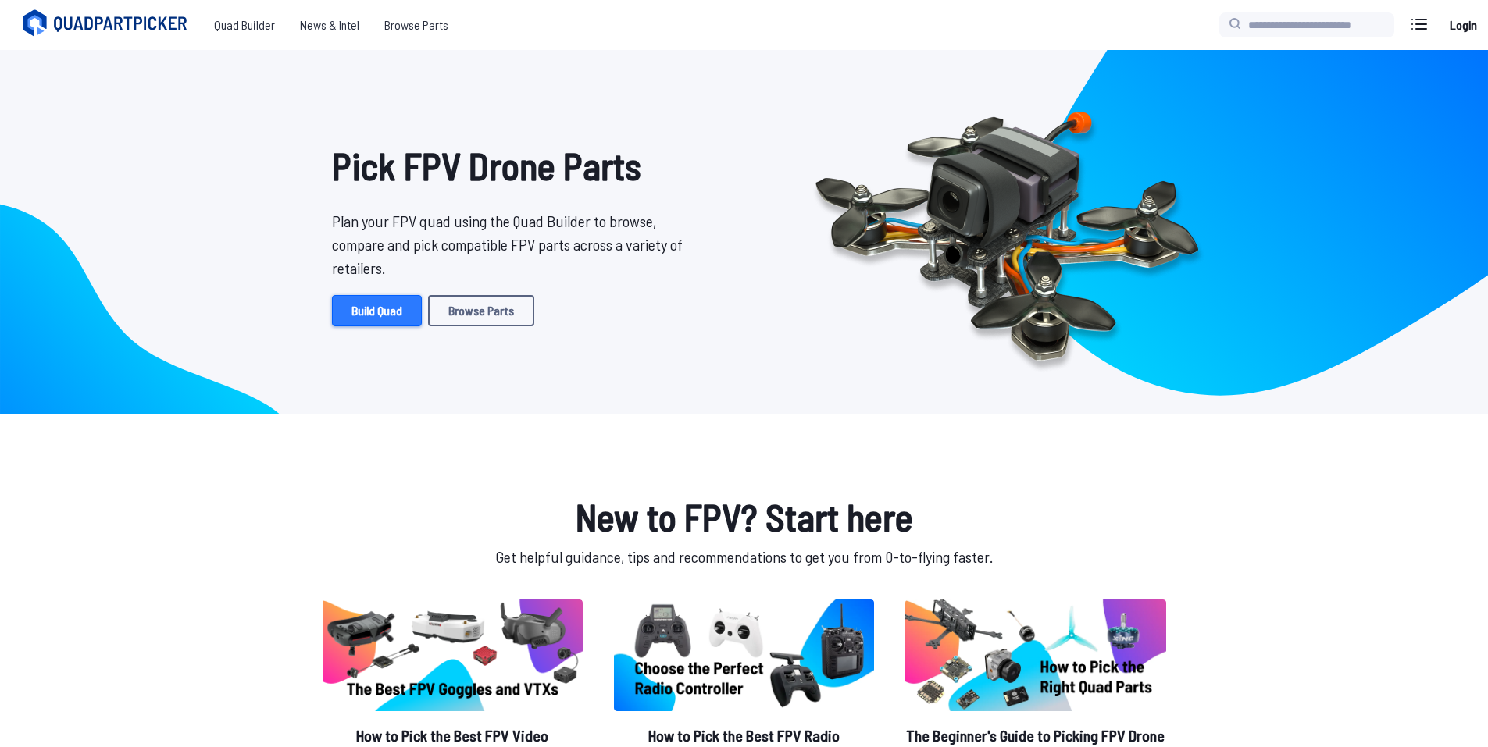
click at [383, 310] on link "Build Quad" at bounding box center [377, 310] width 90 height 31
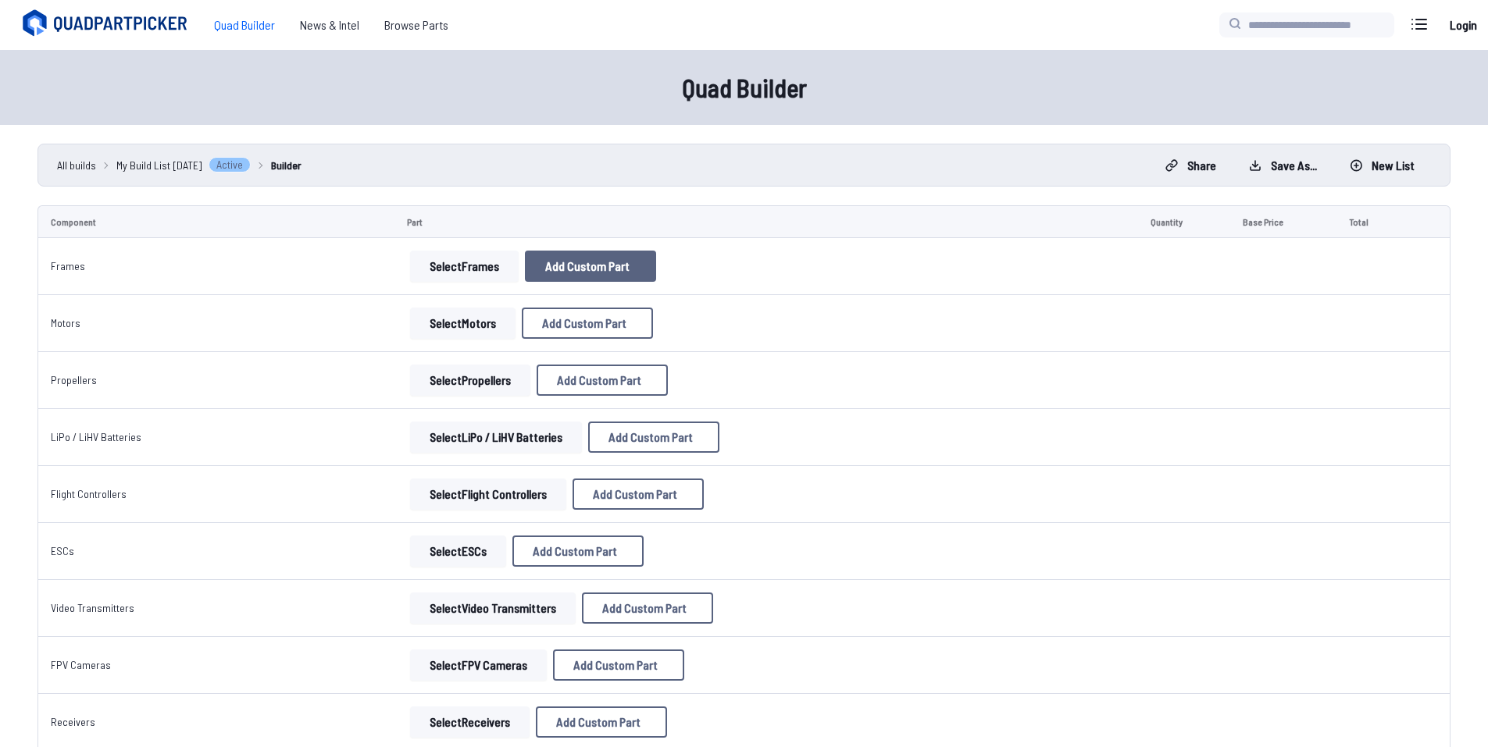
click at [596, 278] on button "Add Custom Part" at bounding box center [590, 266] width 131 height 31
select select "**********"
click at [787, 595] on button "Cancel" at bounding box center [782, 583] width 55 height 23
click at [459, 272] on button "Select Frames" at bounding box center [464, 266] width 109 height 31
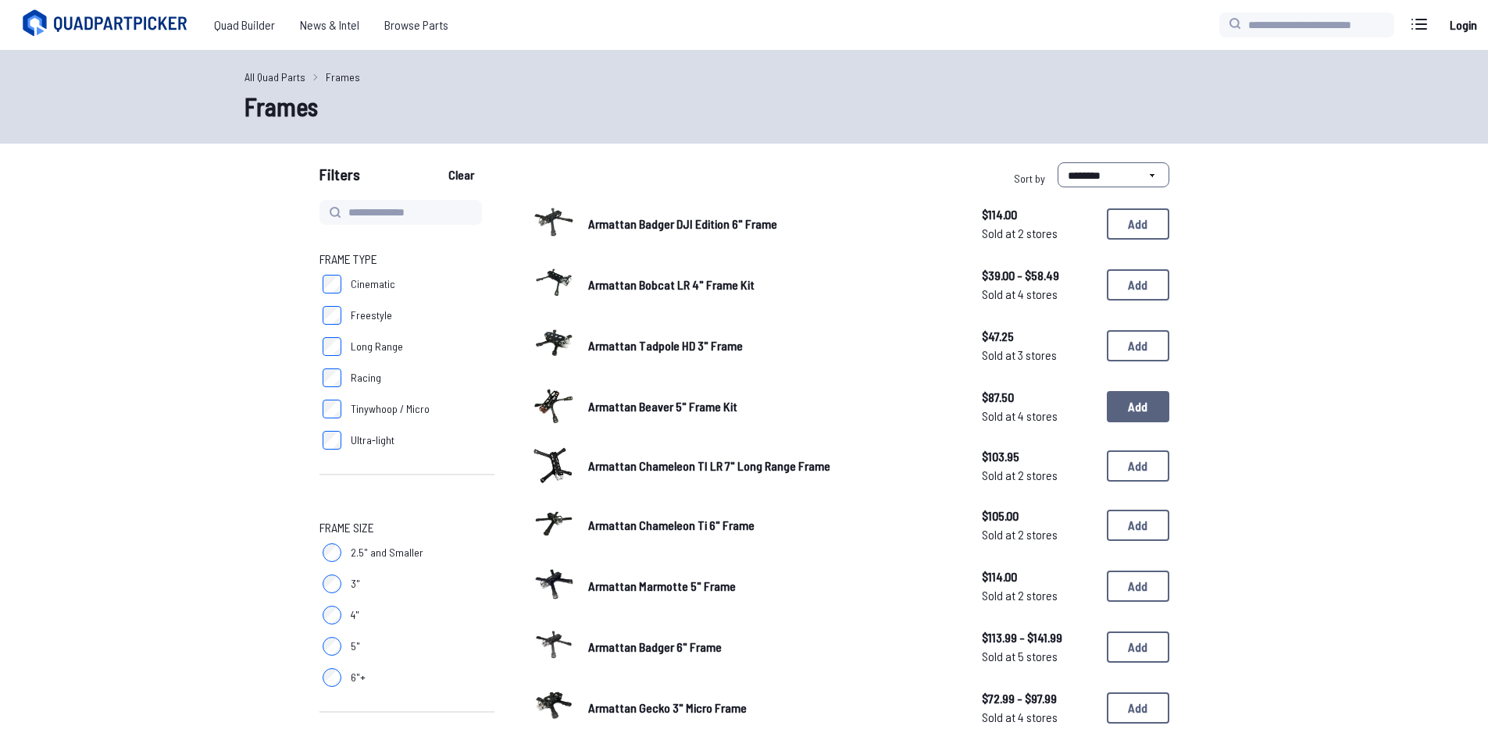
click at [1118, 410] on button "Add" at bounding box center [1138, 406] width 62 height 31
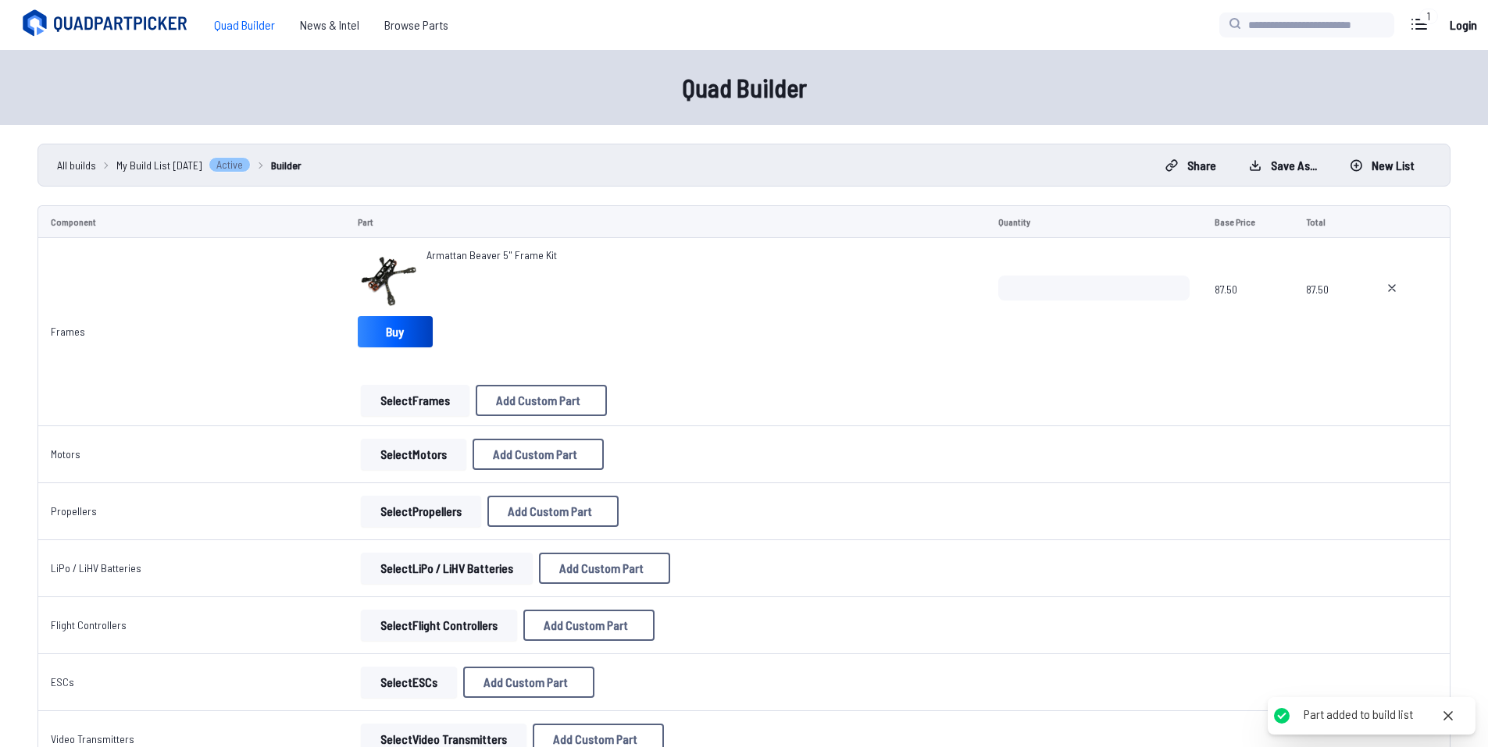
click at [416, 458] on button "Select Motors" at bounding box center [413, 454] width 105 height 31
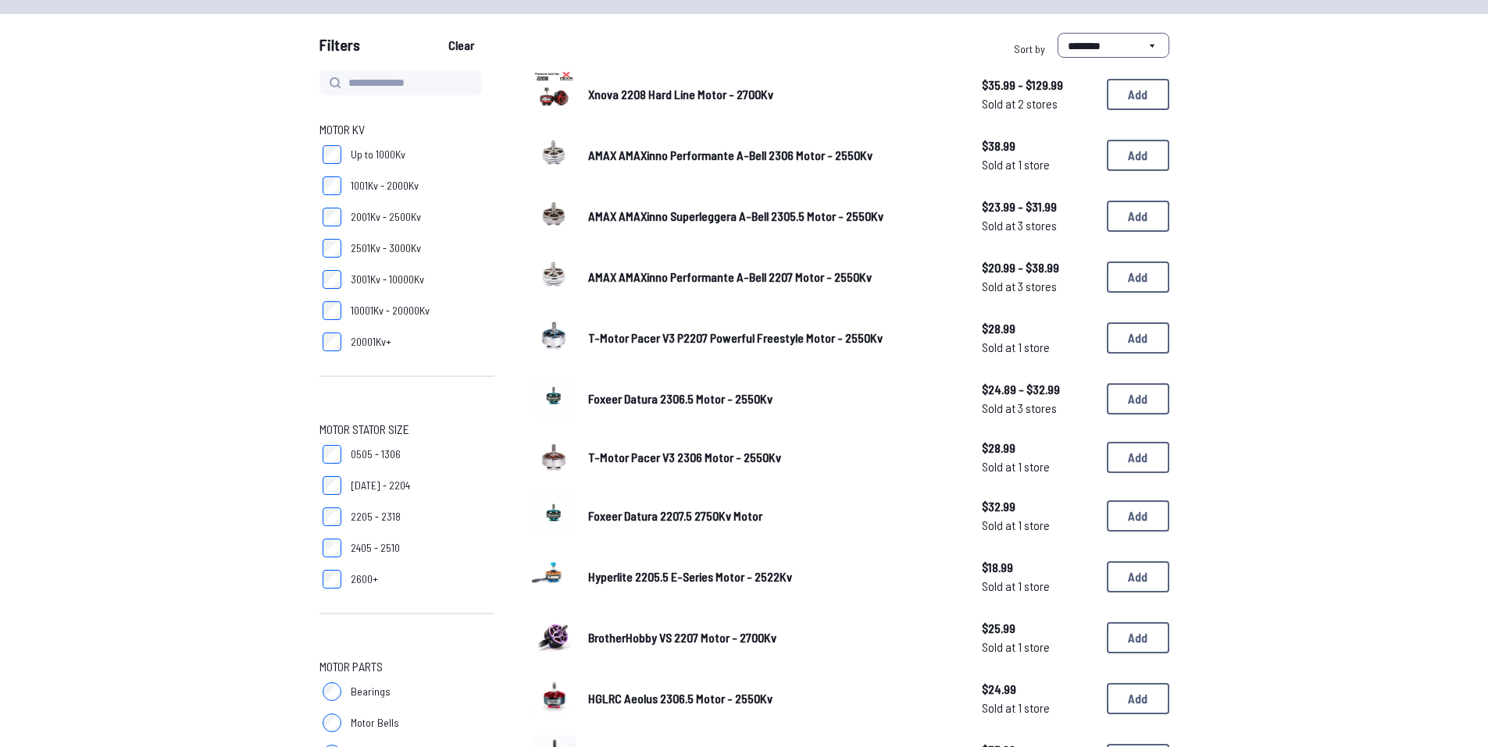
scroll to position [156, 0]
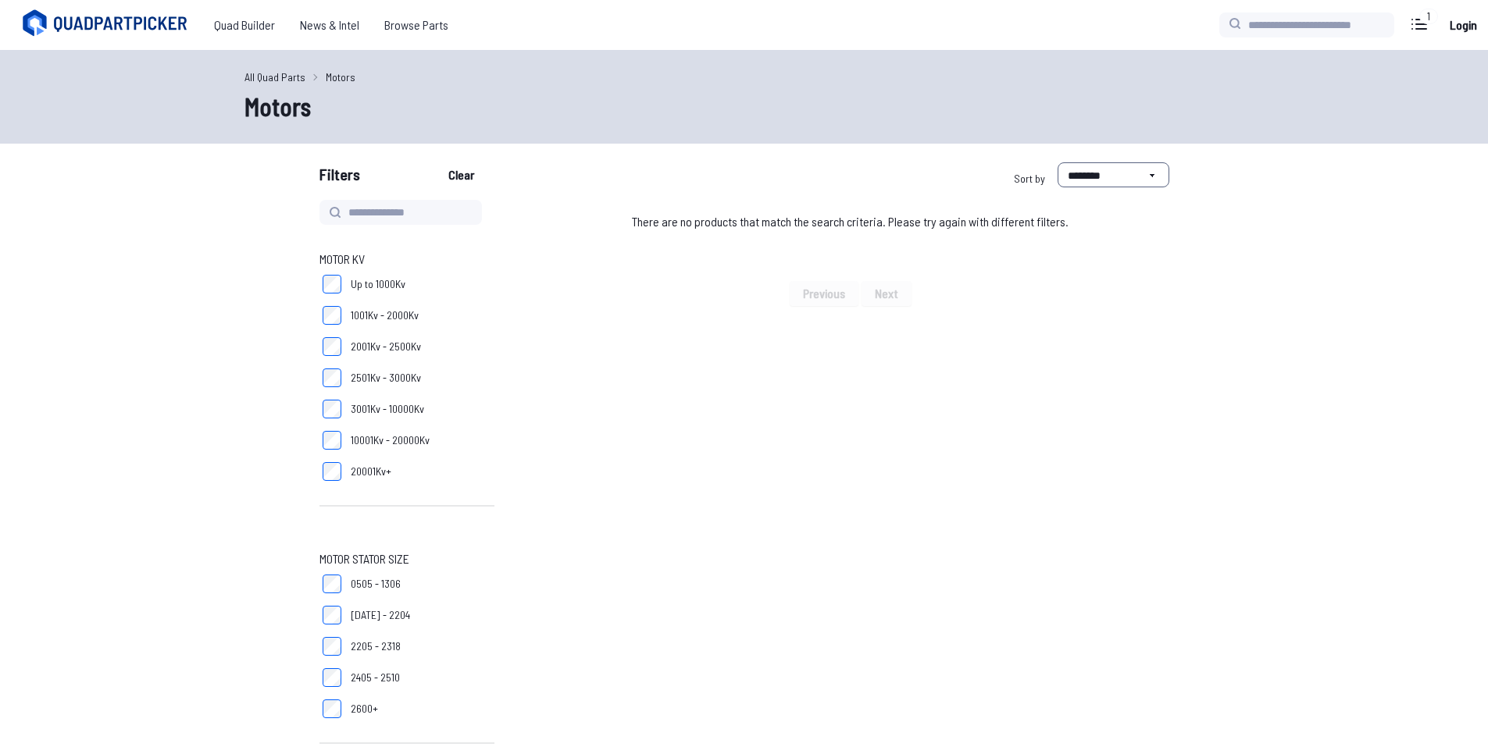
click at [324, 399] on label "3001Kv - 10000Kv" at bounding box center [406, 409] width 175 height 31
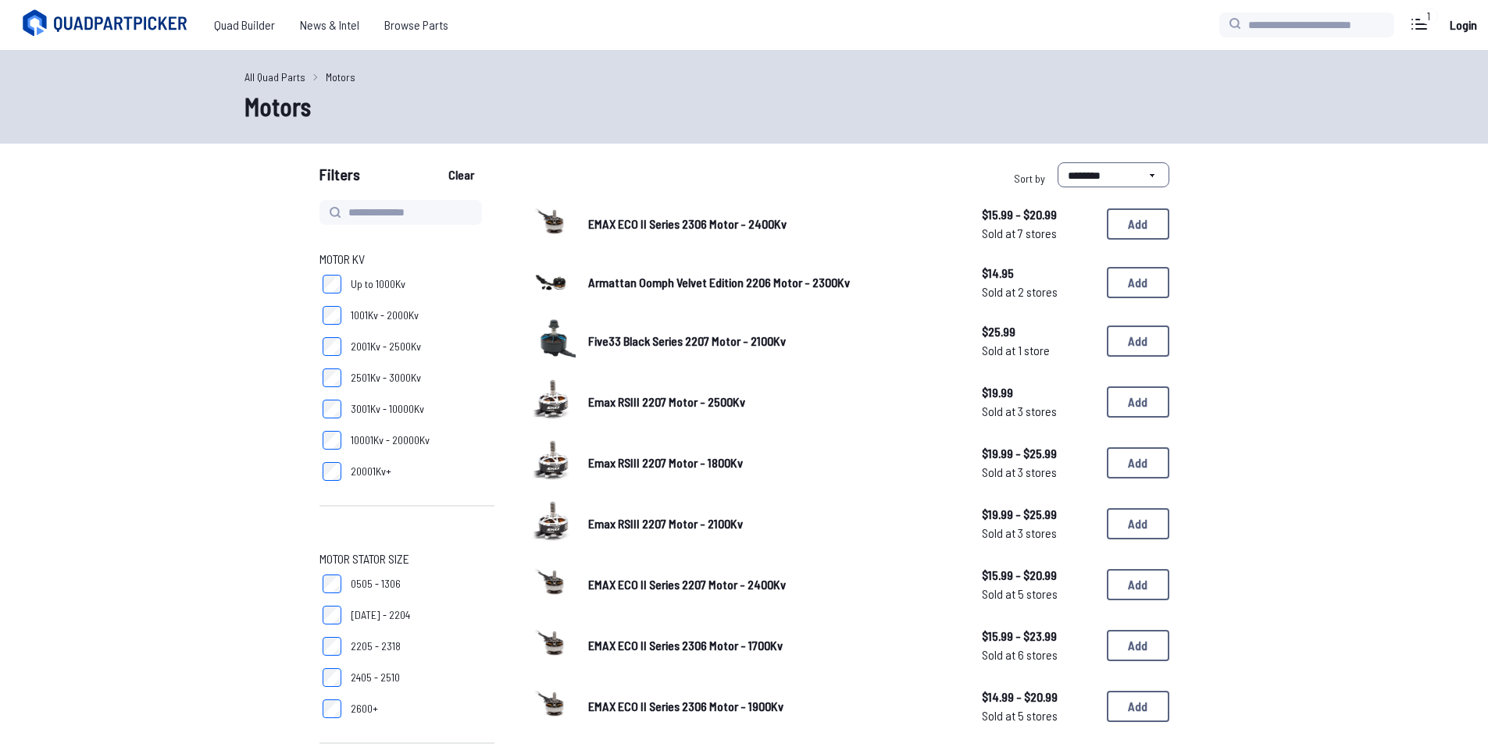
click at [324, 399] on label "3001Kv - 10000Kv" at bounding box center [406, 409] width 175 height 31
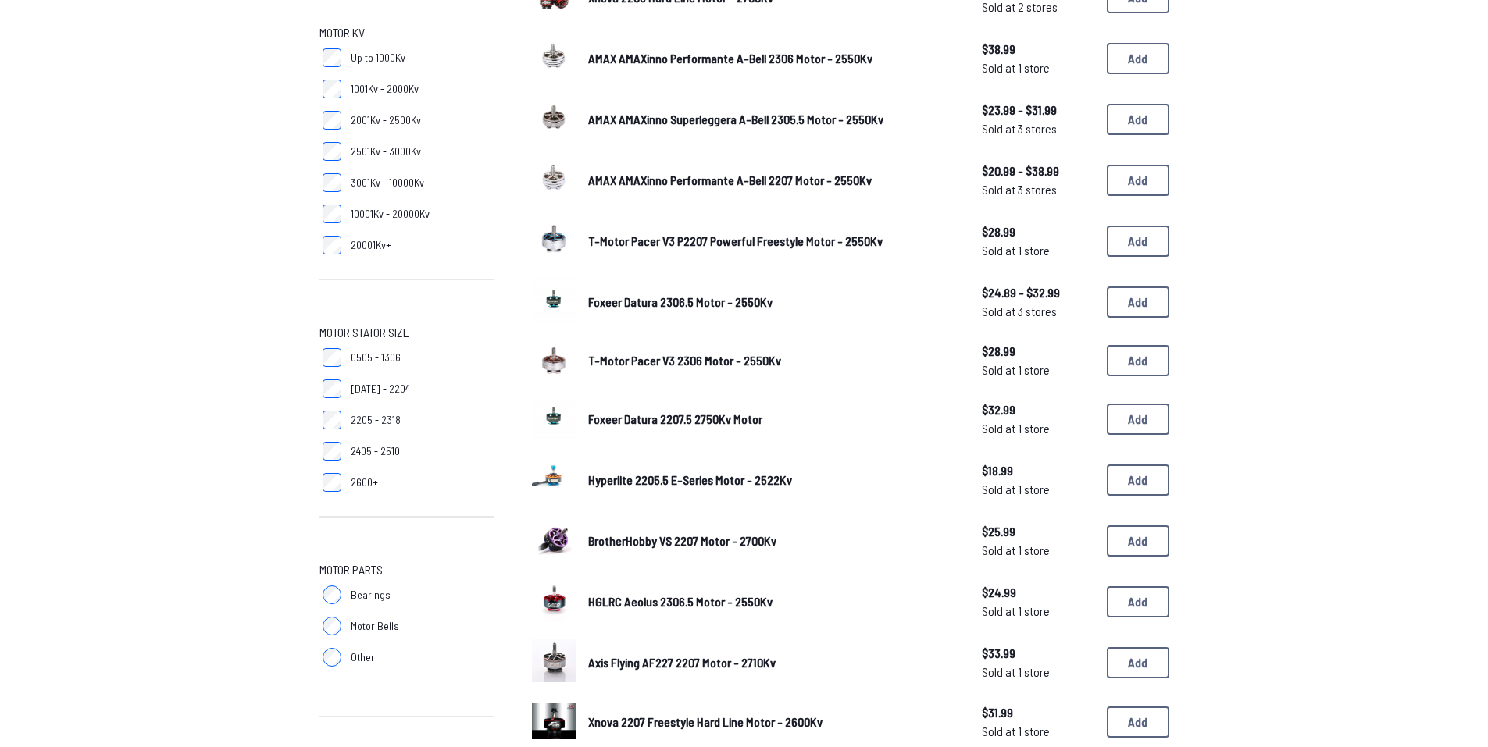
scroll to position [234, 0]
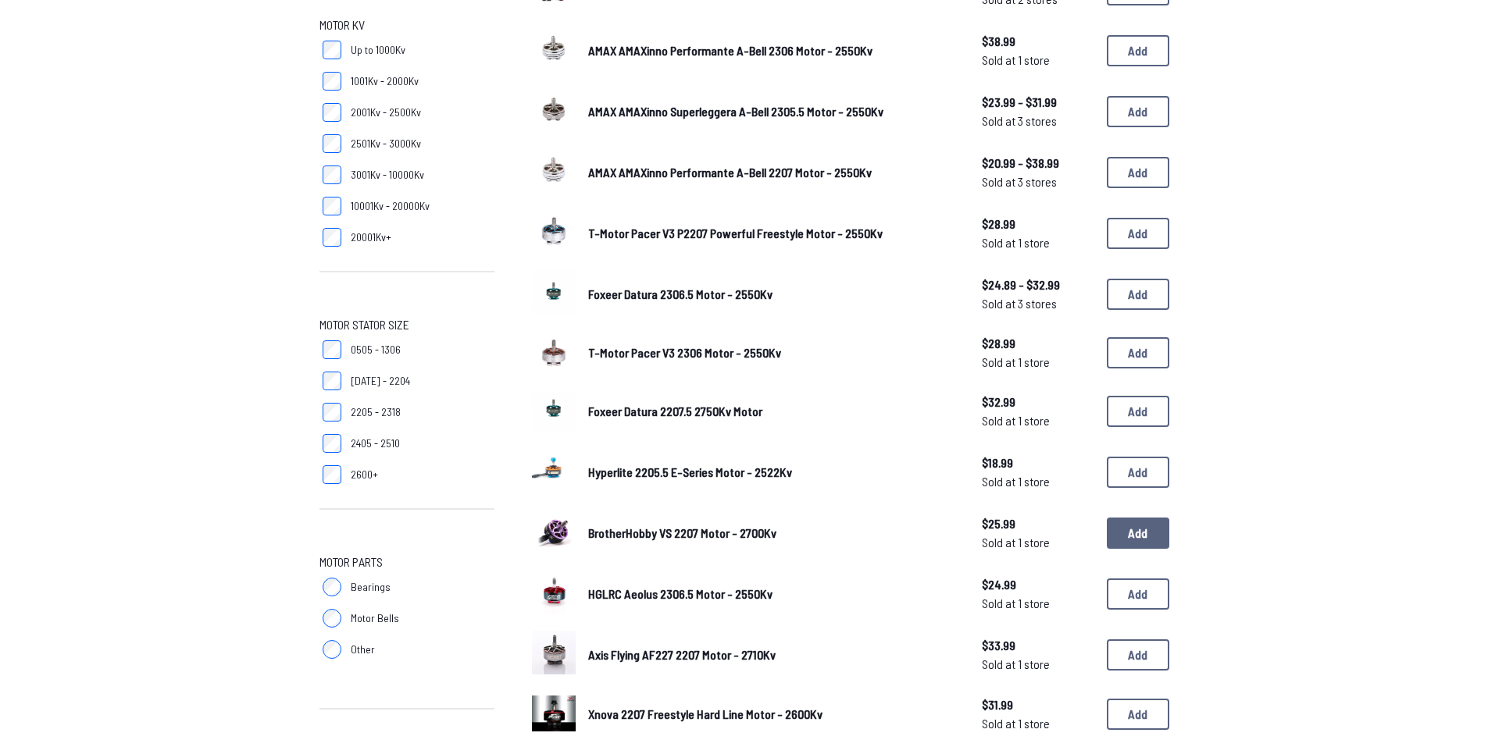
click at [1139, 538] on button "Add" at bounding box center [1138, 533] width 62 height 31
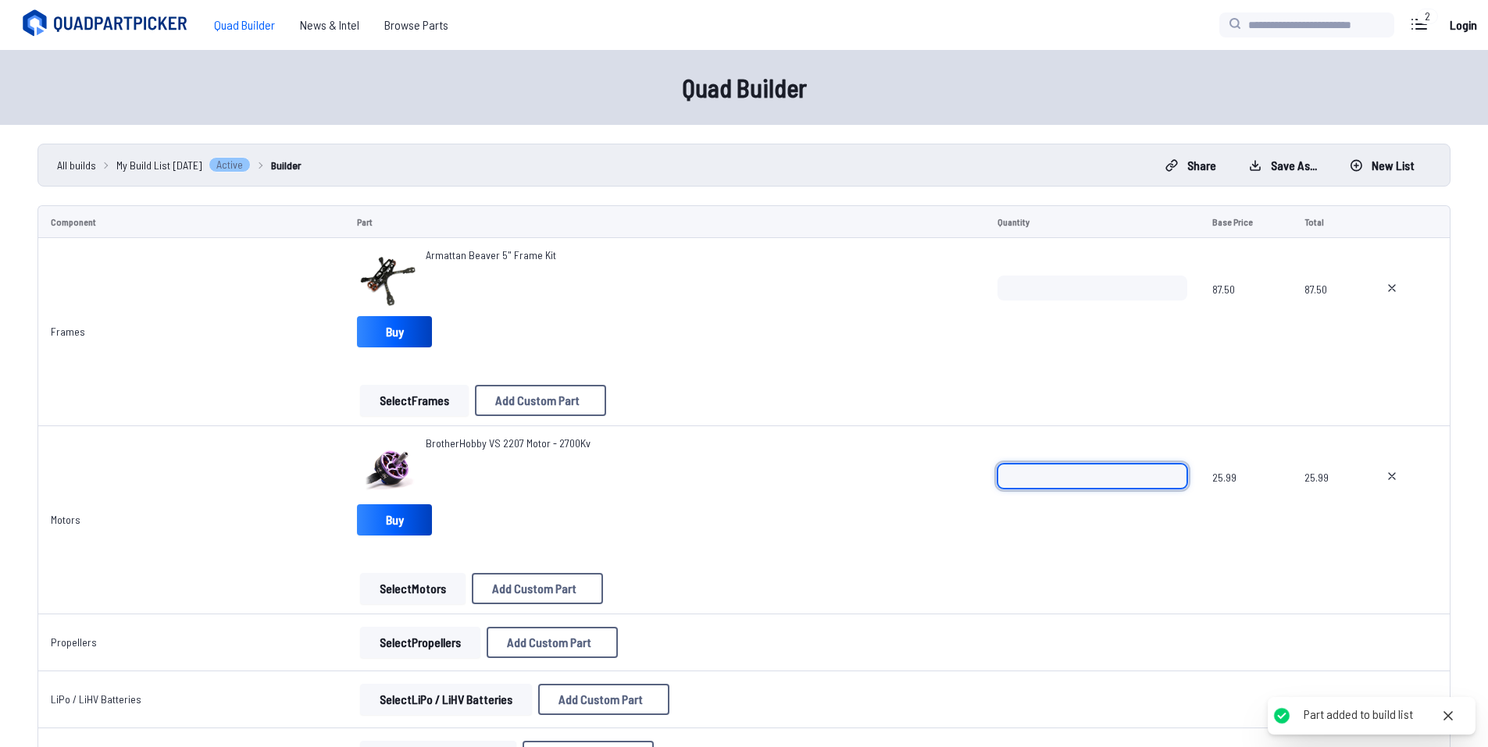
click at [1167, 468] on input "*" at bounding box center [1092, 476] width 191 height 25
type input "*"
click at [1167, 468] on input "*" at bounding box center [1092, 476] width 191 height 25
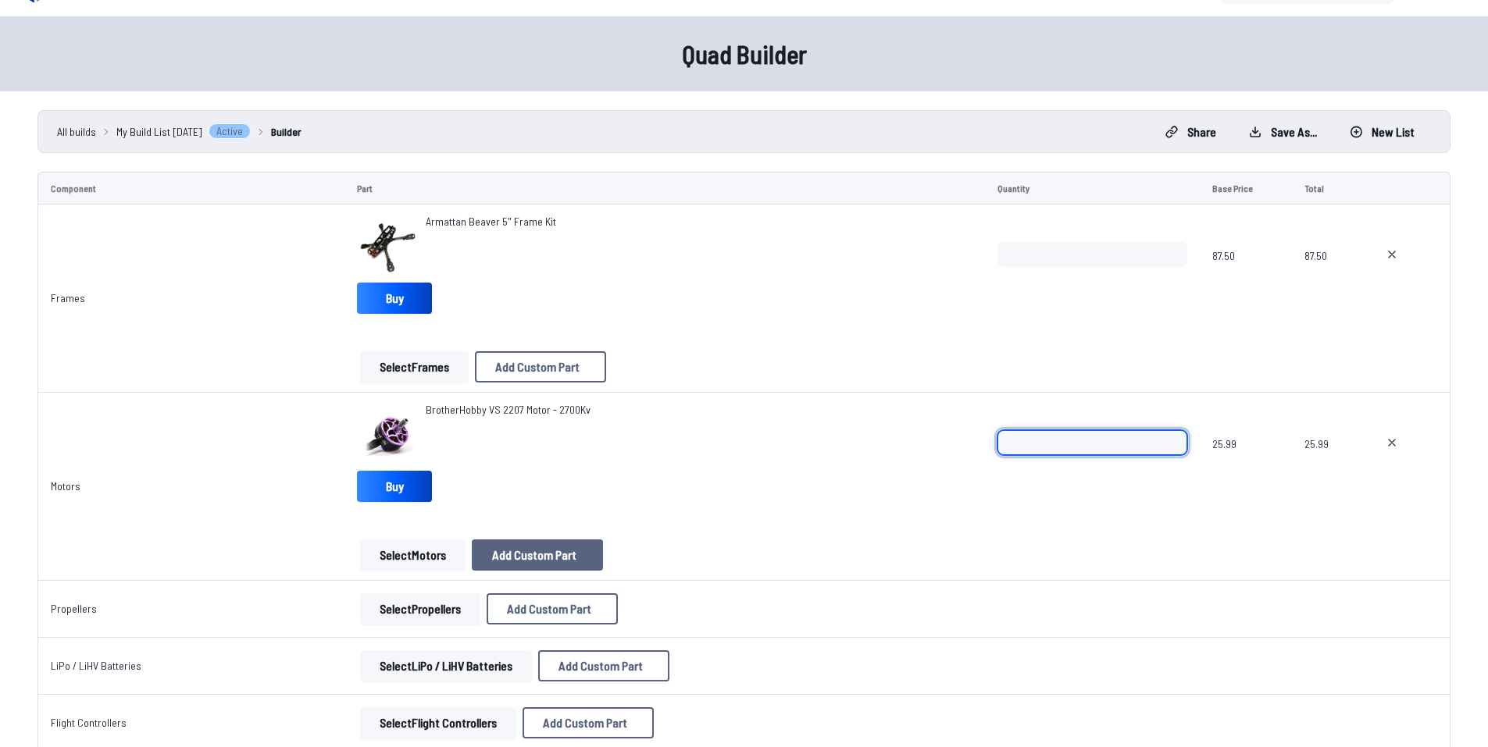
scroll to position [78, 0]
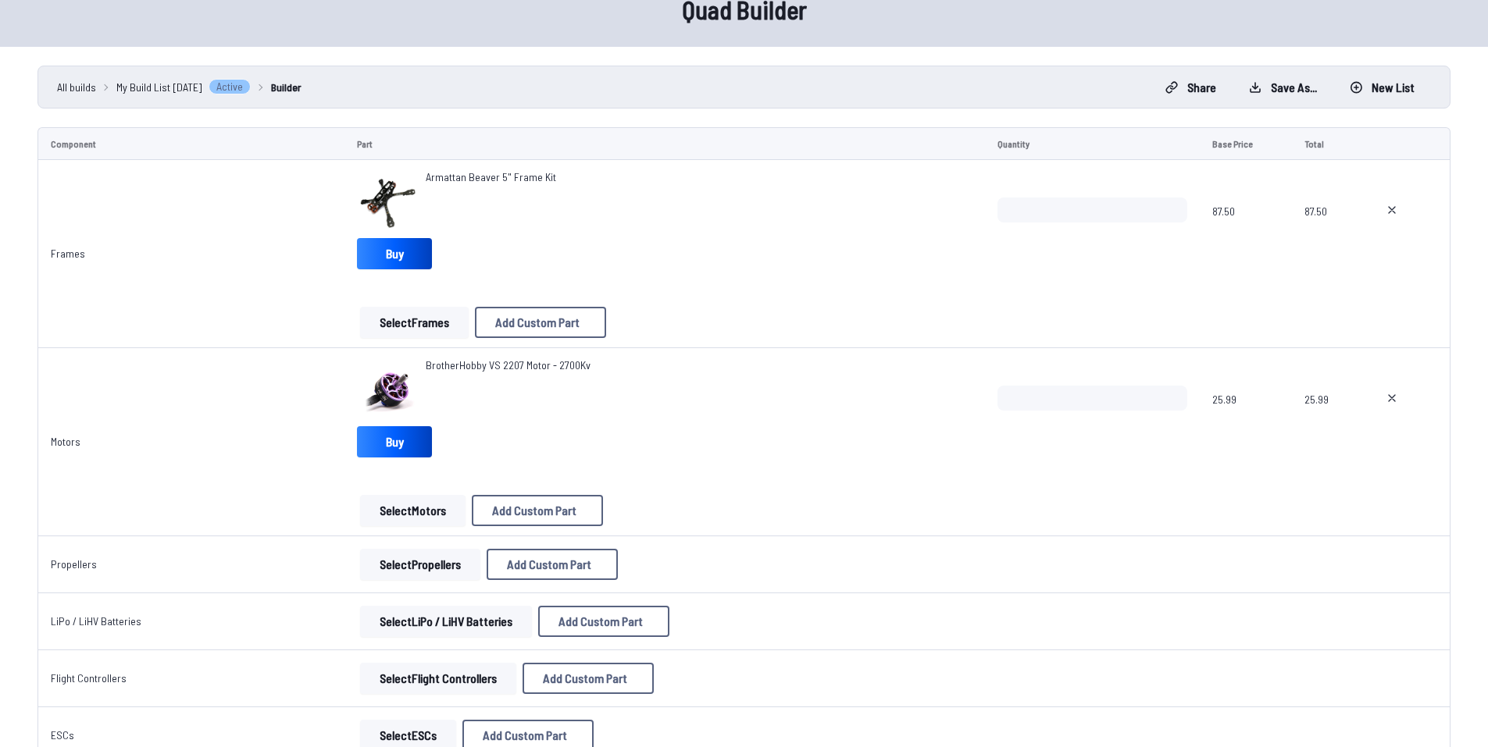
click at [411, 557] on button "Select Propellers" at bounding box center [420, 564] width 120 height 31
click at [428, 559] on button "Select Propellers" at bounding box center [420, 564] width 120 height 31
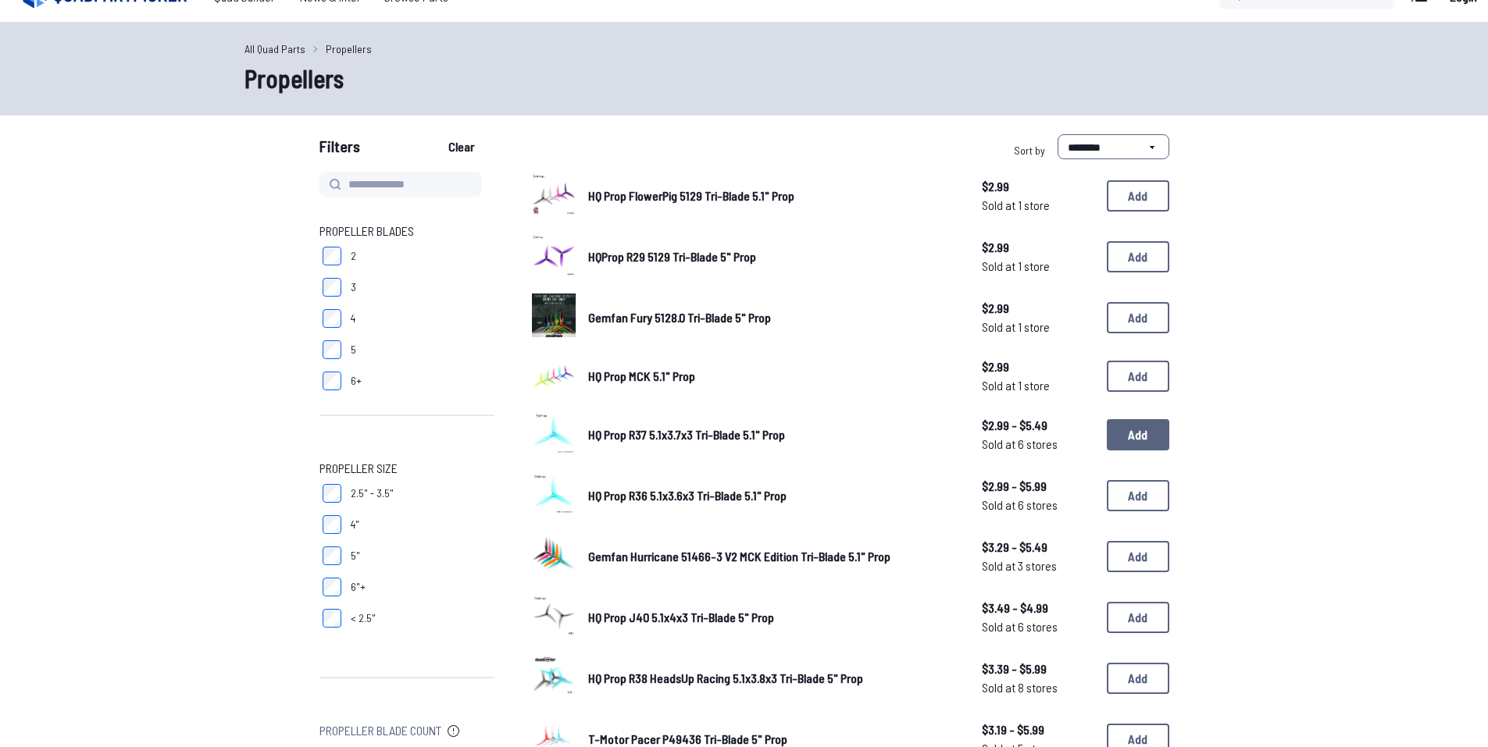
click at [1110, 433] on button "Add" at bounding box center [1138, 434] width 62 height 31
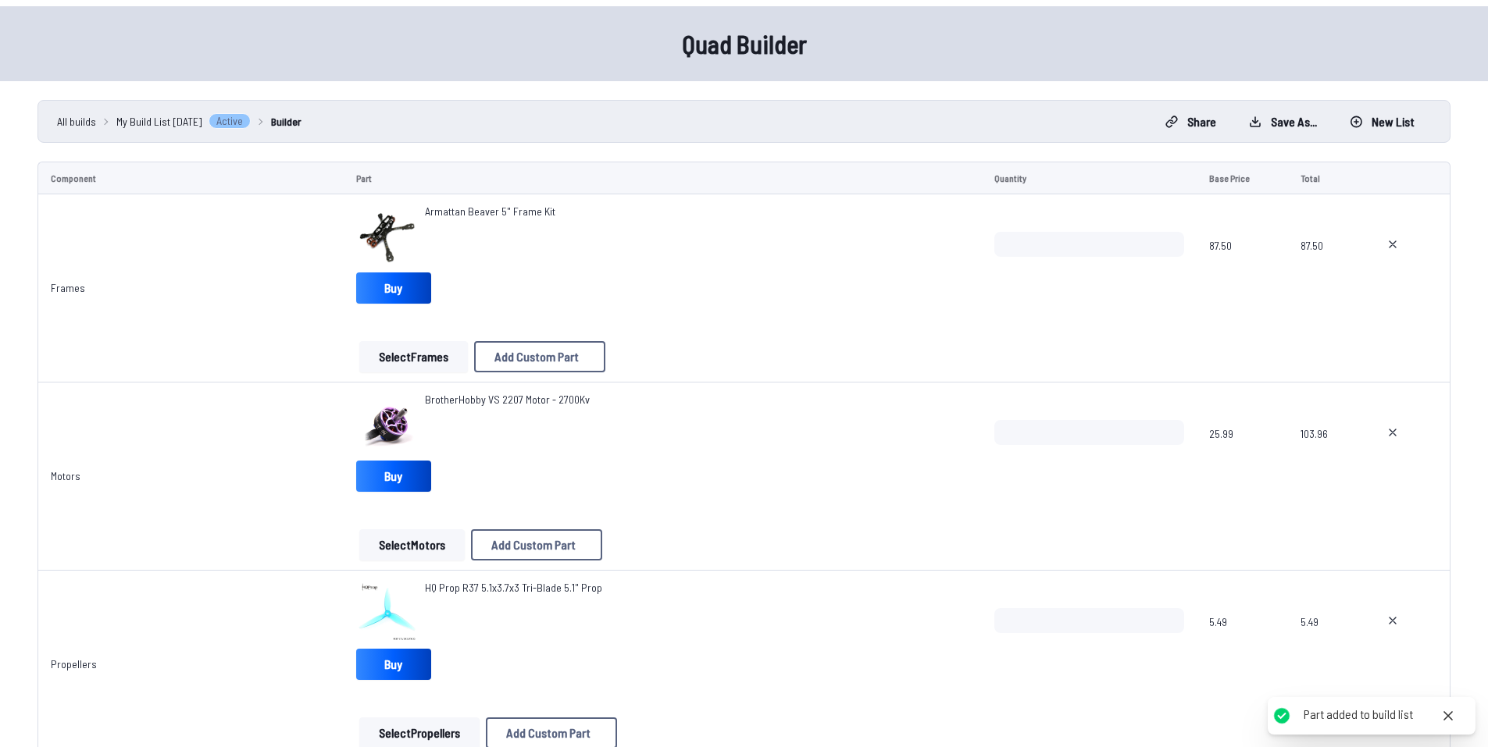
scroll to position [234, 0]
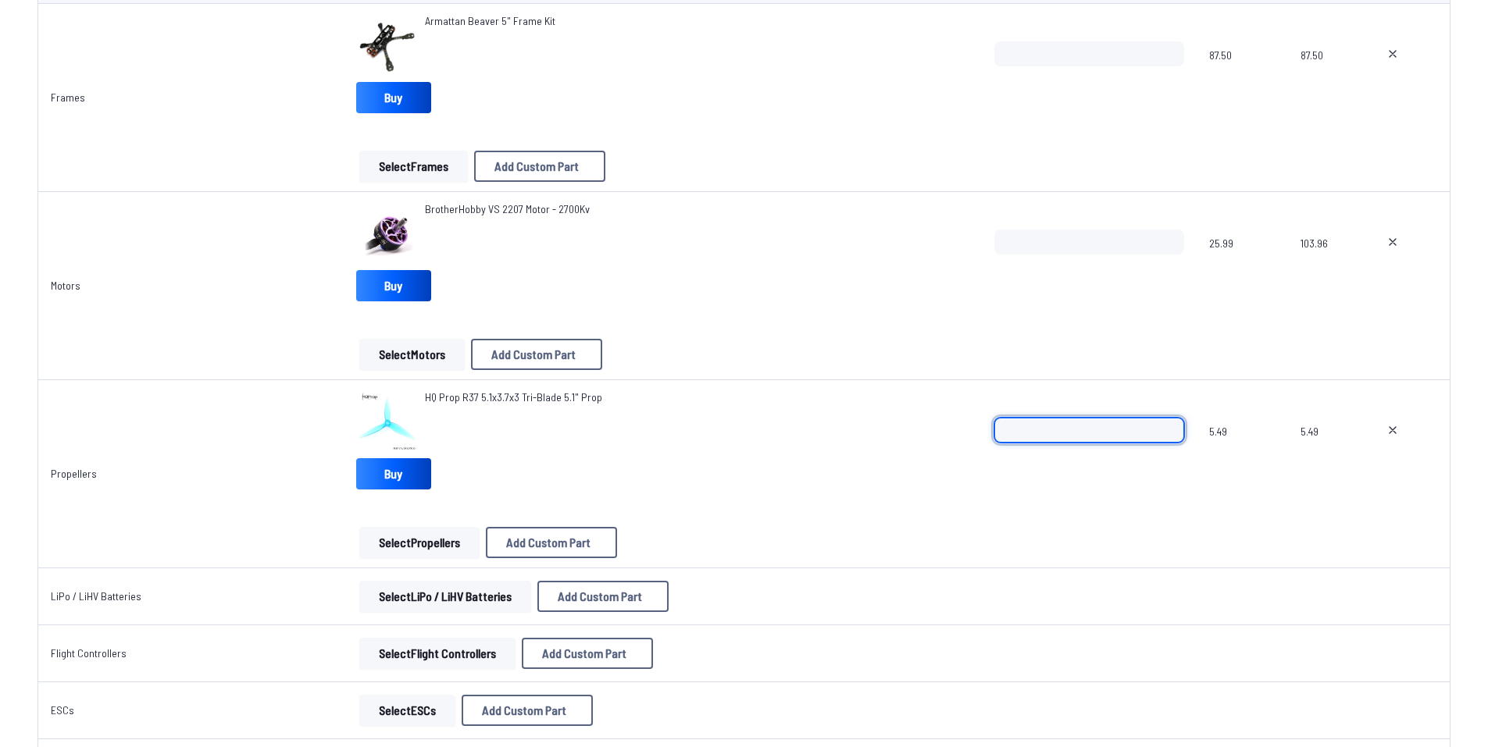
click at [1164, 425] on input "*" at bounding box center [1089, 430] width 190 height 25
type input "*"
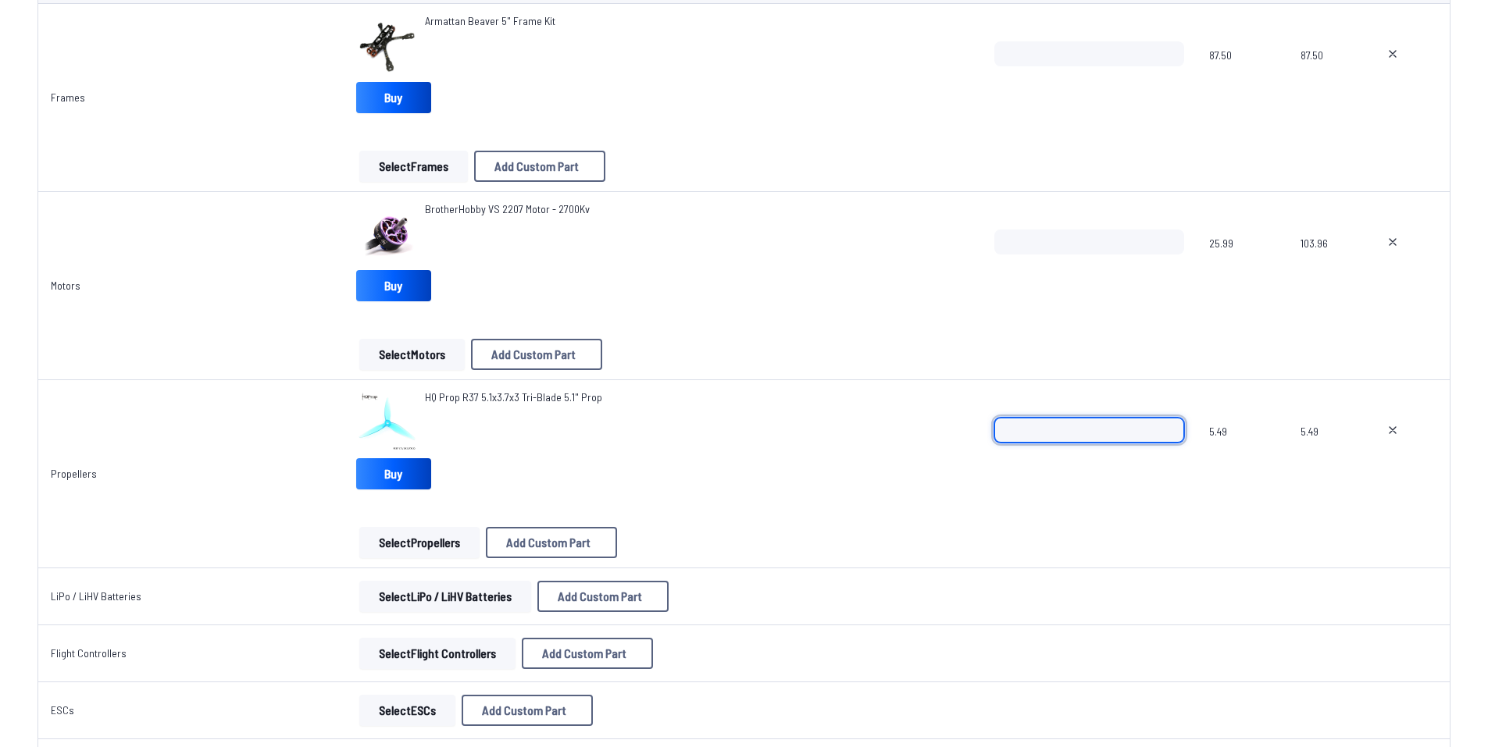
click at [1169, 439] on input "*" at bounding box center [1089, 430] width 190 height 25
click at [479, 597] on button "Select LiPo / LiHV Batteries" at bounding box center [445, 596] width 172 height 31
click at [477, 594] on button "Select LiPo / LiHV Batteries" at bounding box center [445, 596] width 172 height 31
click at [440, 600] on button "Select LiPo / LiHV Batteries" at bounding box center [445, 596] width 172 height 31
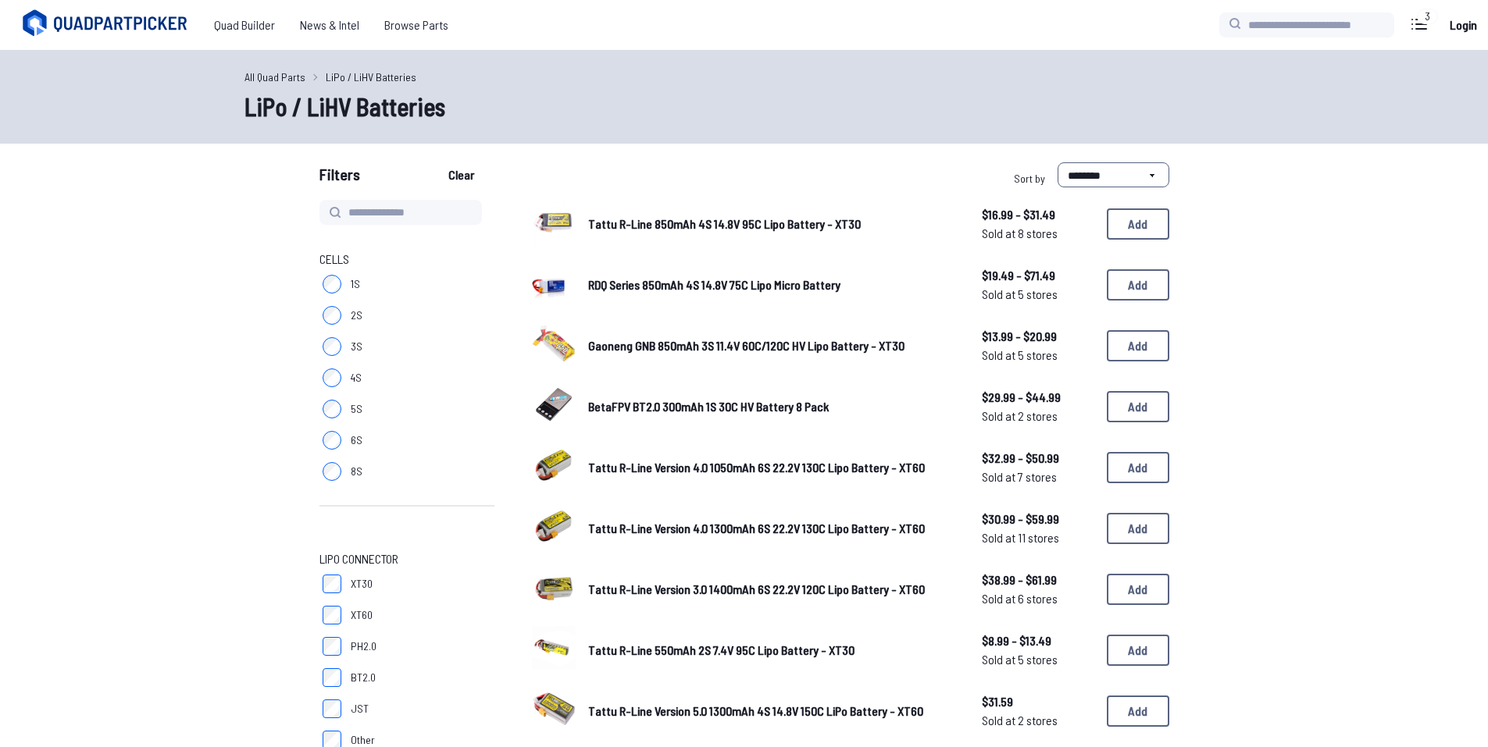
click at [328, 449] on label "6S" at bounding box center [406, 440] width 175 height 31
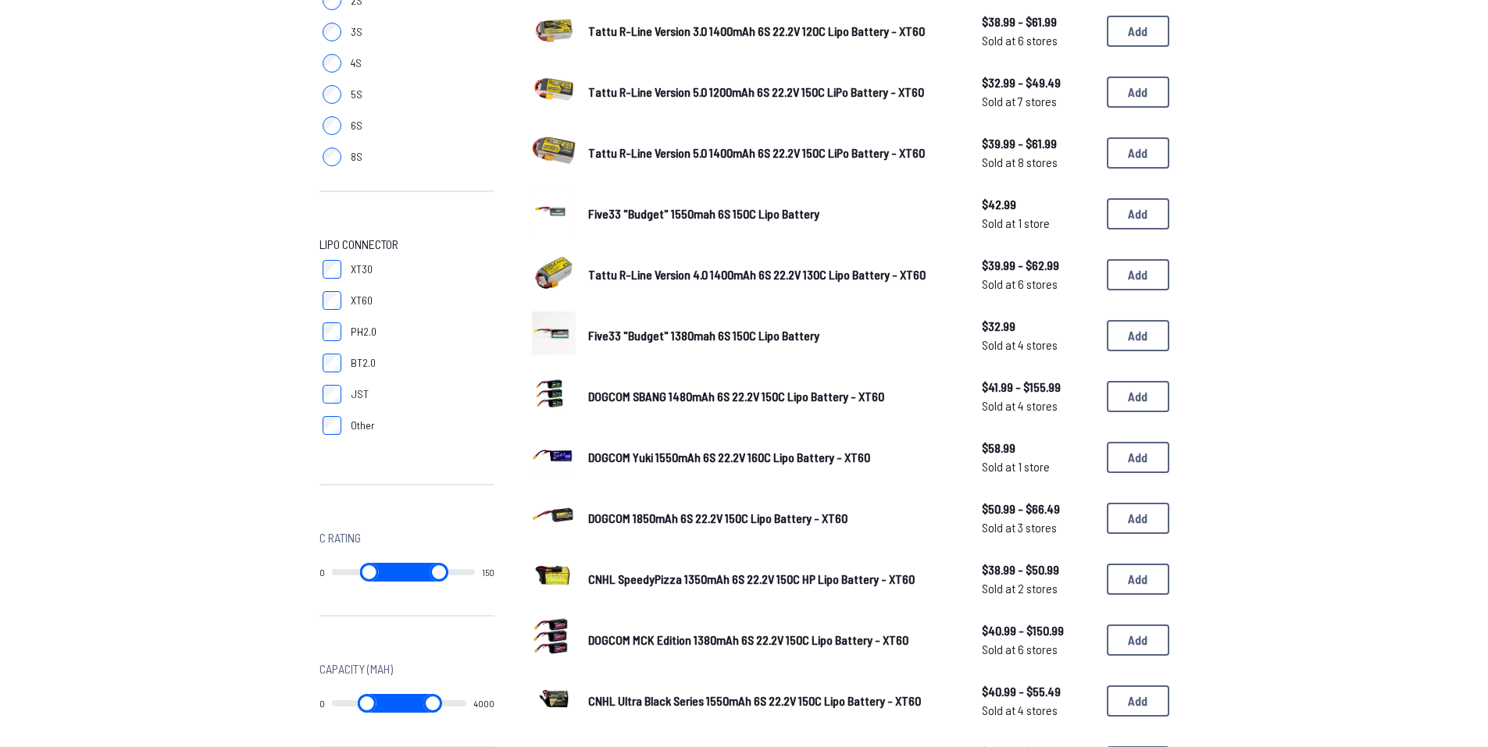
scroll to position [312, 0]
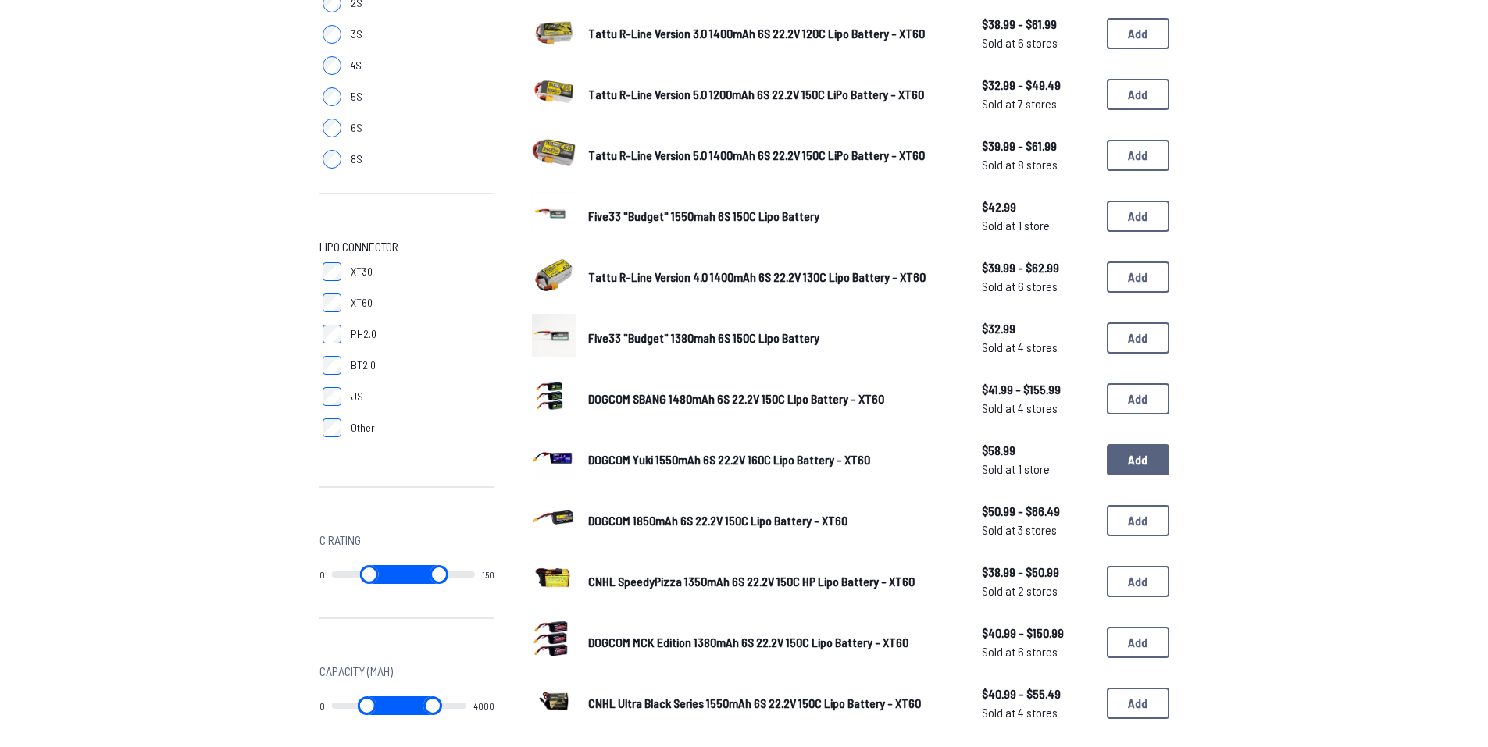
click at [1137, 468] on button "Add" at bounding box center [1138, 459] width 62 height 31
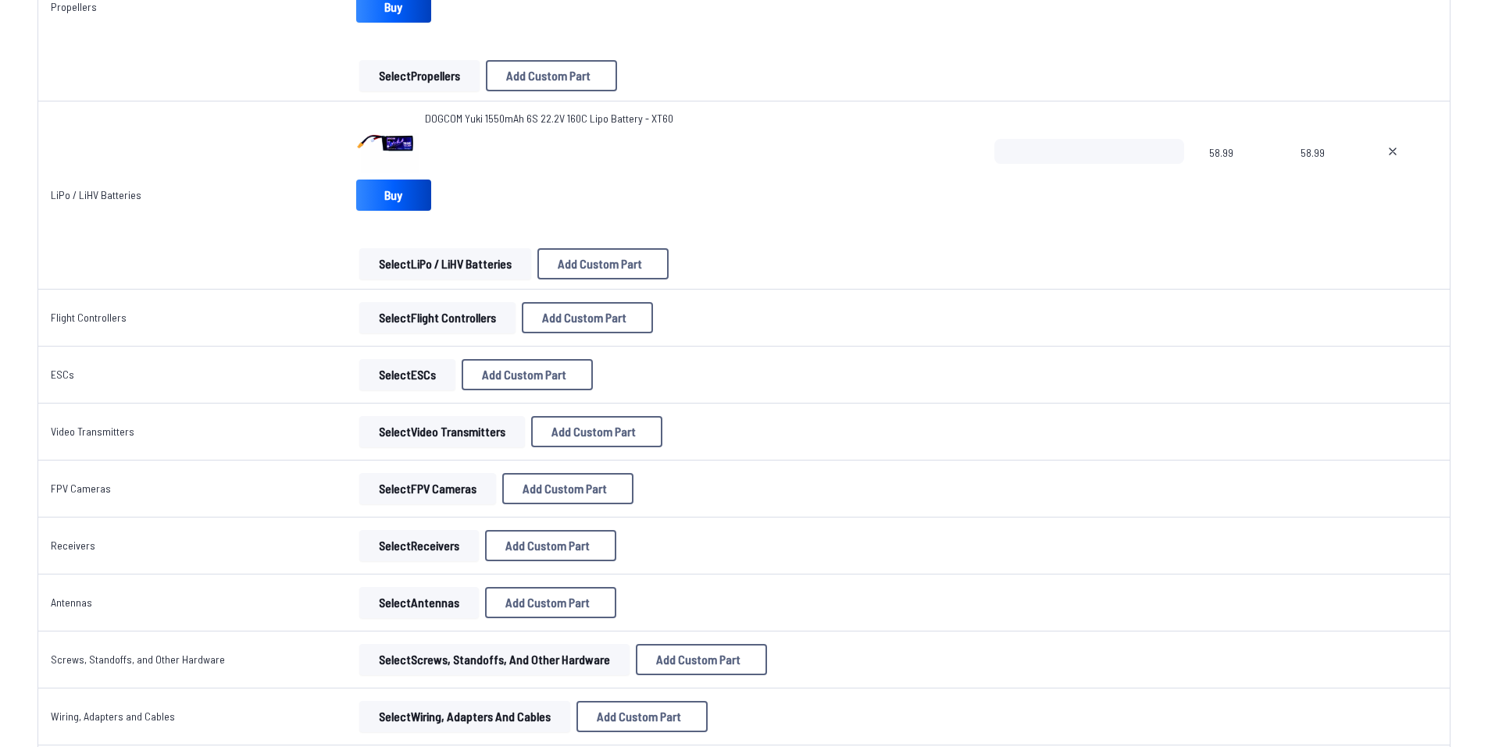
scroll to position [703, 0]
click at [437, 327] on button "Select Flight Controllers" at bounding box center [437, 316] width 156 height 31
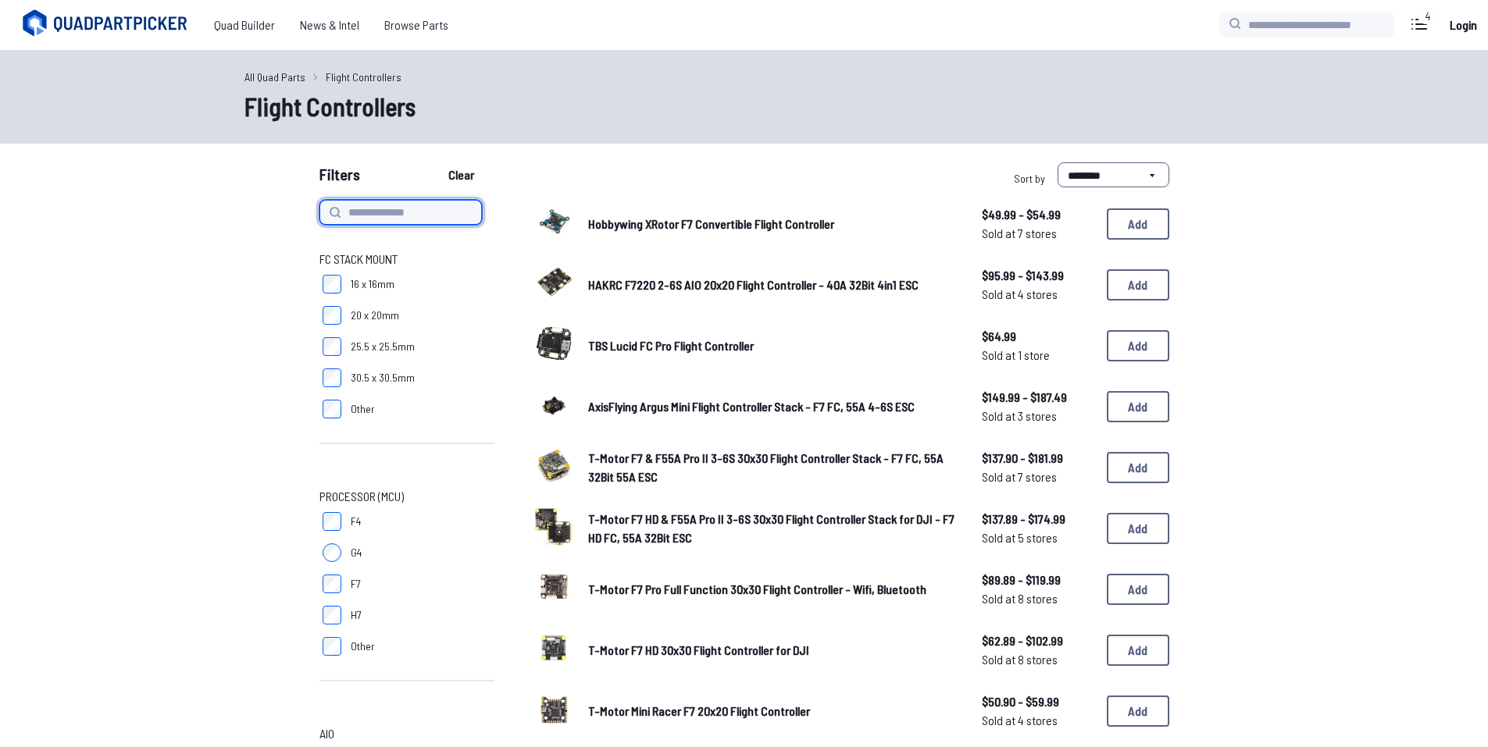
click at [422, 217] on input at bounding box center [400, 212] width 162 height 25
type input "******"
click at [435, 162] on button "Clear" at bounding box center [461, 174] width 52 height 25
type input "******"
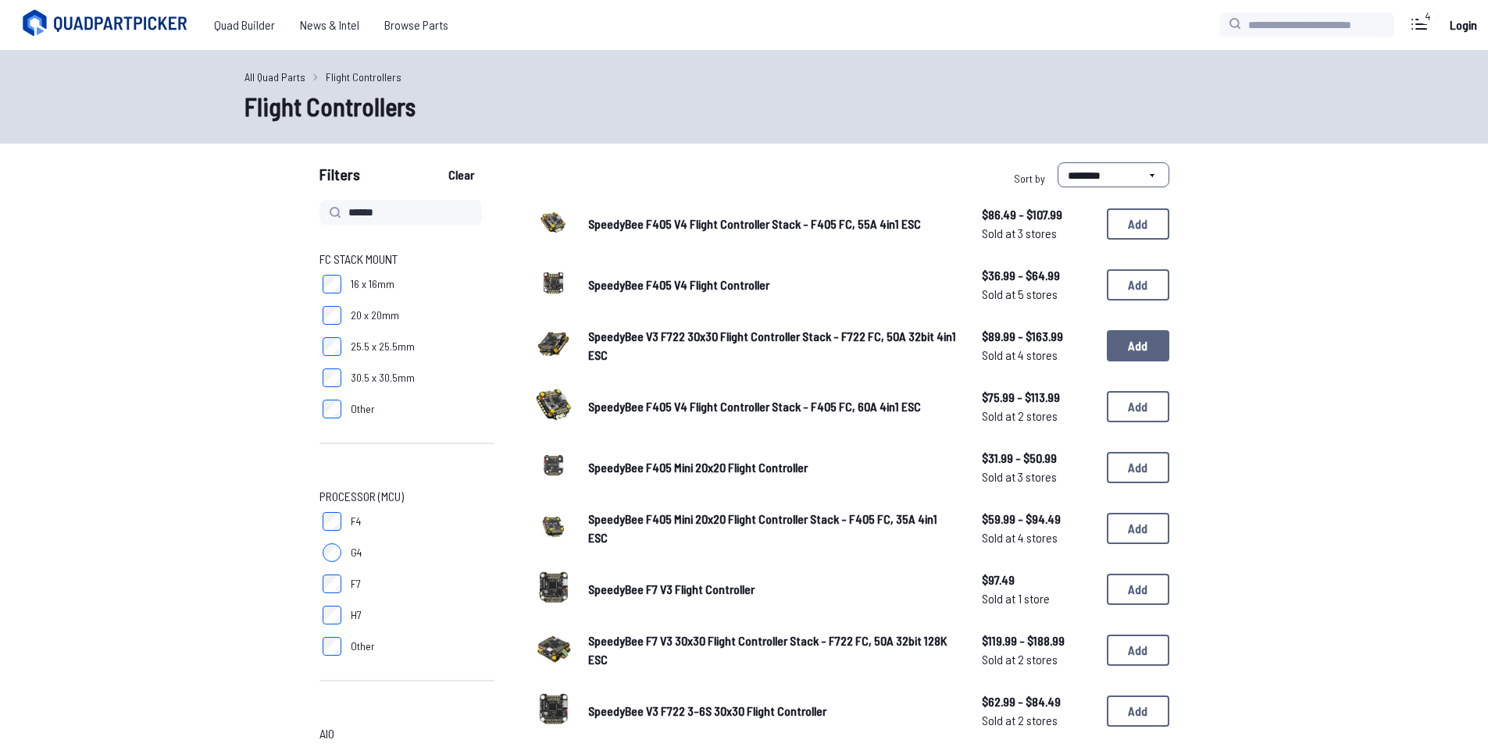
click at [1120, 358] on button "Add" at bounding box center [1138, 345] width 62 height 31
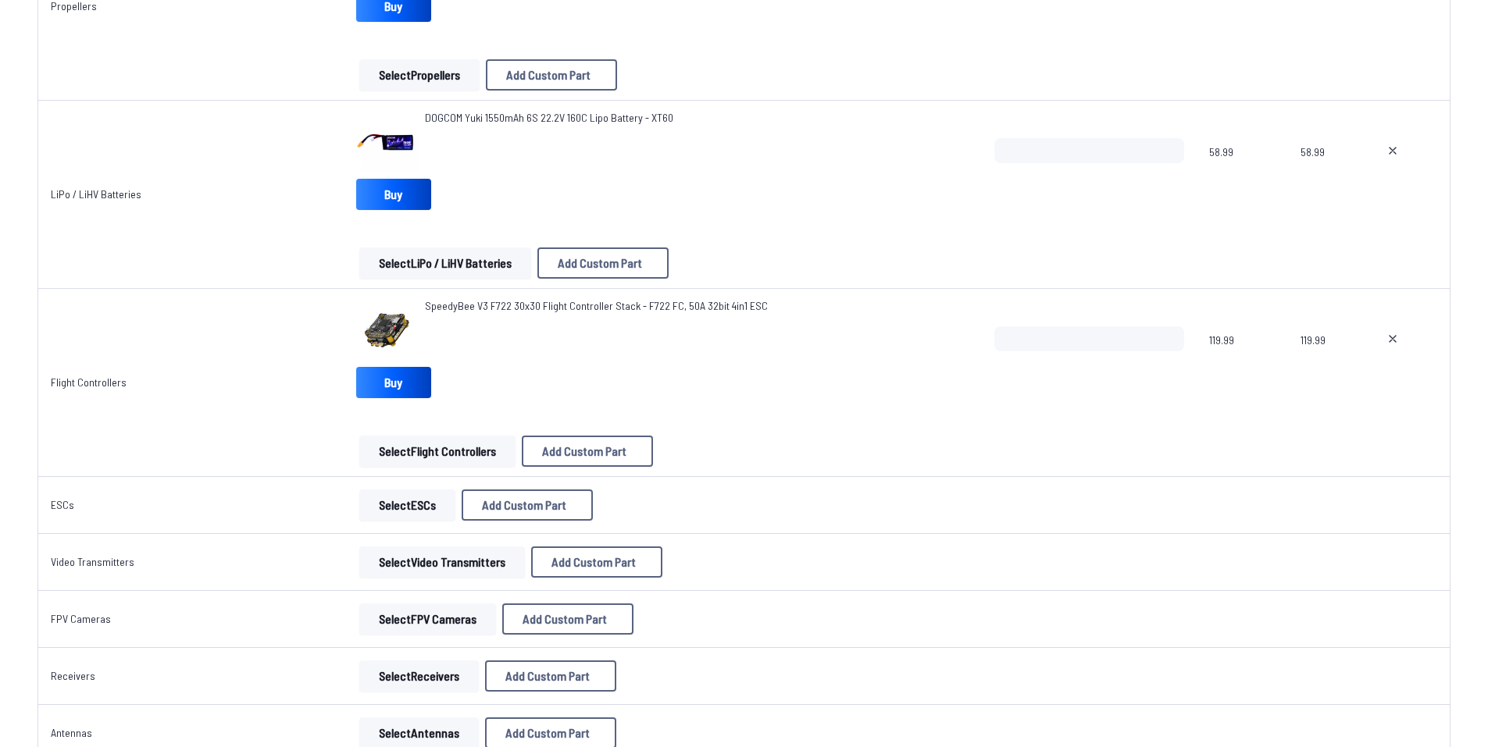
scroll to position [703, 0]
click at [408, 508] on button "Select ESCs" at bounding box center [407, 504] width 96 height 31
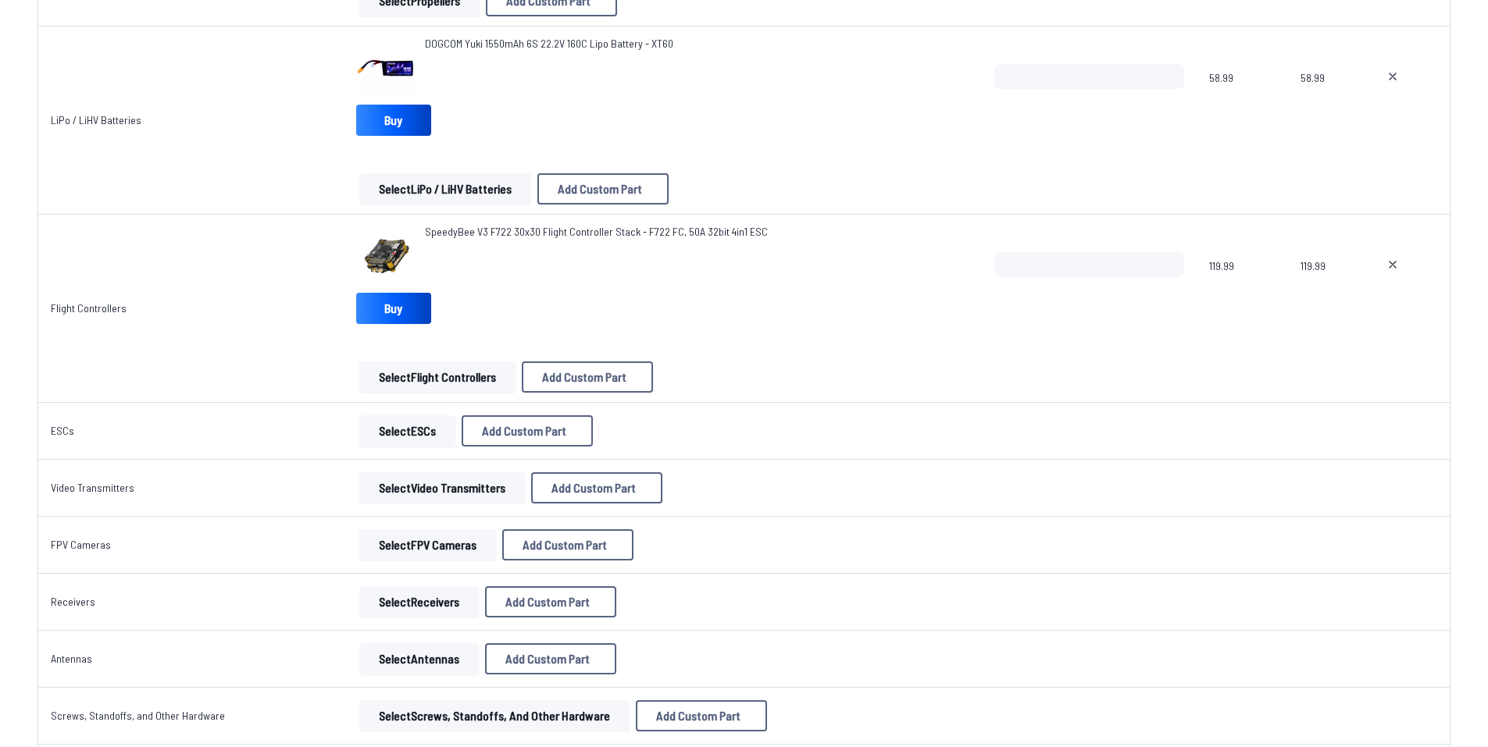
scroll to position [781, 0]
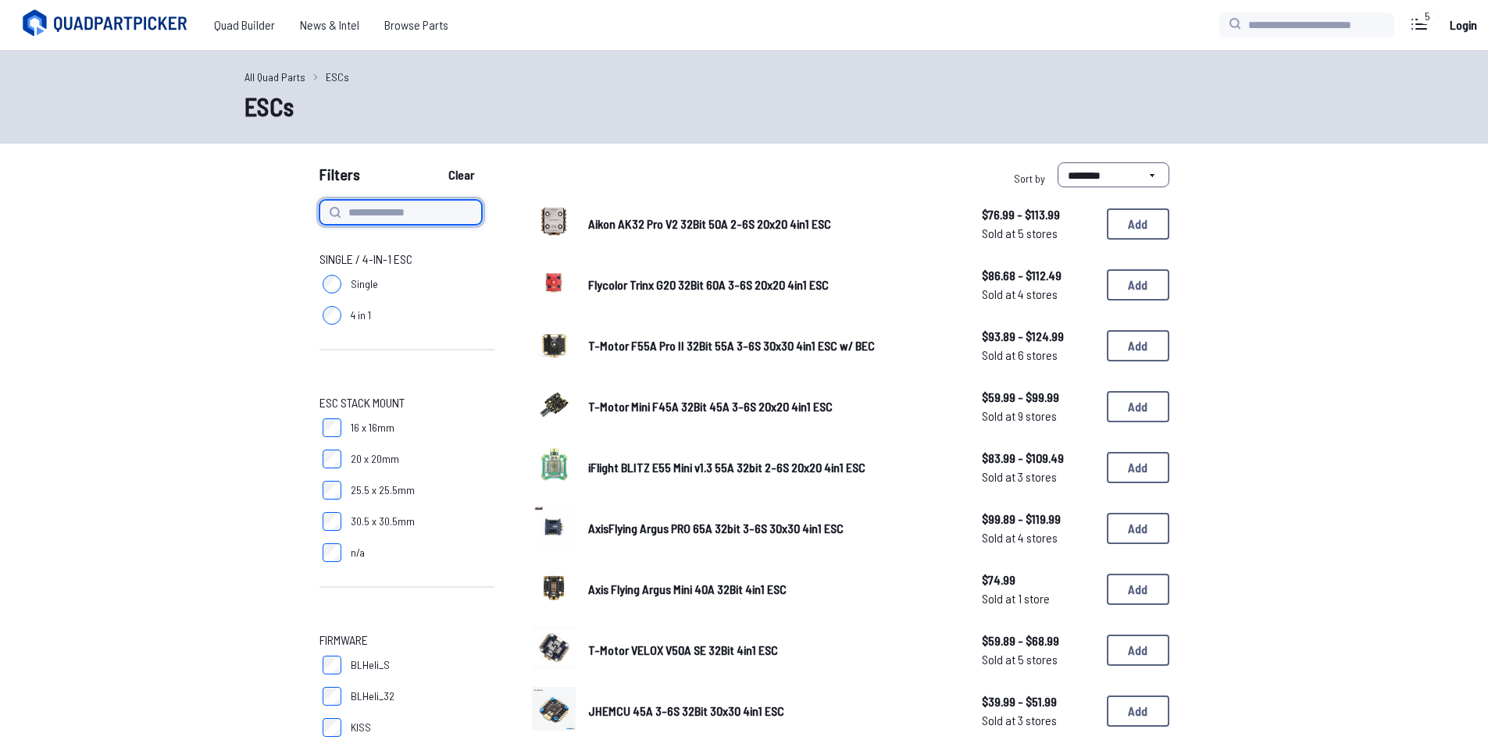
click at [416, 205] on input at bounding box center [400, 212] width 162 height 25
type input "******"
click at [326, 216] on label at bounding box center [335, 212] width 19 height 19
click at [397, 215] on input "******" at bounding box center [400, 212] width 162 height 25
click at [435, 162] on button "Clear" at bounding box center [461, 174] width 52 height 25
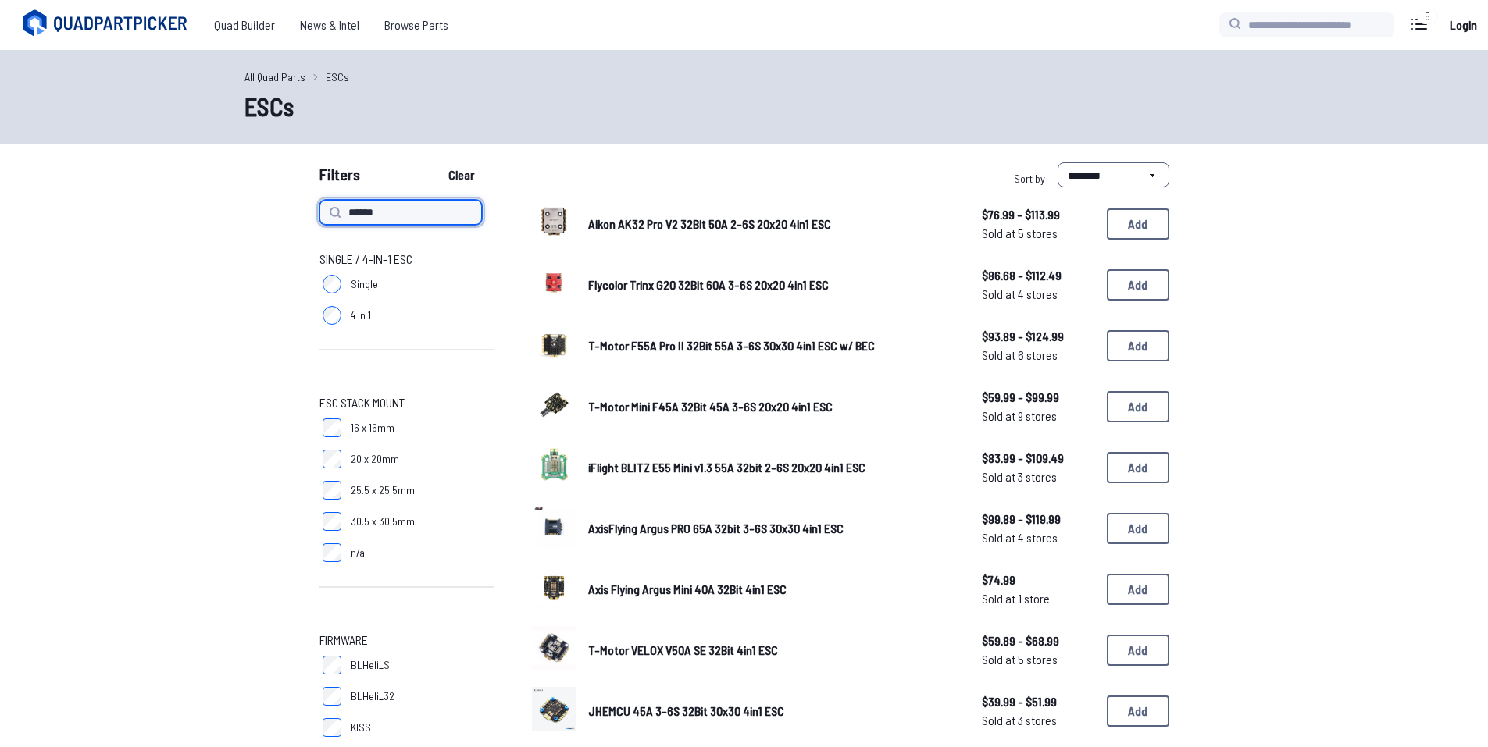
type input "******"
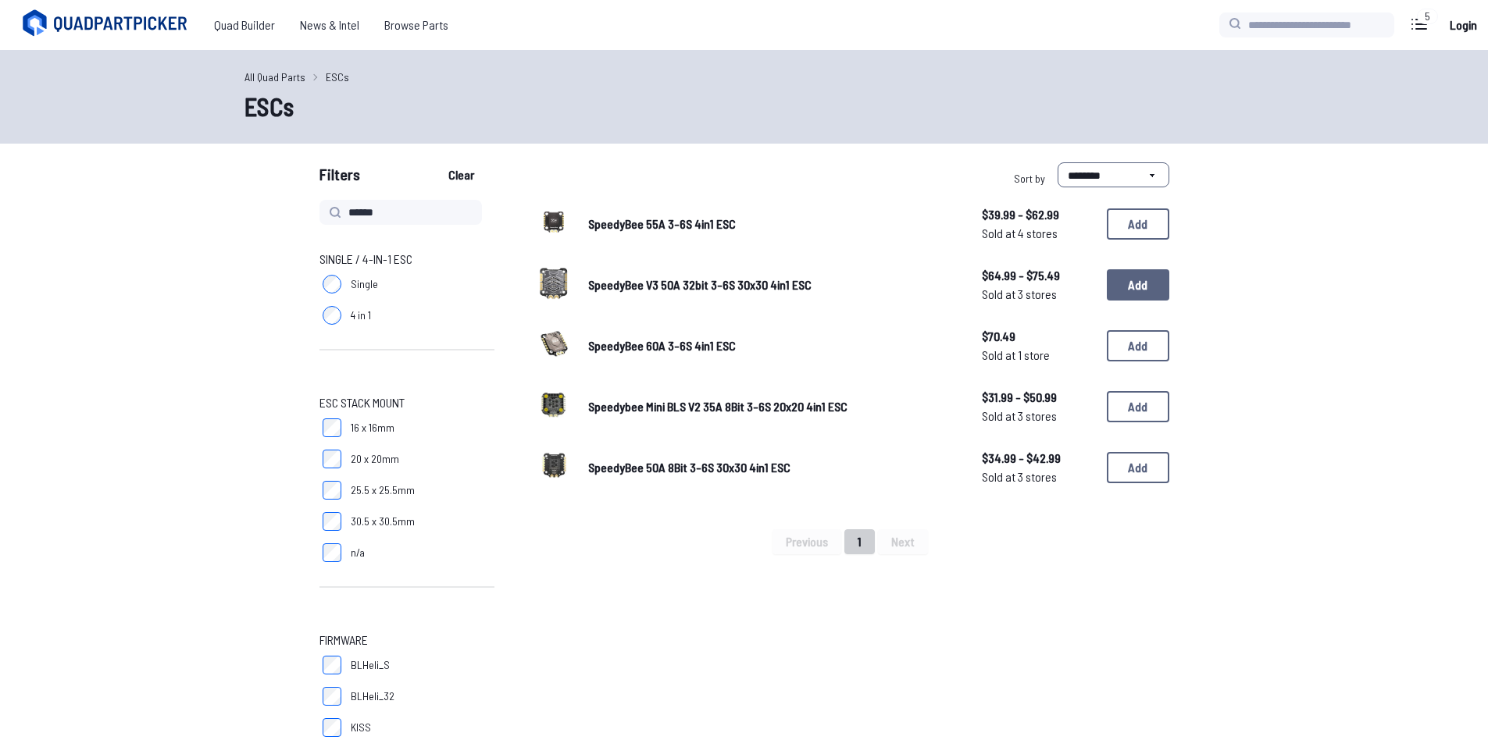
click at [1123, 283] on button "Add" at bounding box center [1138, 284] width 62 height 31
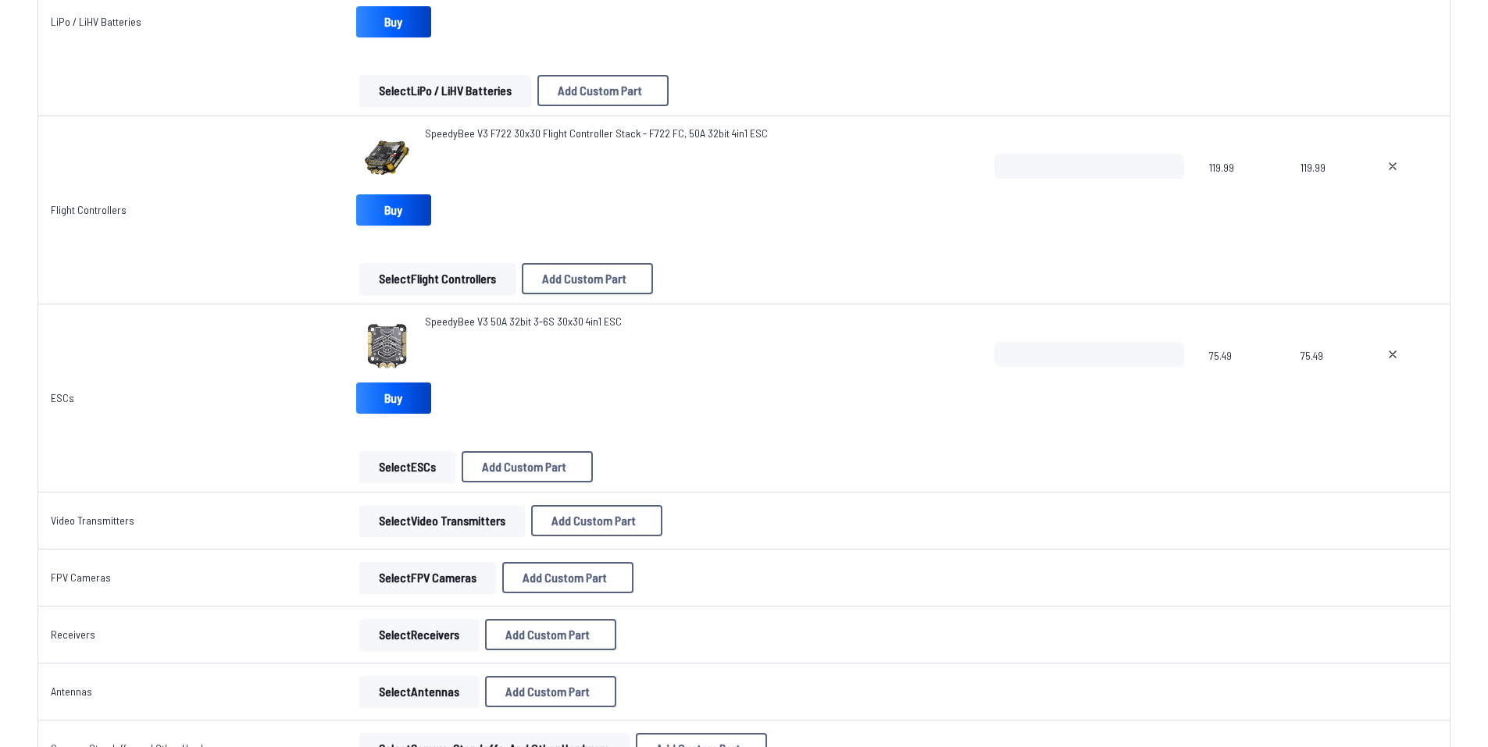
scroll to position [937, 0]
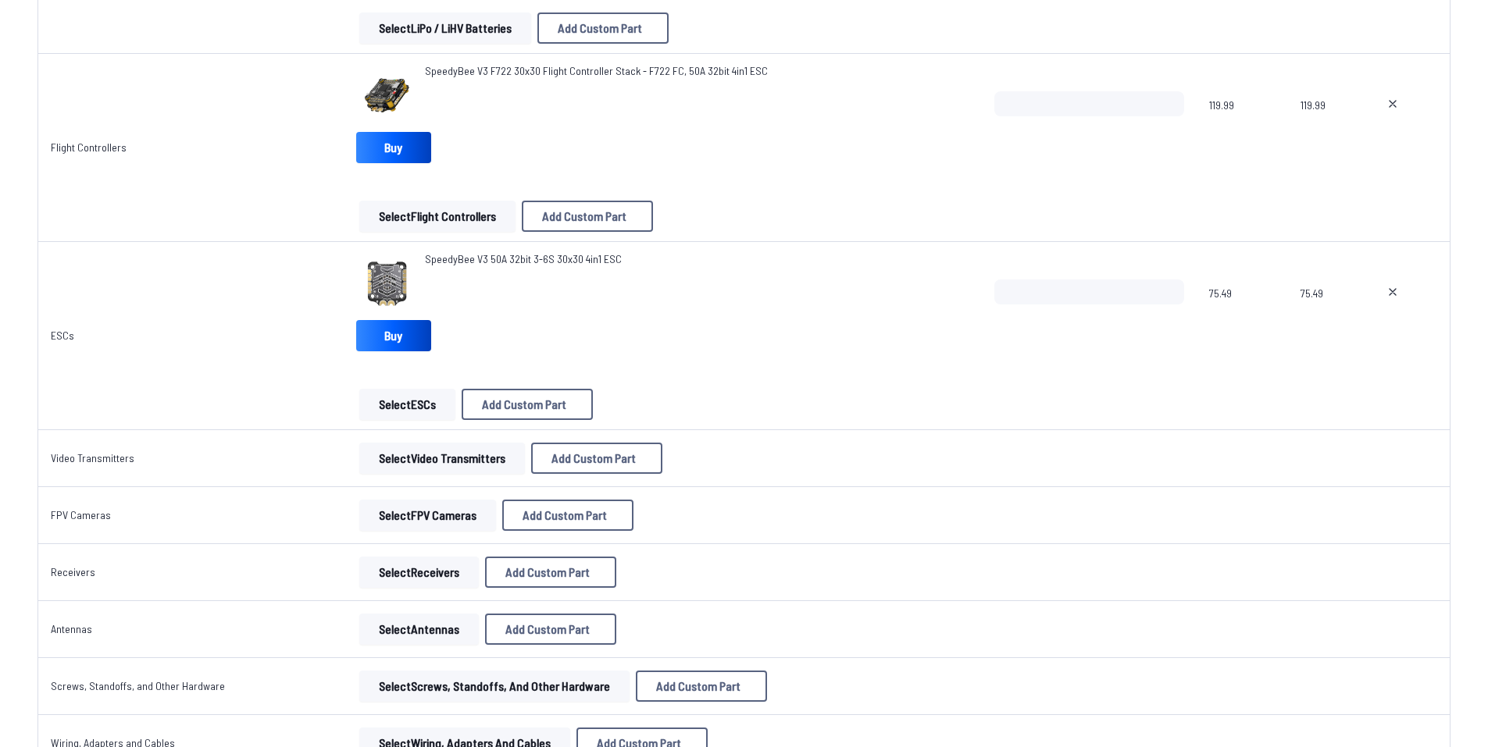
click at [473, 472] on button "Select Video Transmitters" at bounding box center [442, 458] width 166 height 31
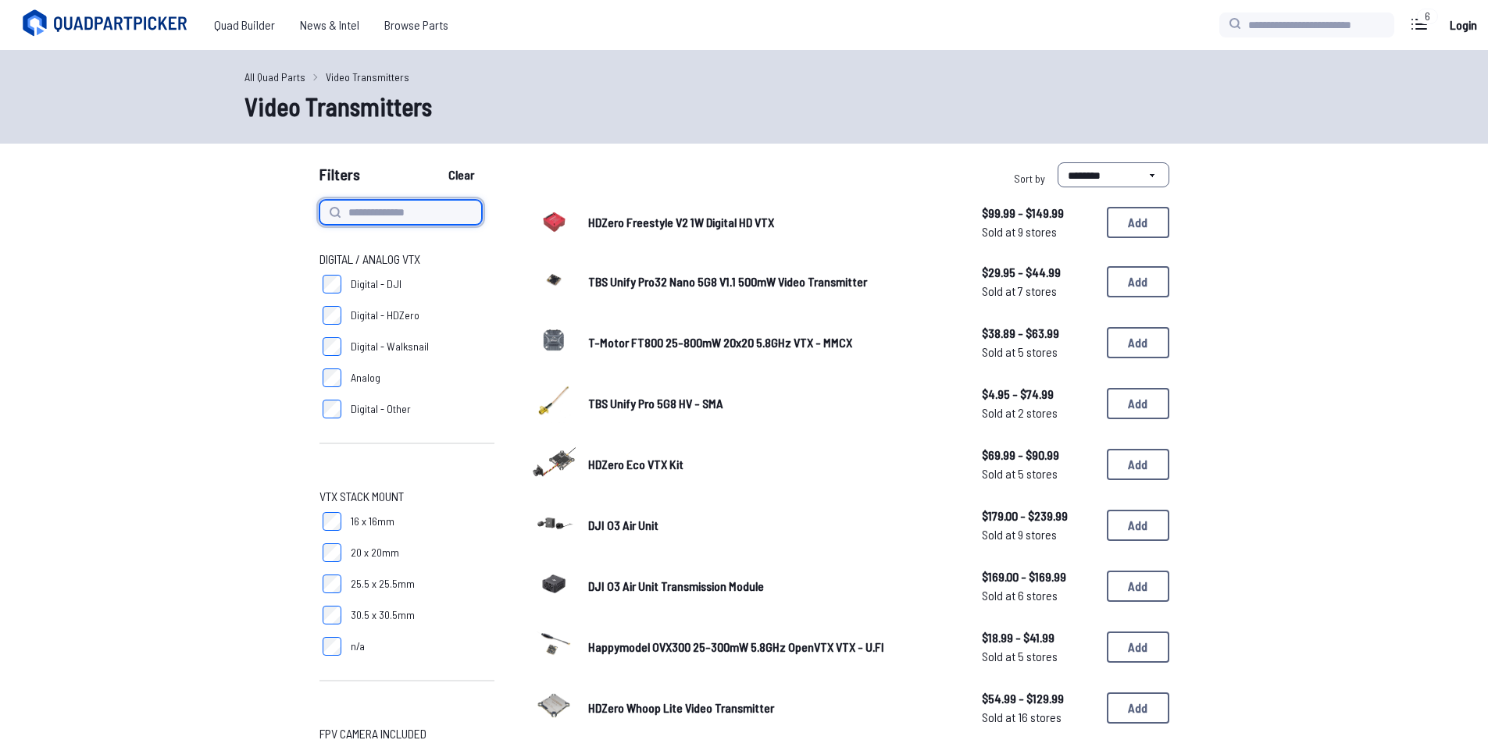
click at [387, 223] on input at bounding box center [400, 212] width 162 height 25
click at [1123, 465] on button "Add" at bounding box center [1138, 464] width 62 height 31
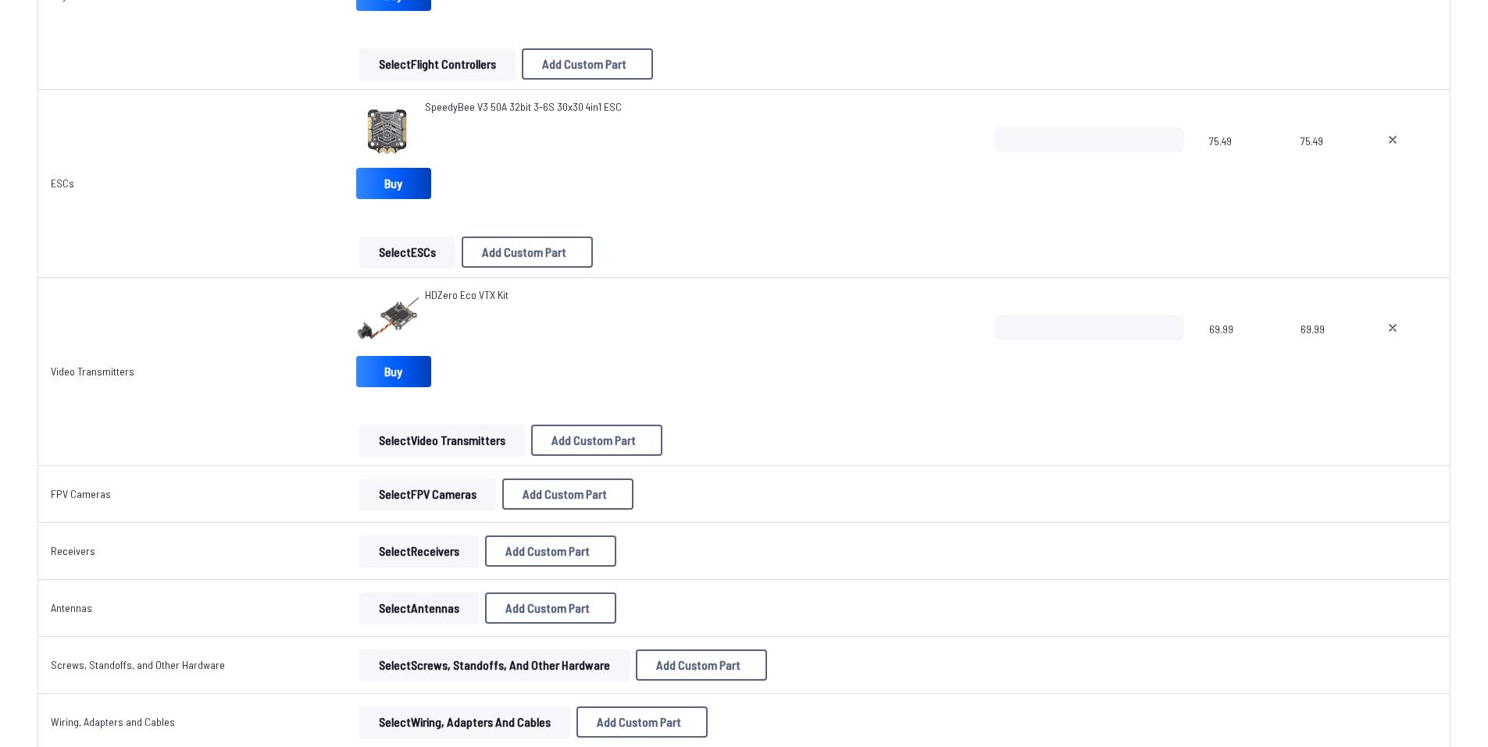
scroll to position [1093, 0]
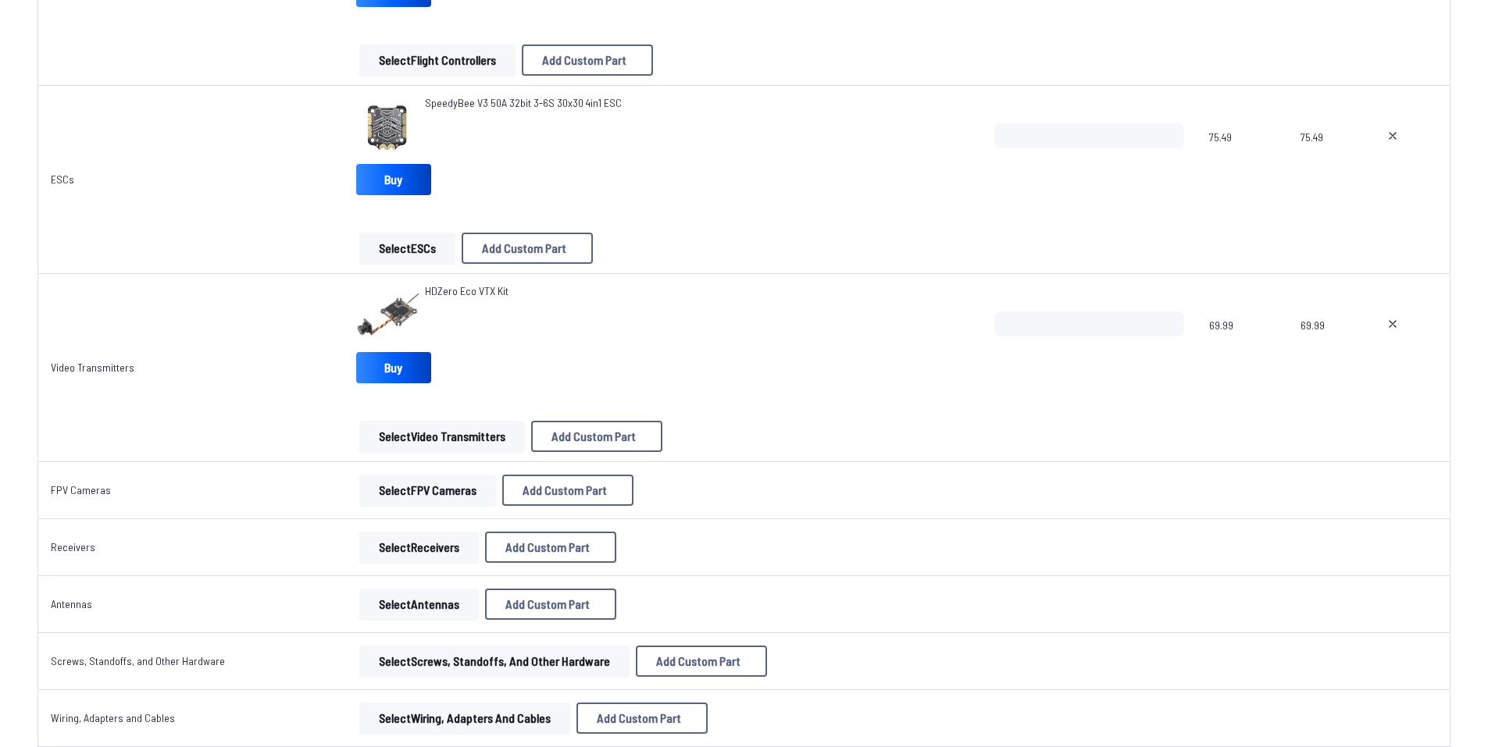
click at [419, 479] on button "Select FPV Cameras" at bounding box center [427, 490] width 137 height 31
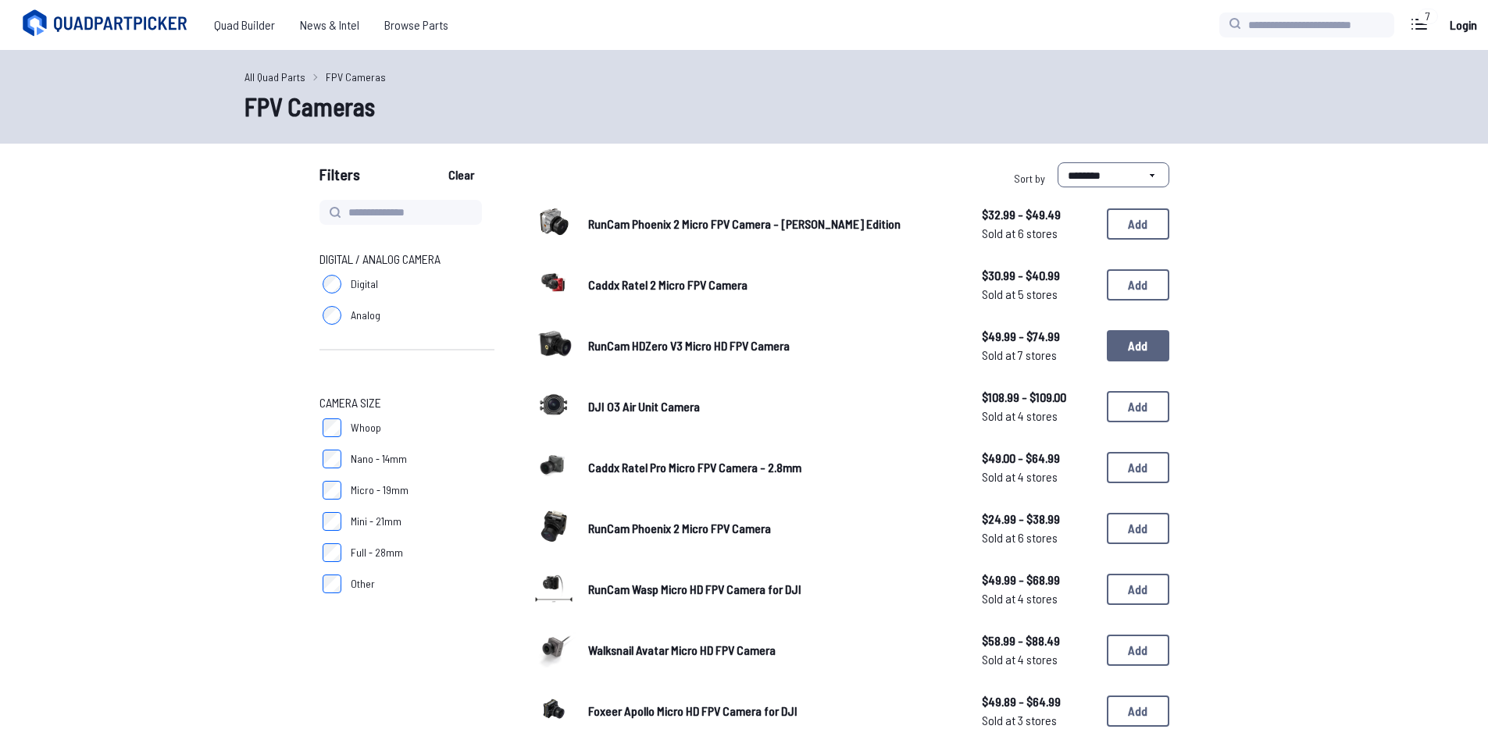
click at [1126, 346] on button "Add" at bounding box center [1138, 345] width 62 height 31
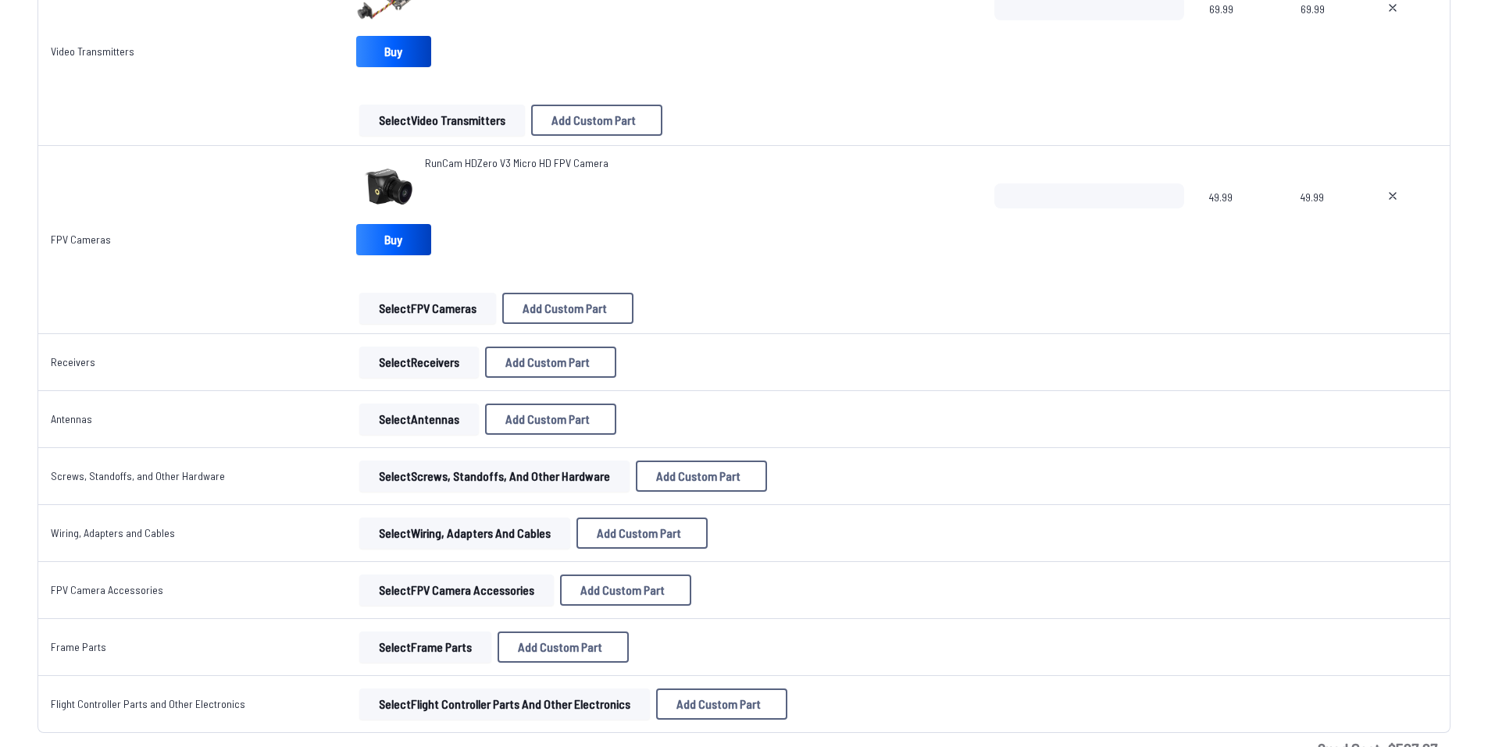
scroll to position [1406, 0]
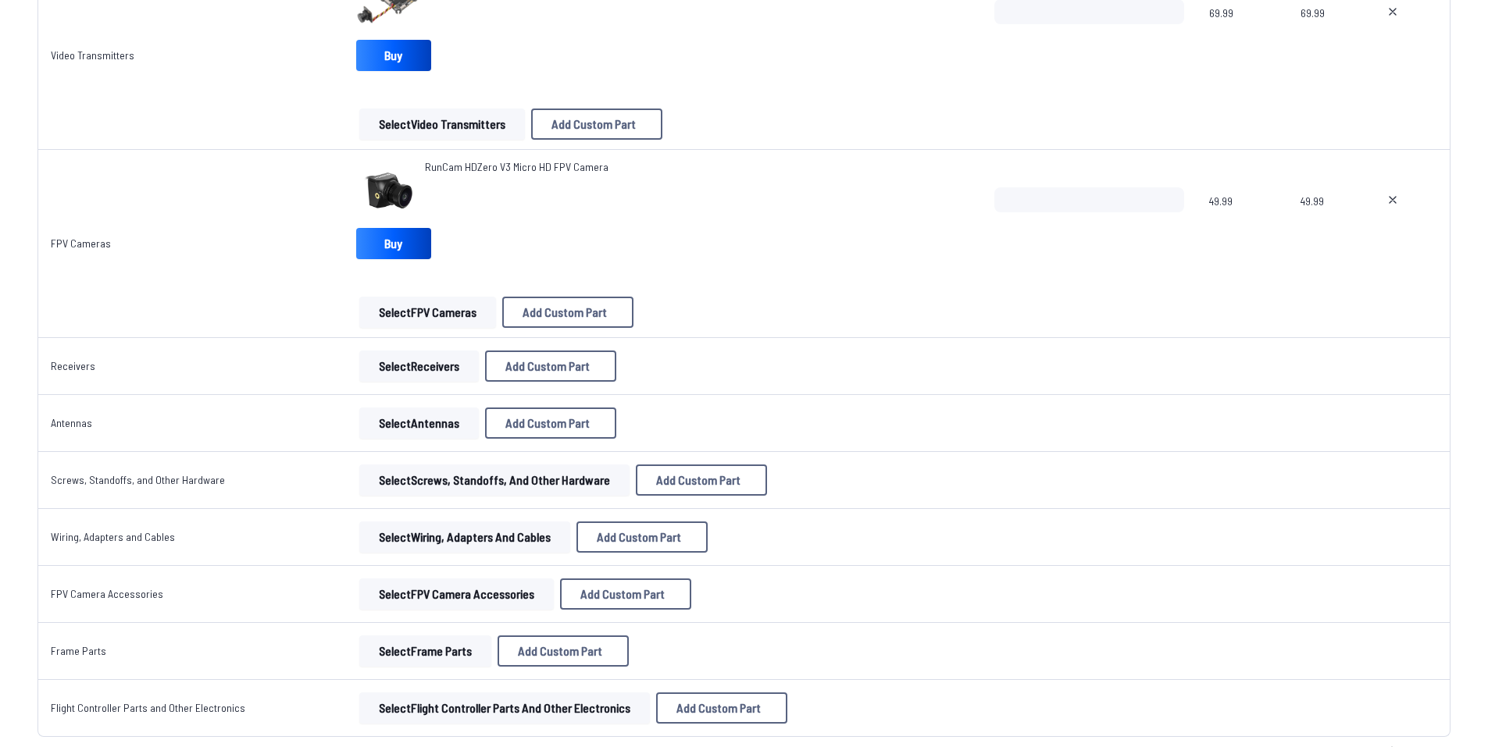
click at [452, 358] on button "Select Receivers" at bounding box center [418, 366] width 119 height 31
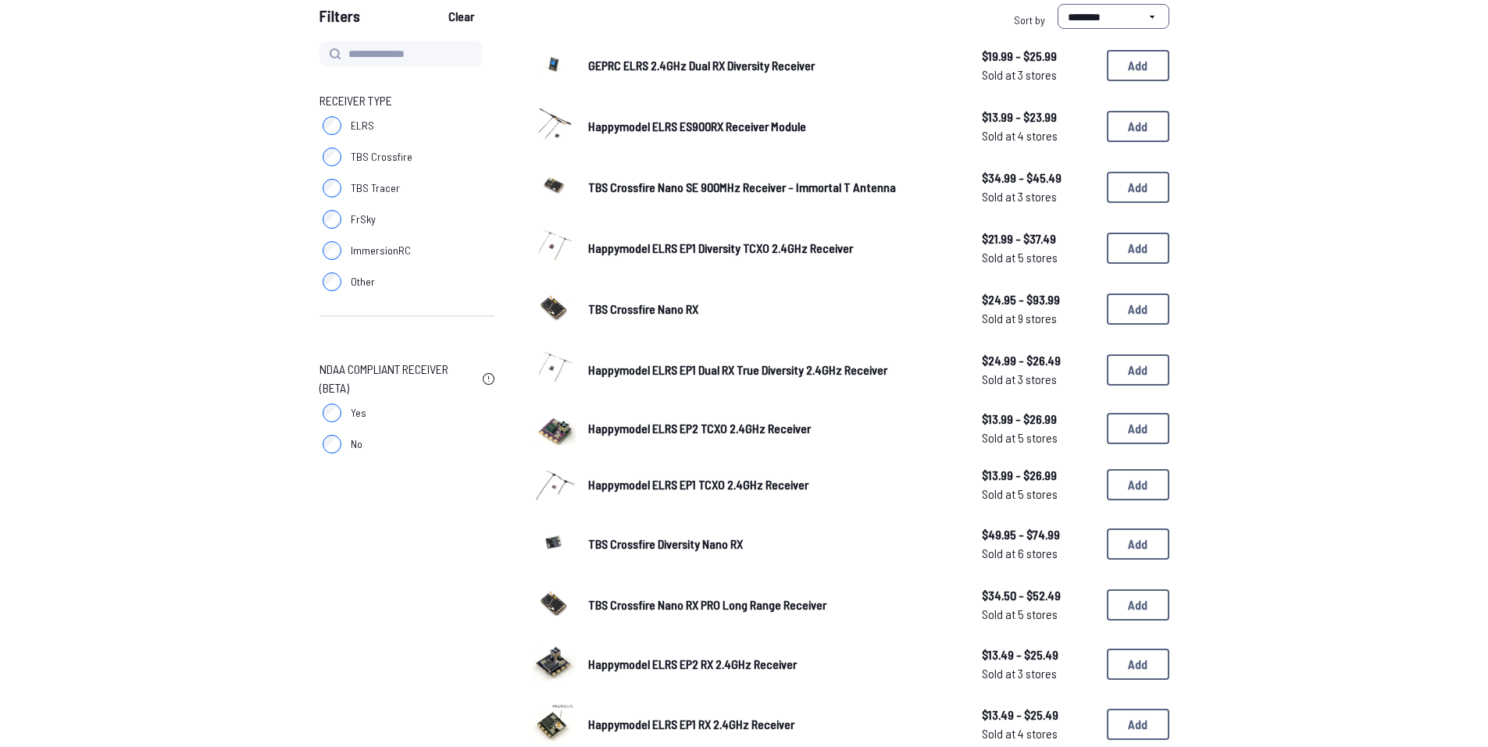
scroll to position [156, 0]
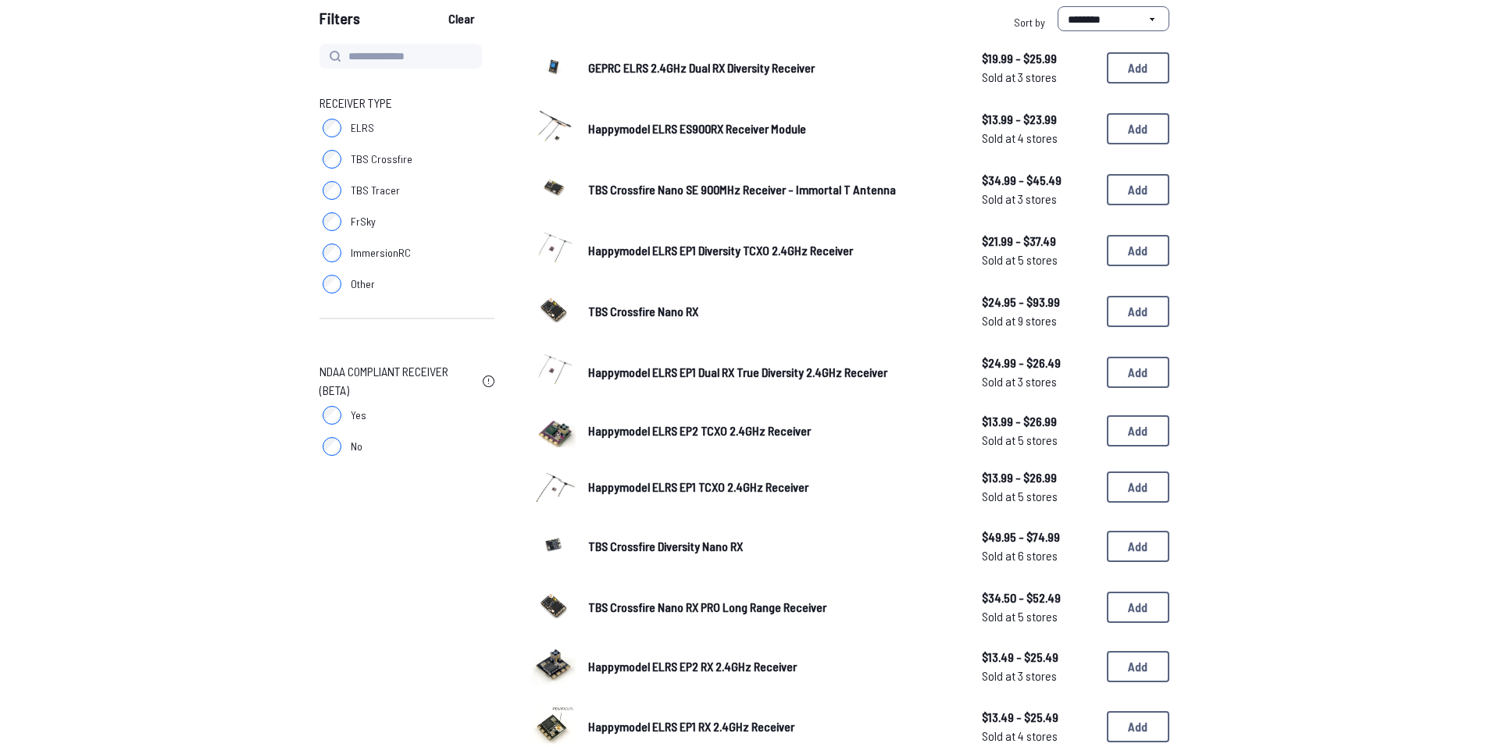
click at [1150, 294] on div "TBS Crossfire Nano RX $24.95 - $93.99 Sold at 9 stores $24.95 - $93.99 Sold at …" at bounding box center [850, 311] width 637 height 48
click at [1148, 305] on button "Add" at bounding box center [1138, 311] width 62 height 31
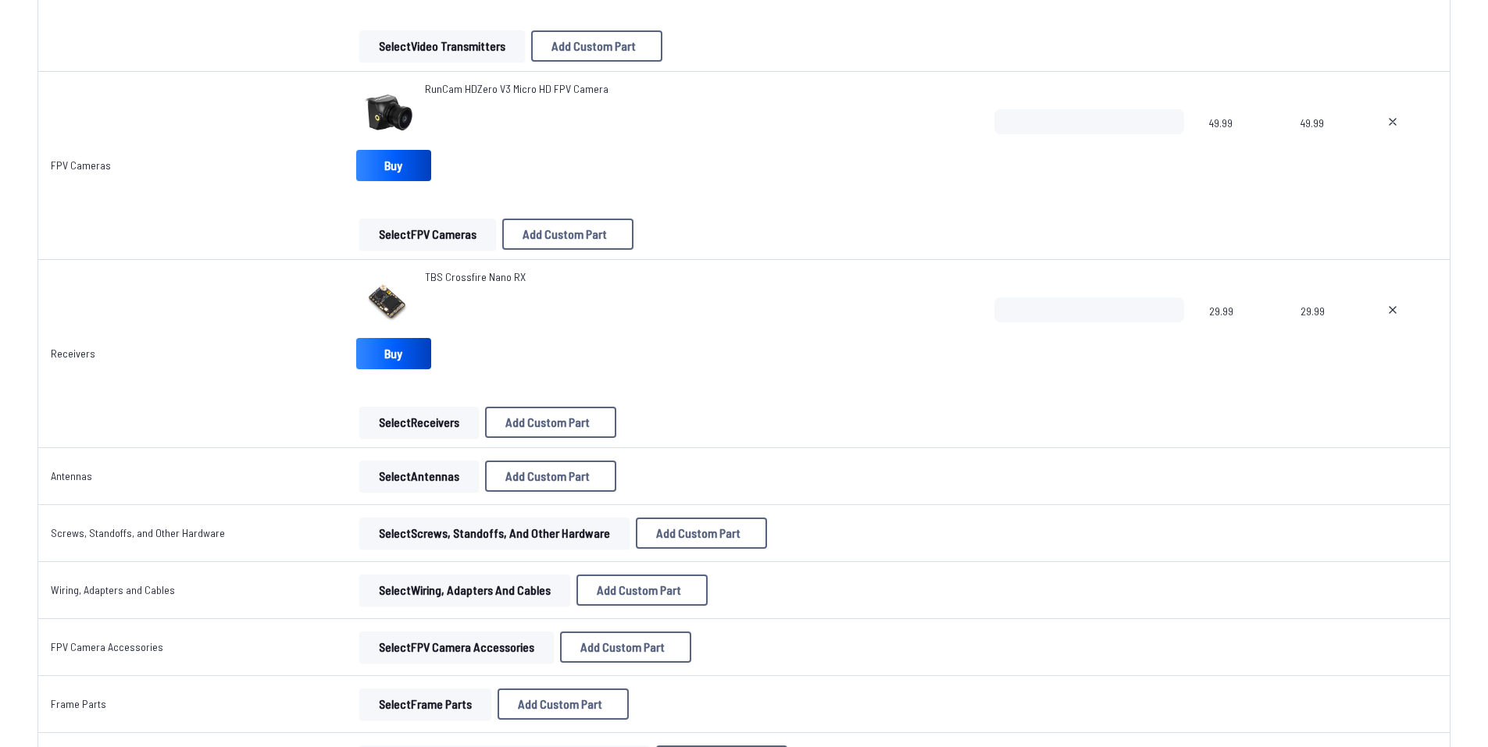
scroll to position [1562, 0]
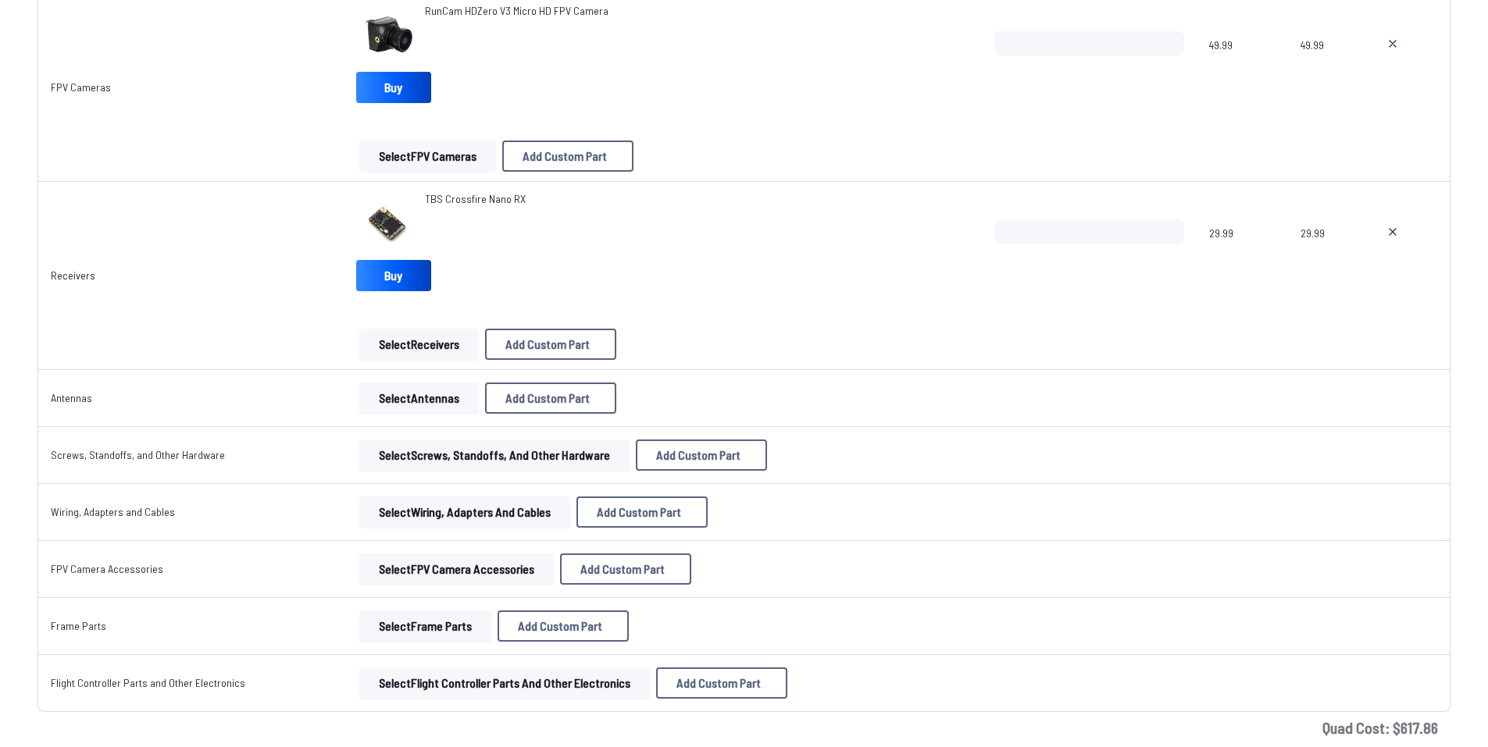
click at [403, 405] on button "Select Antennas" at bounding box center [418, 398] width 119 height 31
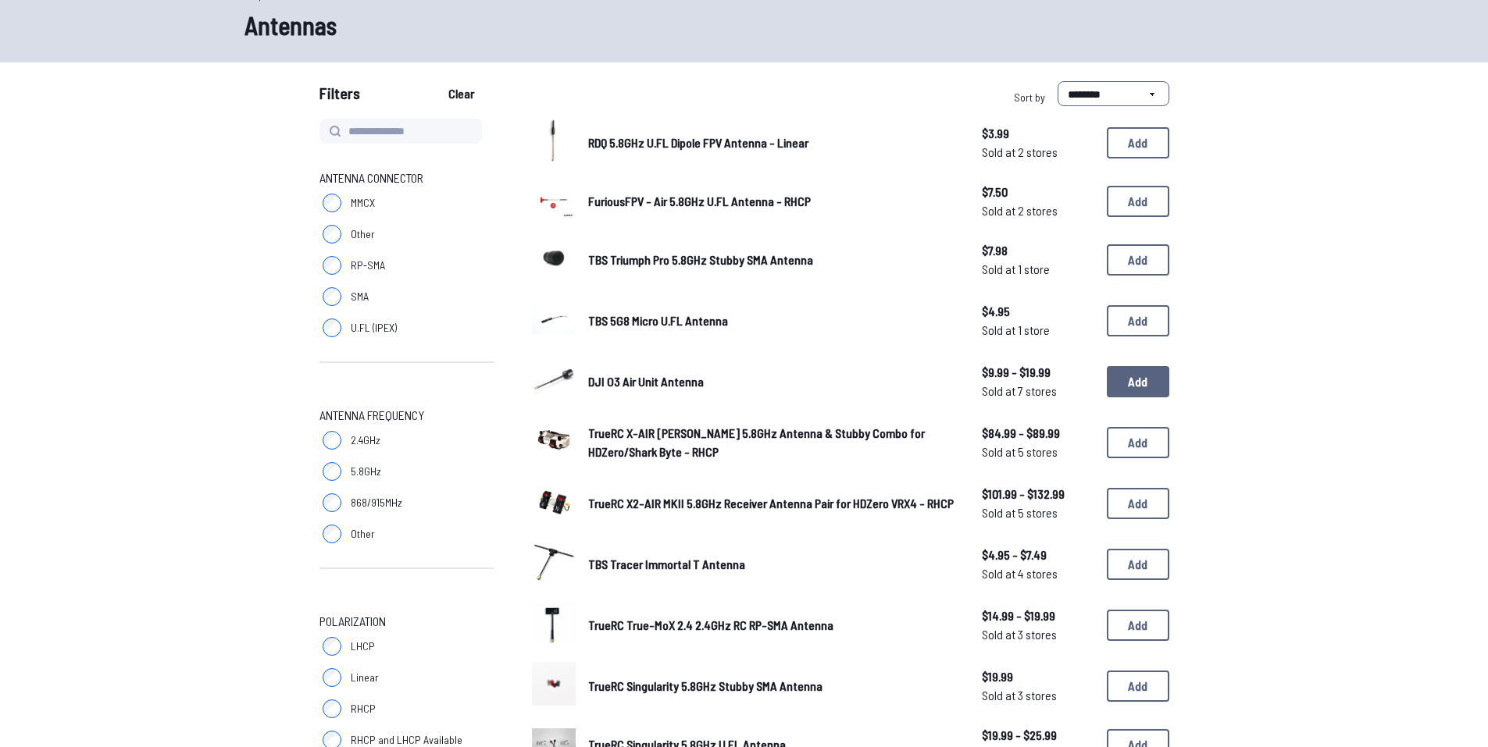
scroll to position [78, 0]
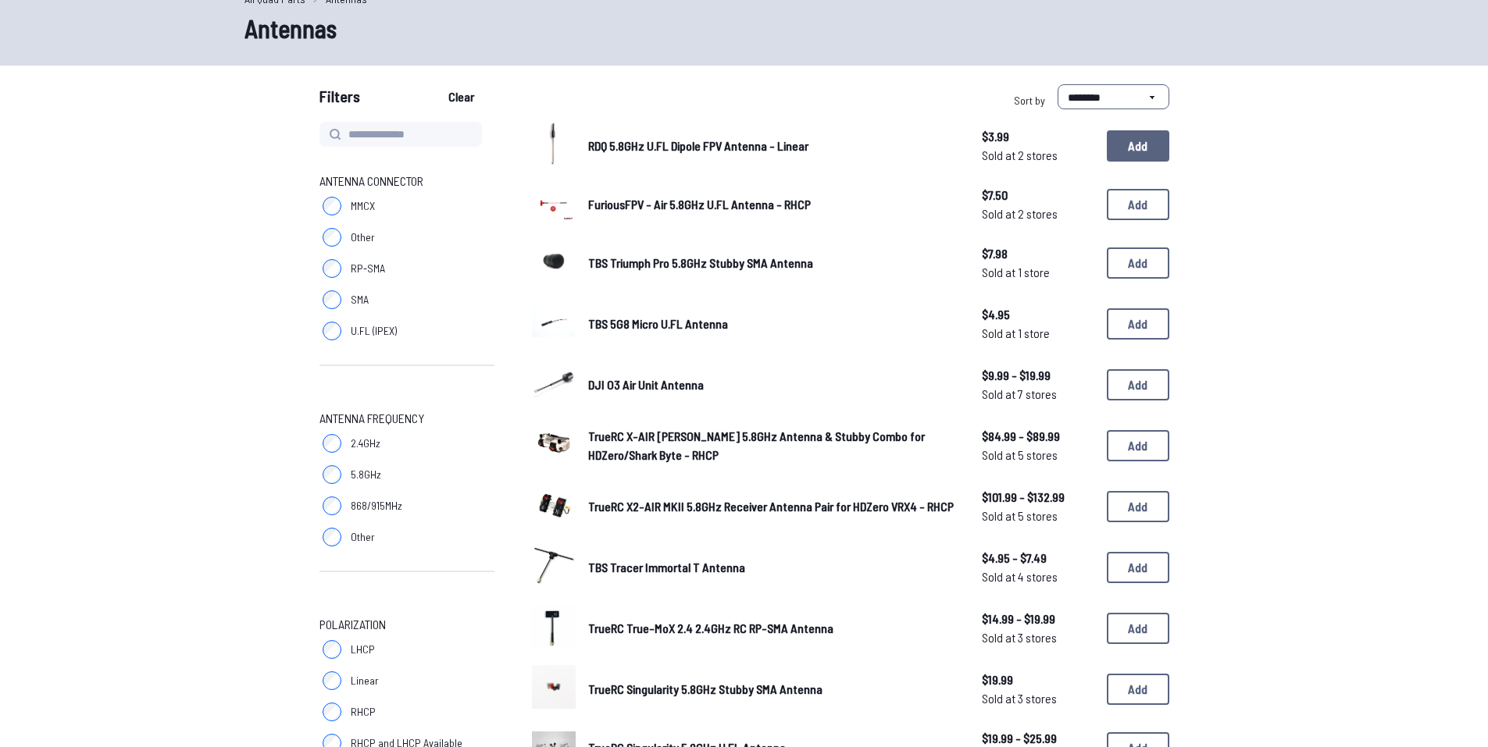
click at [1147, 141] on button "Add" at bounding box center [1138, 145] width 62 height 31
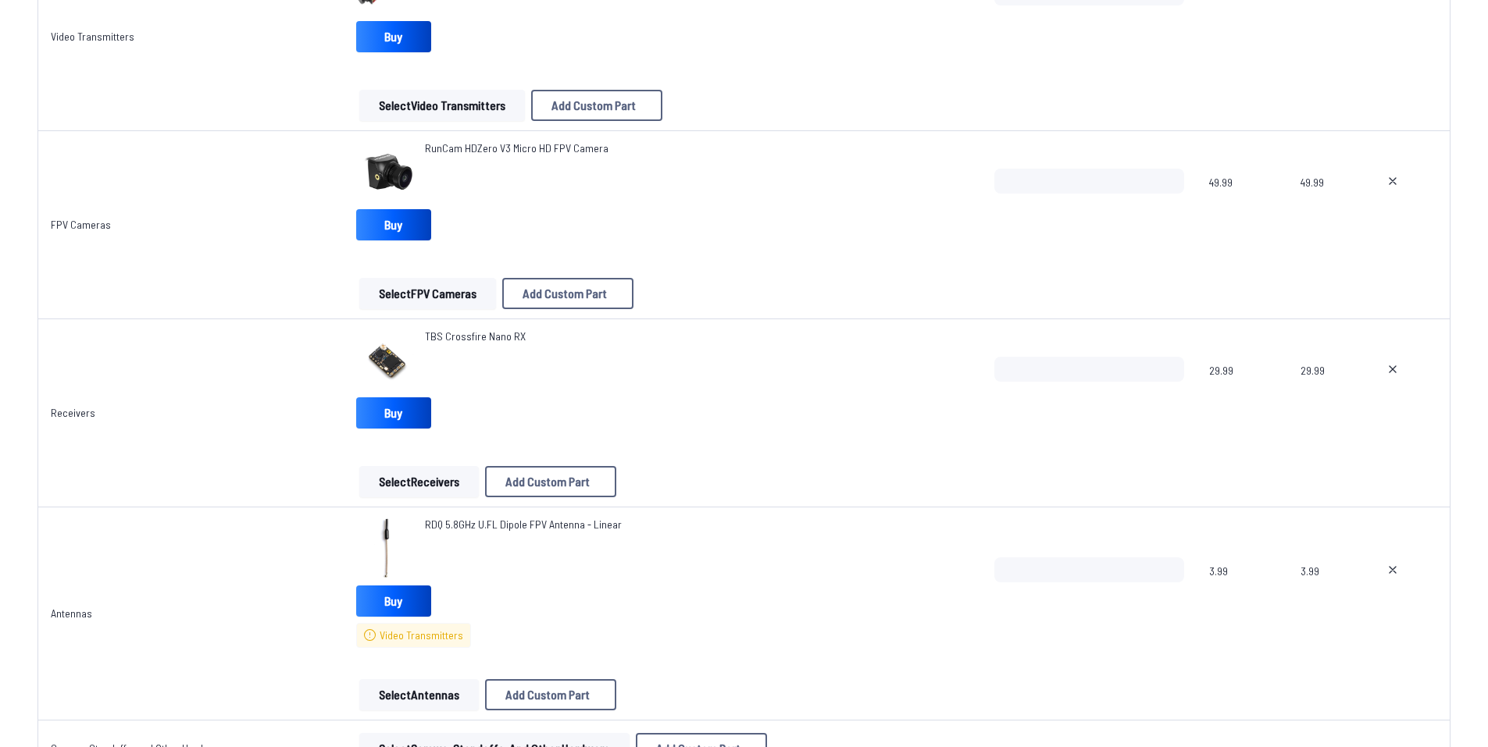
scroll to position [1512, 0]
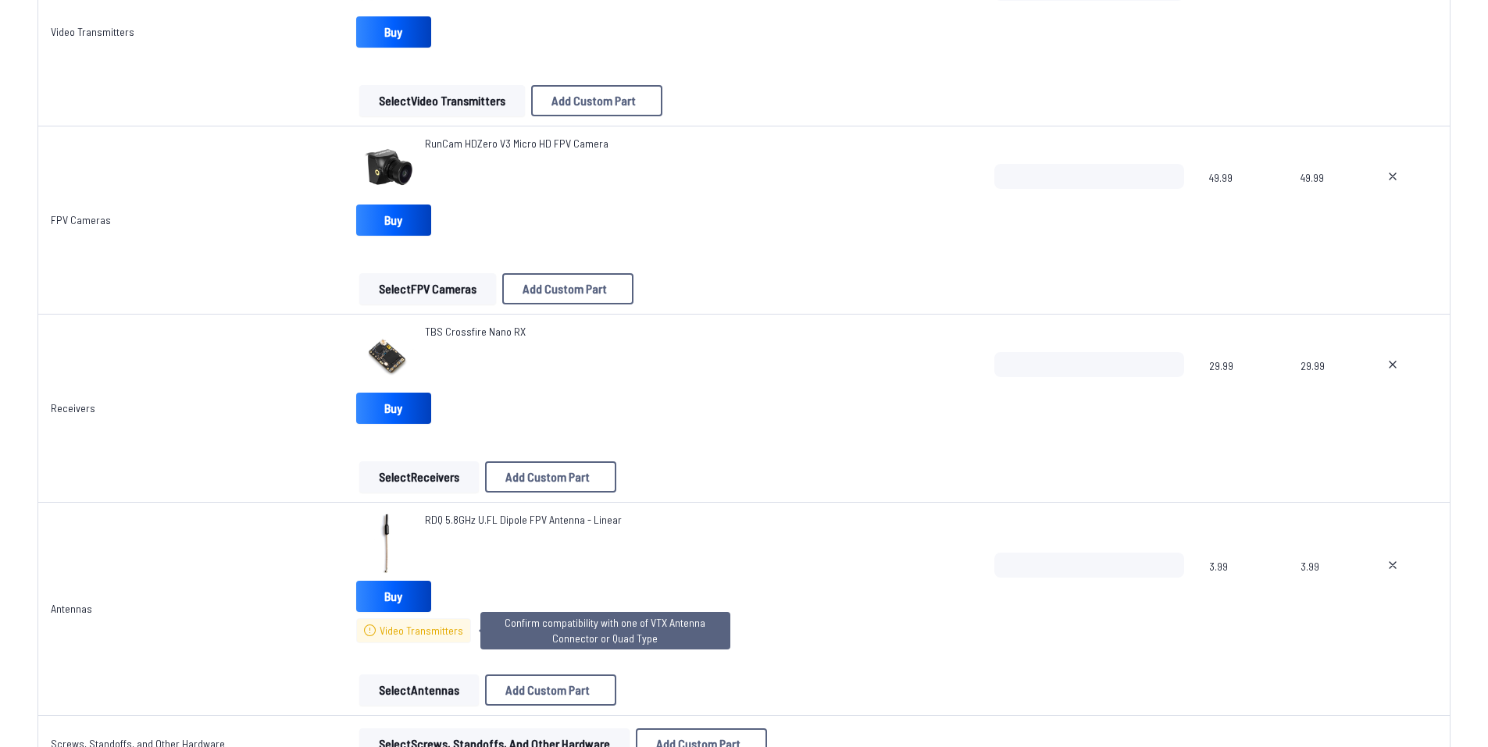
click at [416, 636] on span "Video Transmitters" at bounding box center [422, 631] width 84 height 16
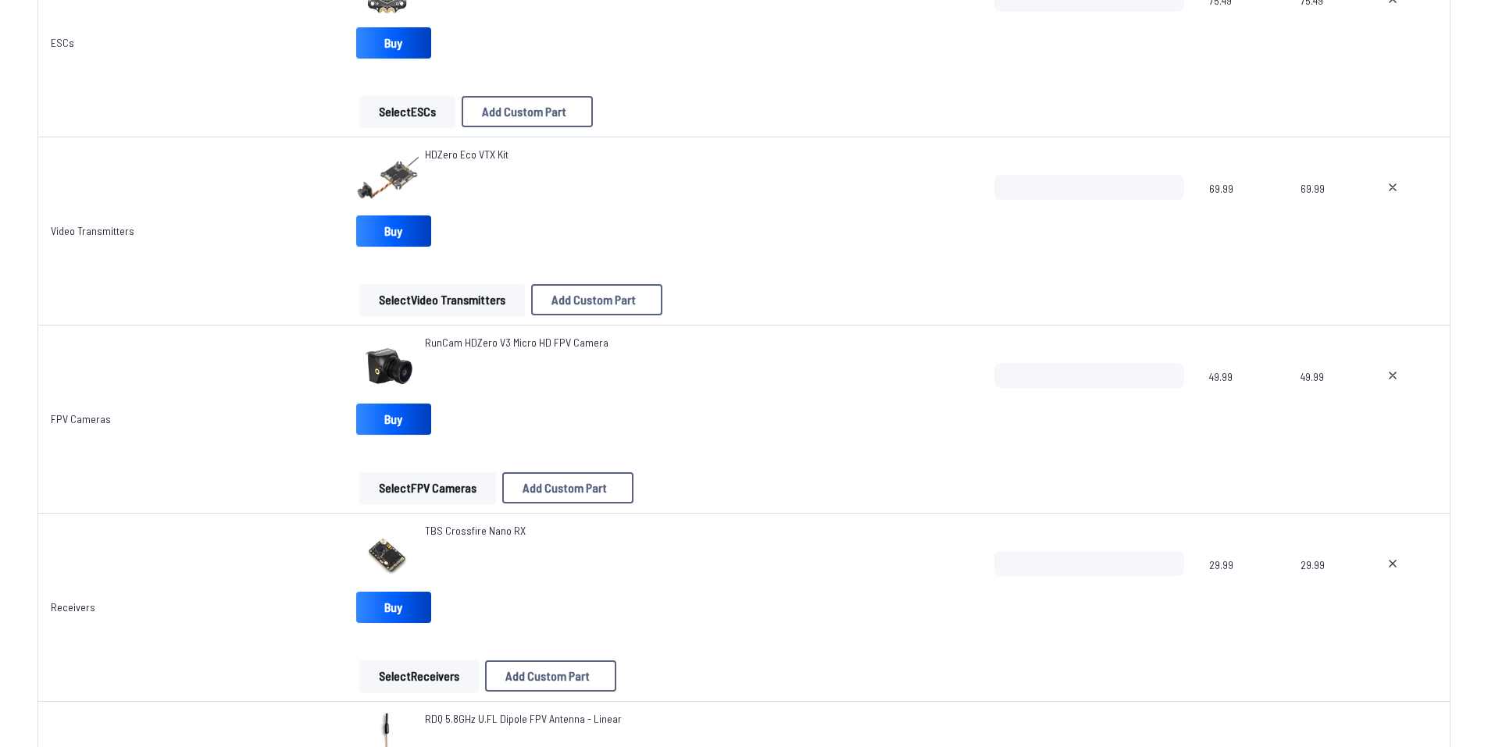
scroll to position [1278, 0]
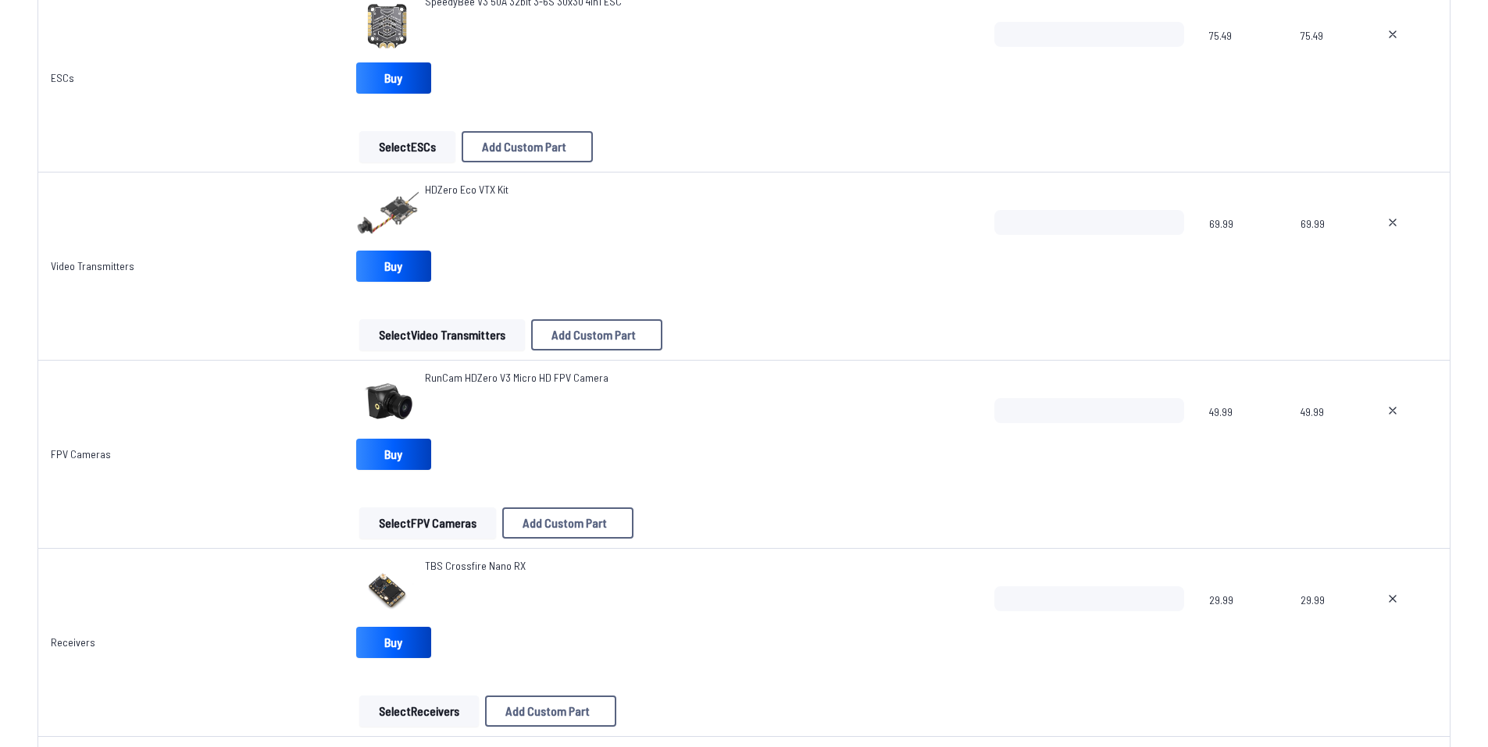
click at [466, 331] on button "Select Video Transmitters" at bounding box center [442, 334] width 166 height 31
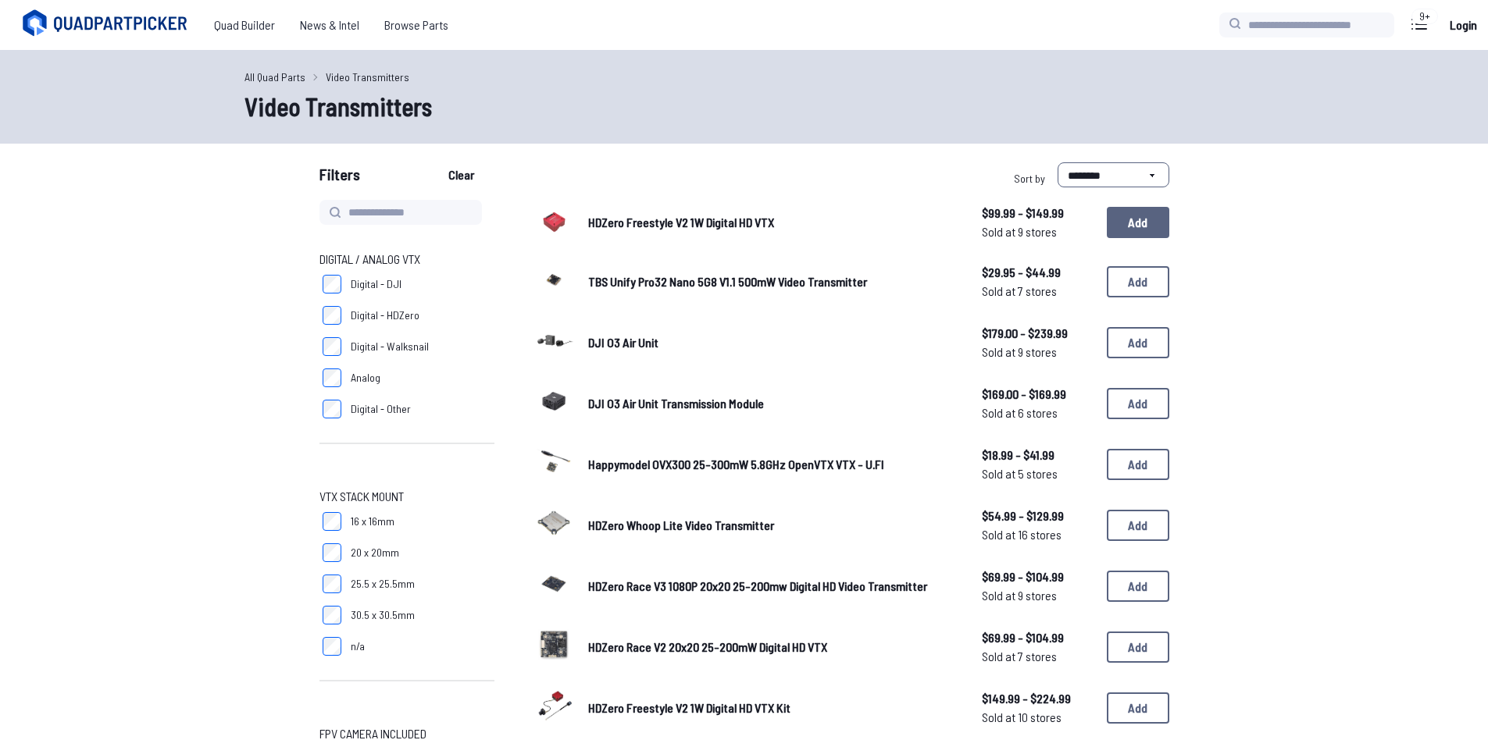
click at [1142, 223] on button "Add" at bounding box center [1138, 222] width 62 height 31
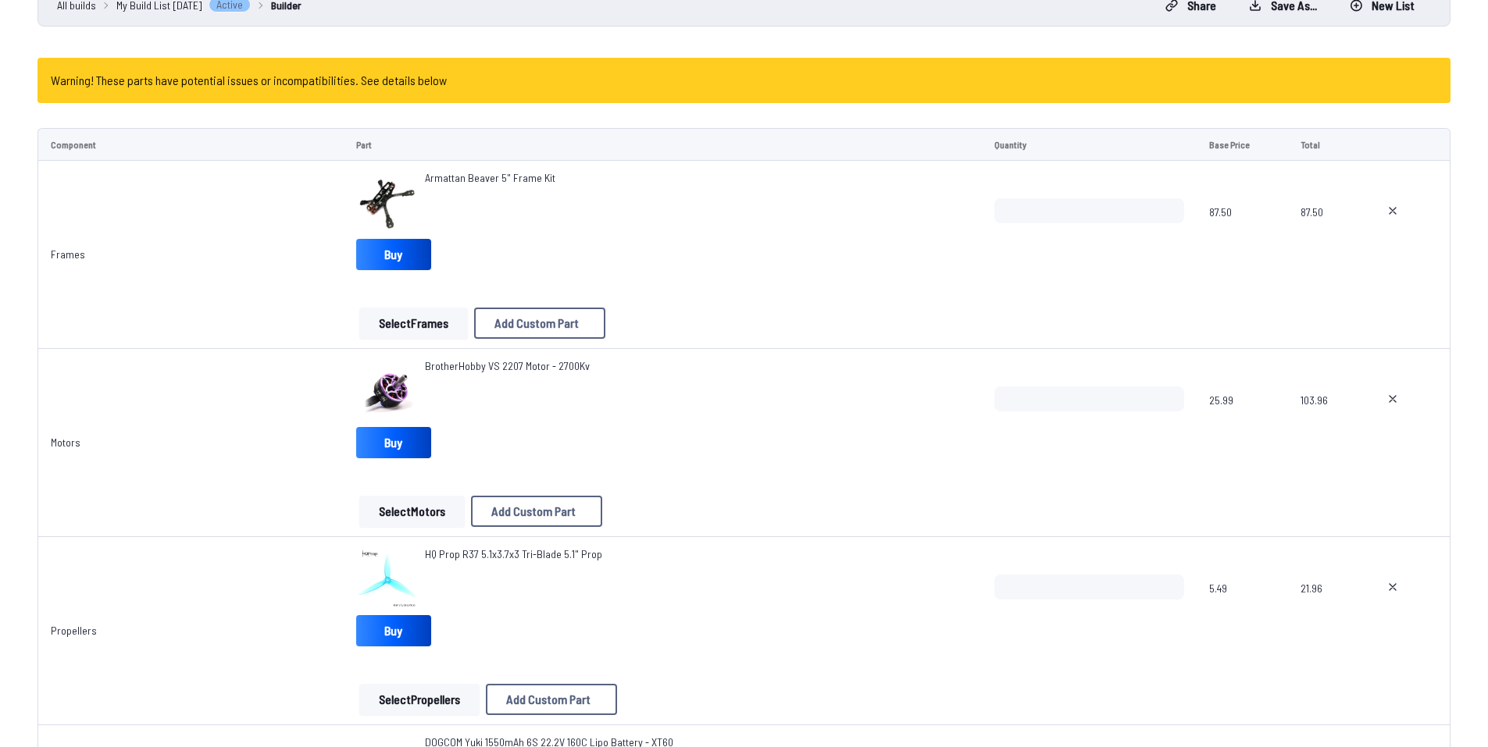
scroll to position [156, 0]
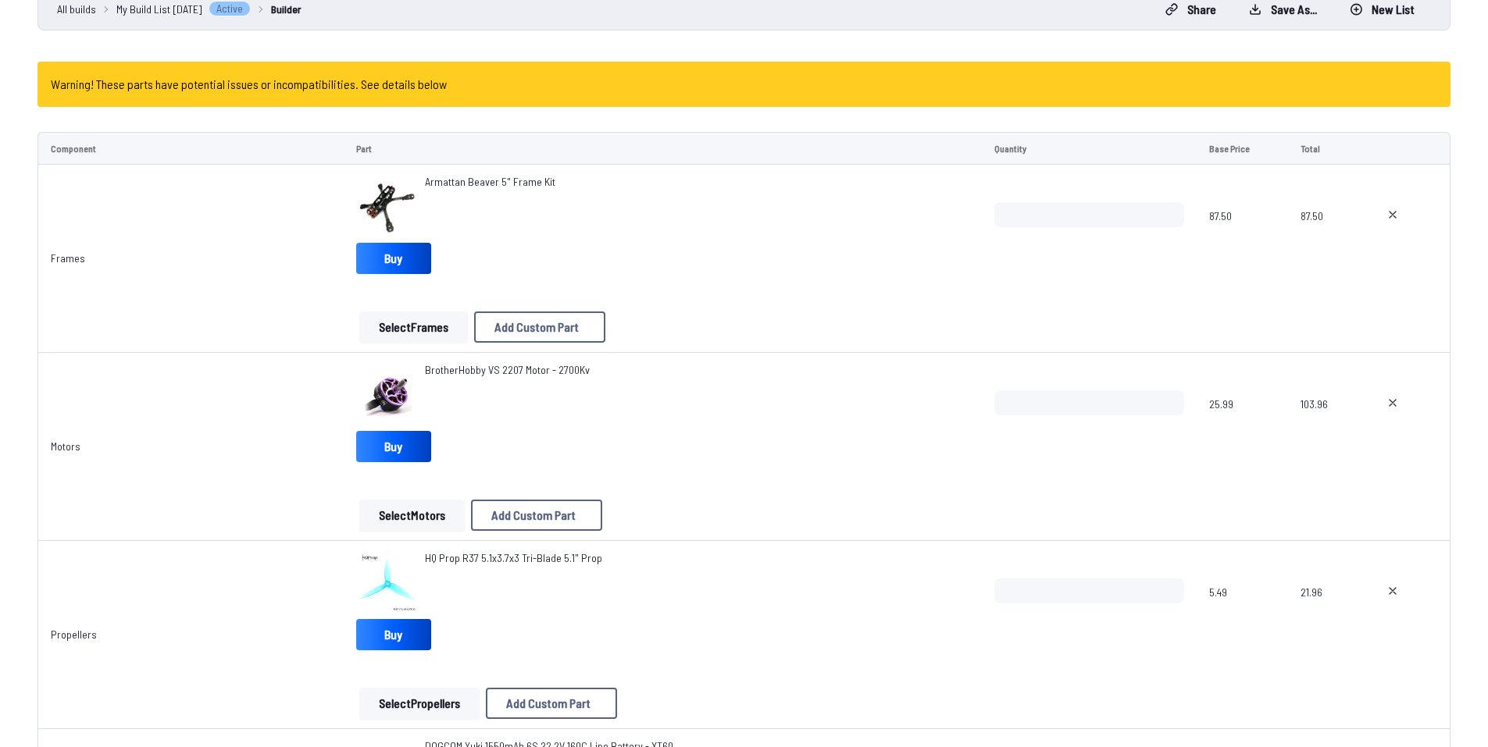
click at [382, 86] on h4 "Warning! These parts have potential issues or incompatibilities. See details be…" at bounding box center [249, 84] width 396 height 19
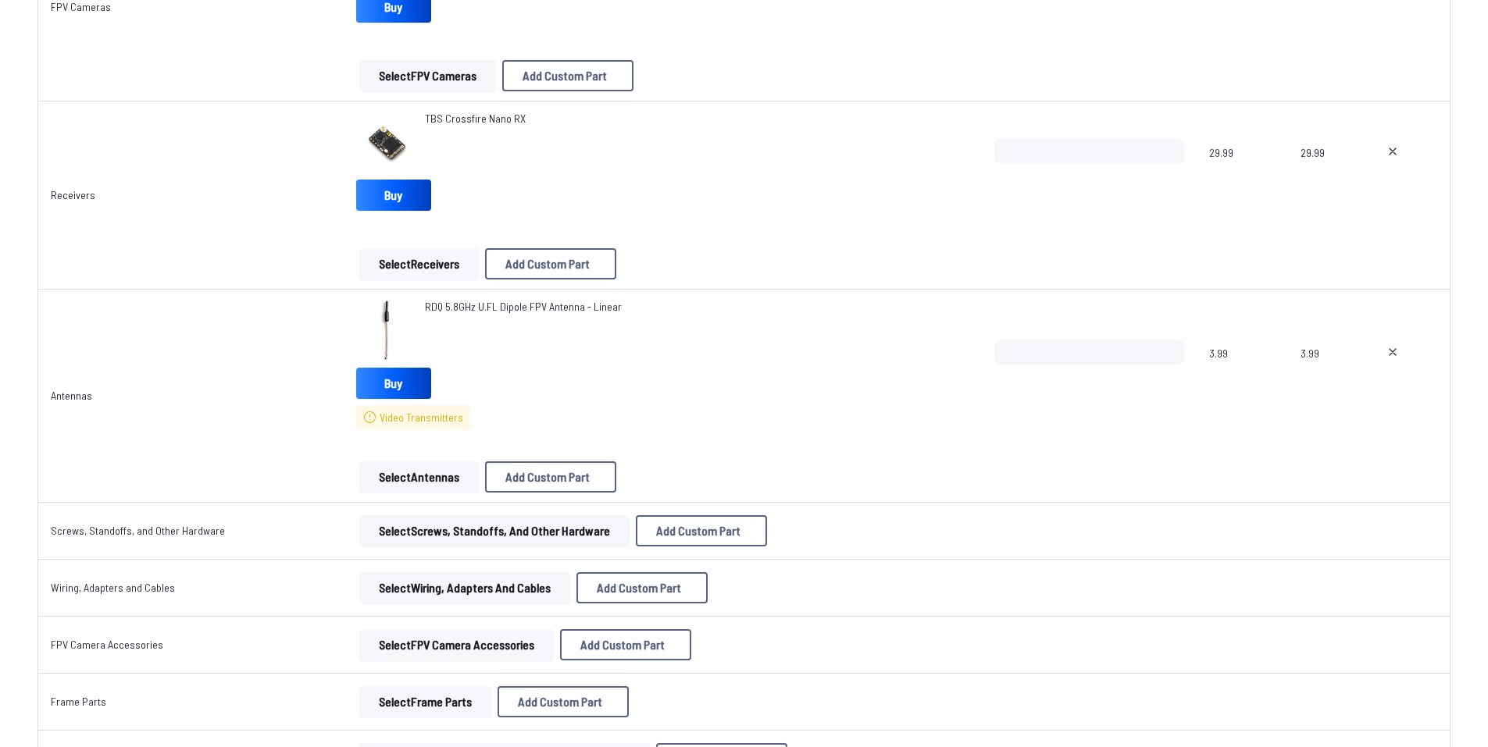
scroll to position [1874, 0]
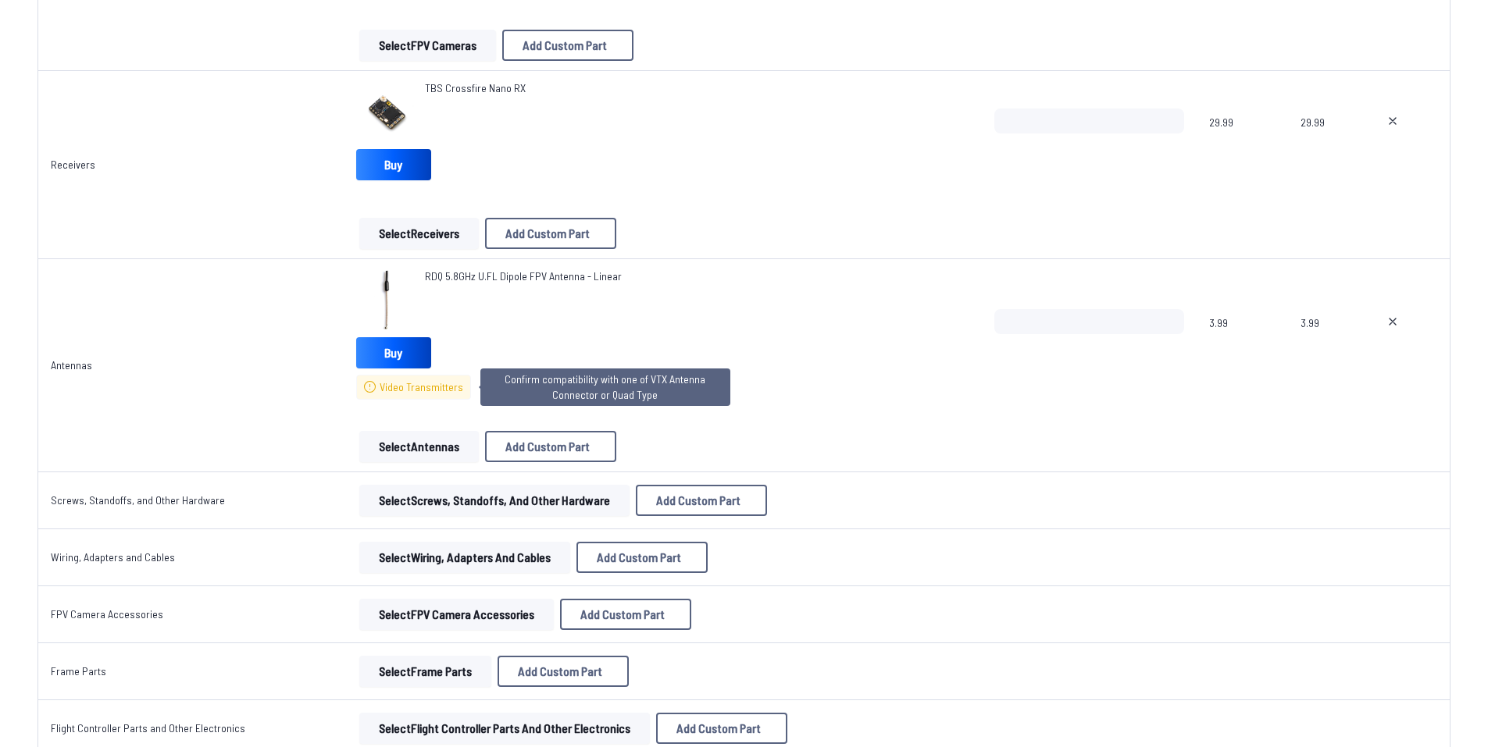
click at [421, 391] on span "Video Transmitters" at bounding box center [422, 388] width 84 height 16
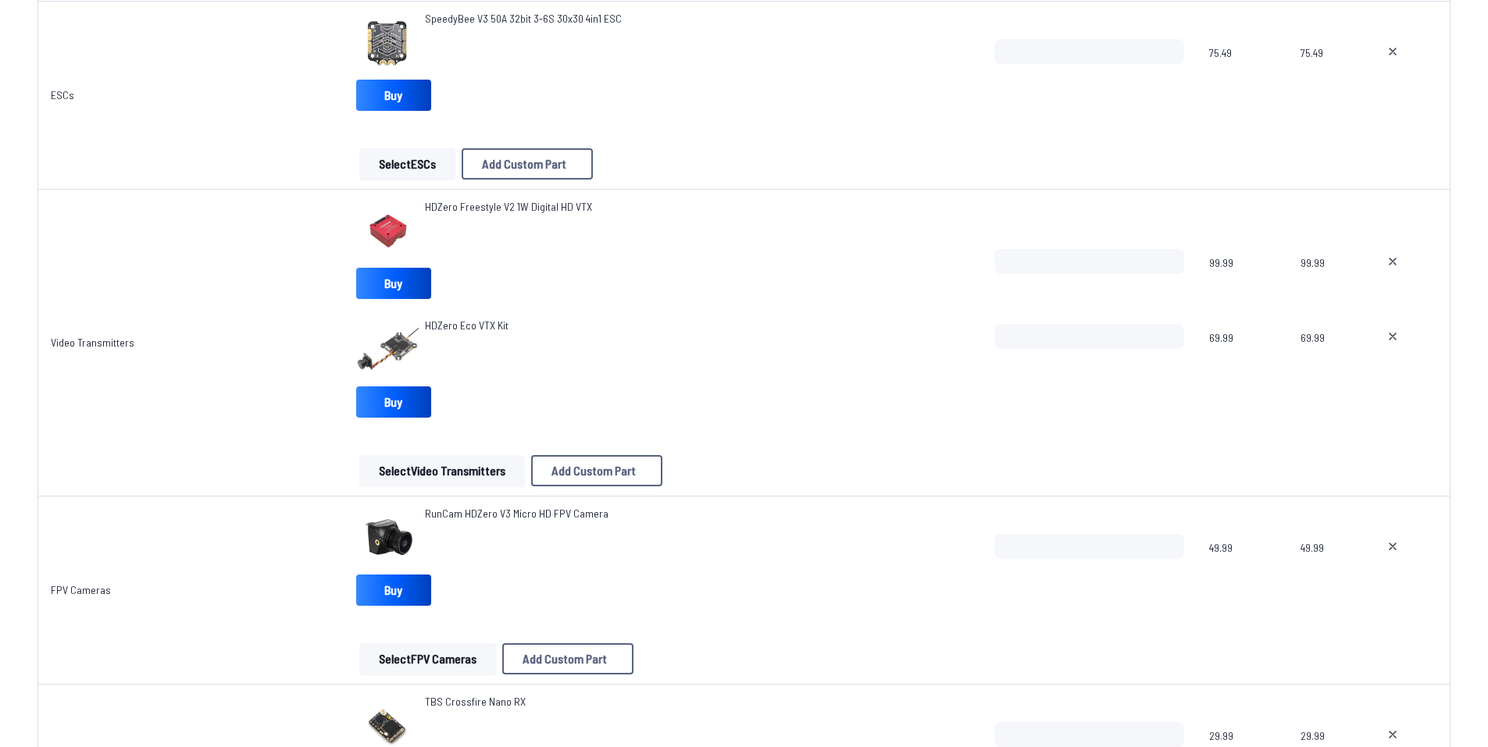
scroll to position [1249, 0]
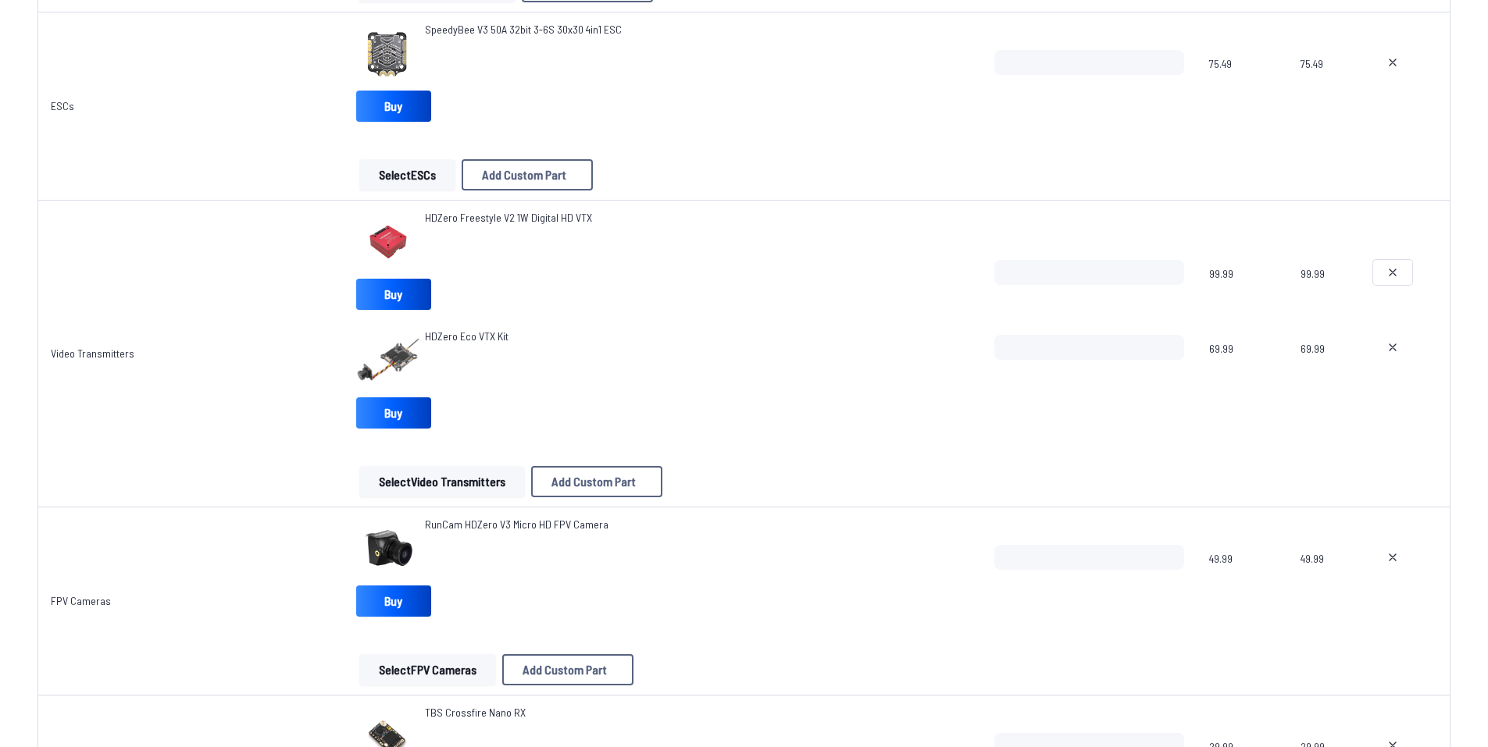
click at [1387, 280] on button at bounding box center [1392, 272] width 39 height 25
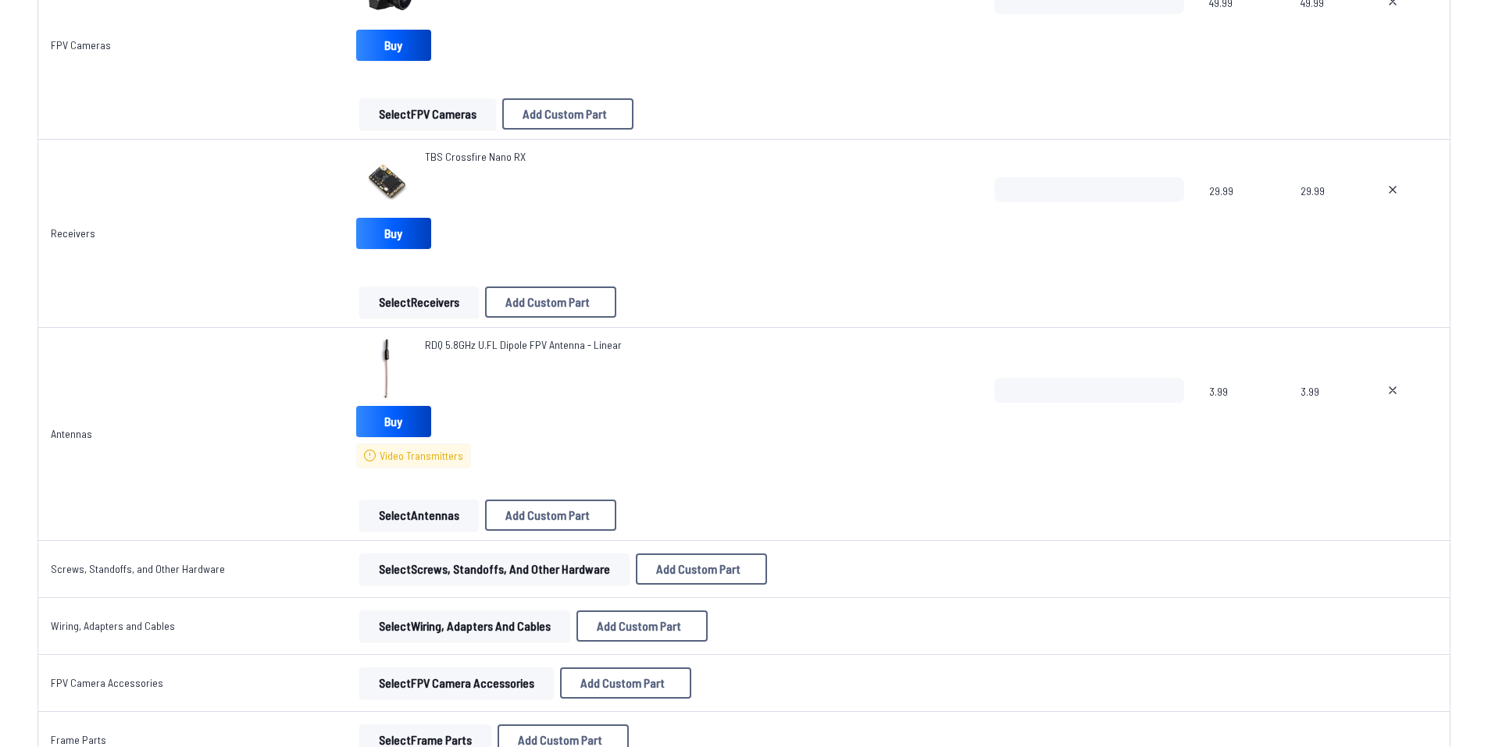
scroll to position [1718, 0]
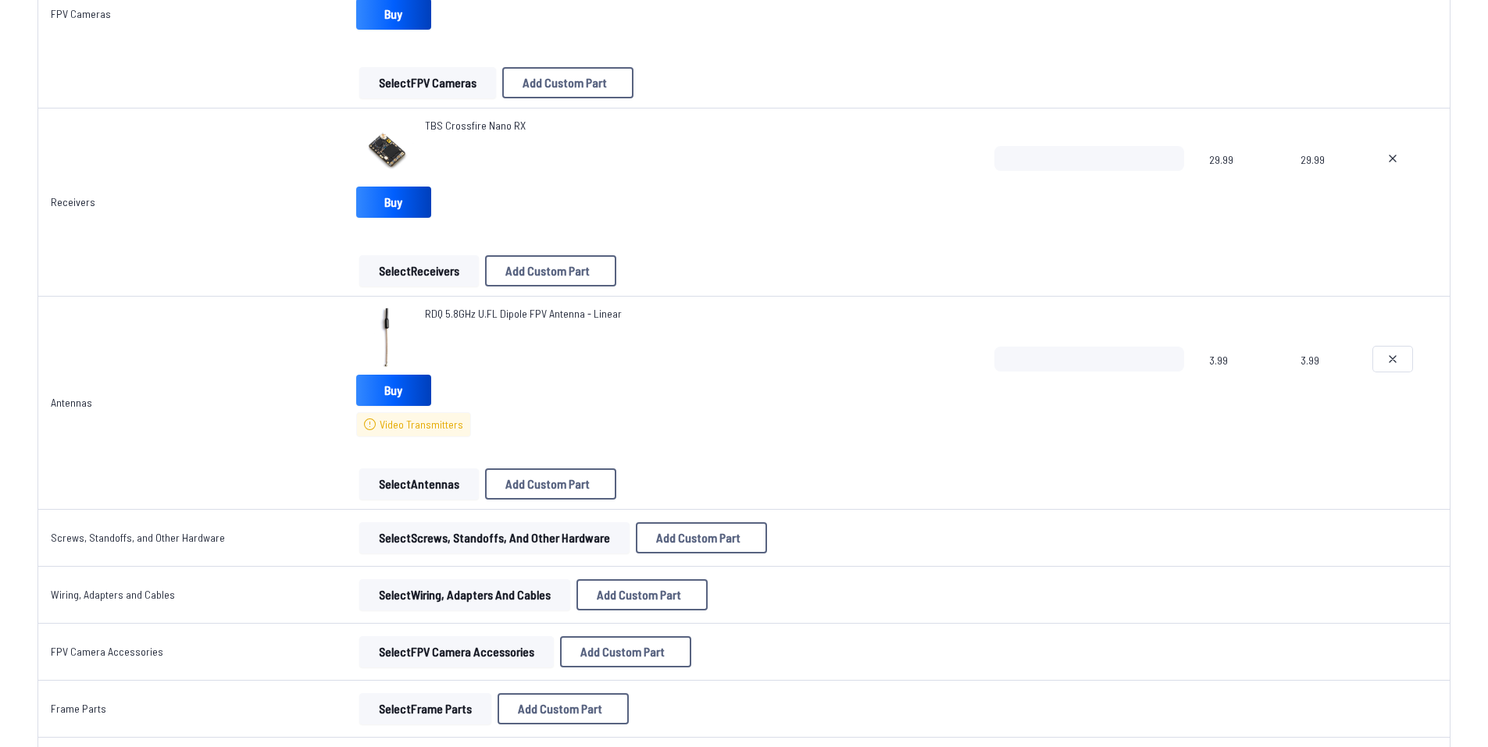
click at [1399, 358] on button at bounding box center [1392, 359] width 39 height 25
type textarea "**********"
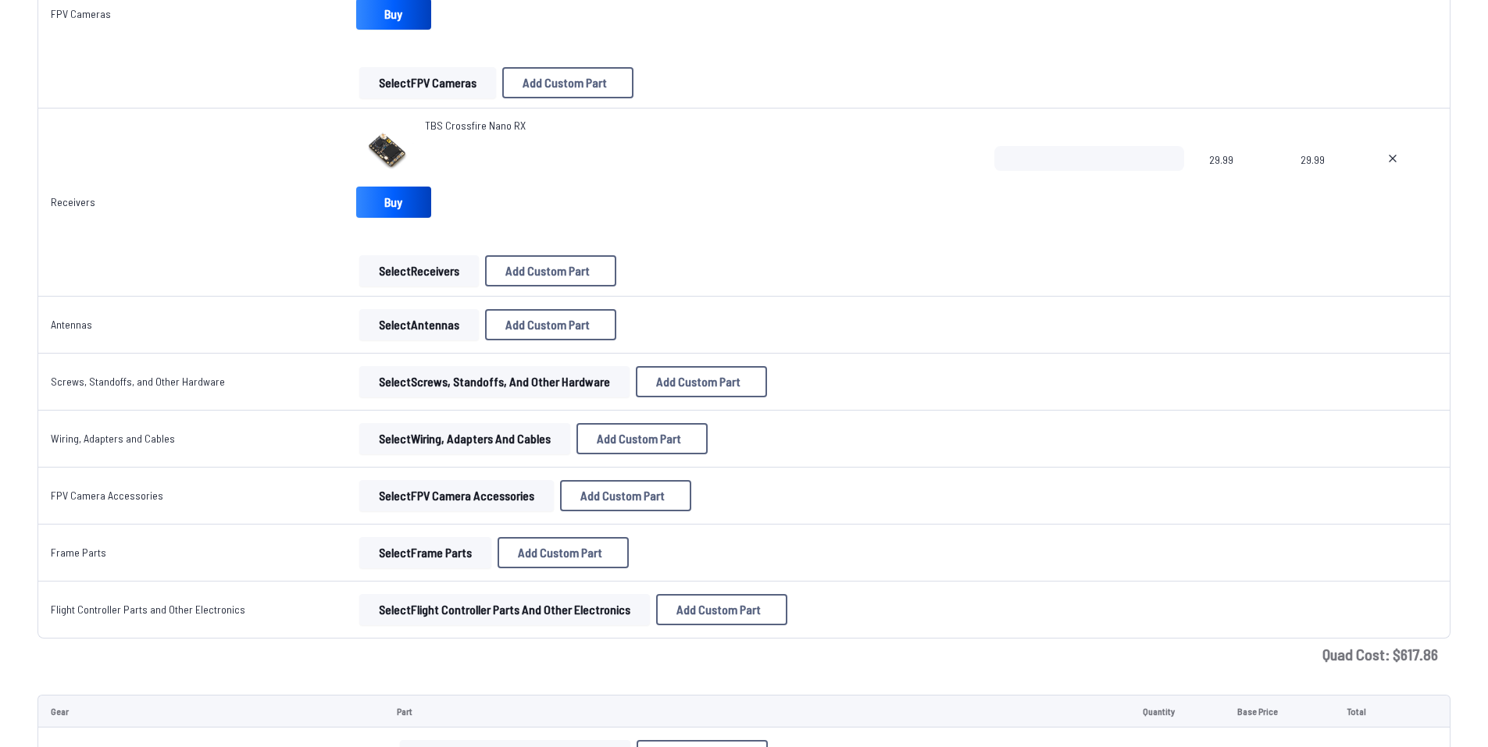
click at [443, 334] on button "Select Antennas" at bounding box center [418, 324] width 119 height 31
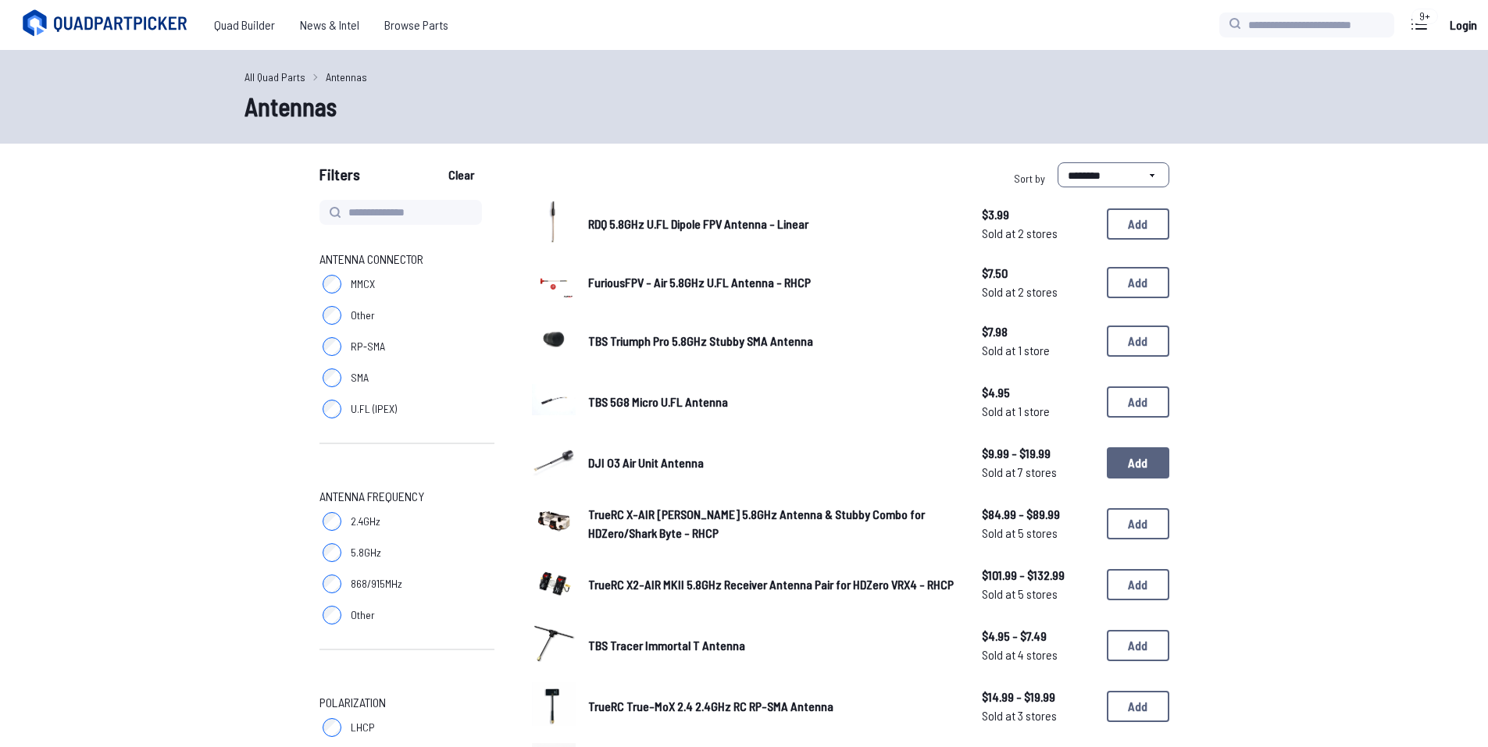
click at [1114, 466] on button "Add" at bounding box center [1138, 462] width 62 height 31
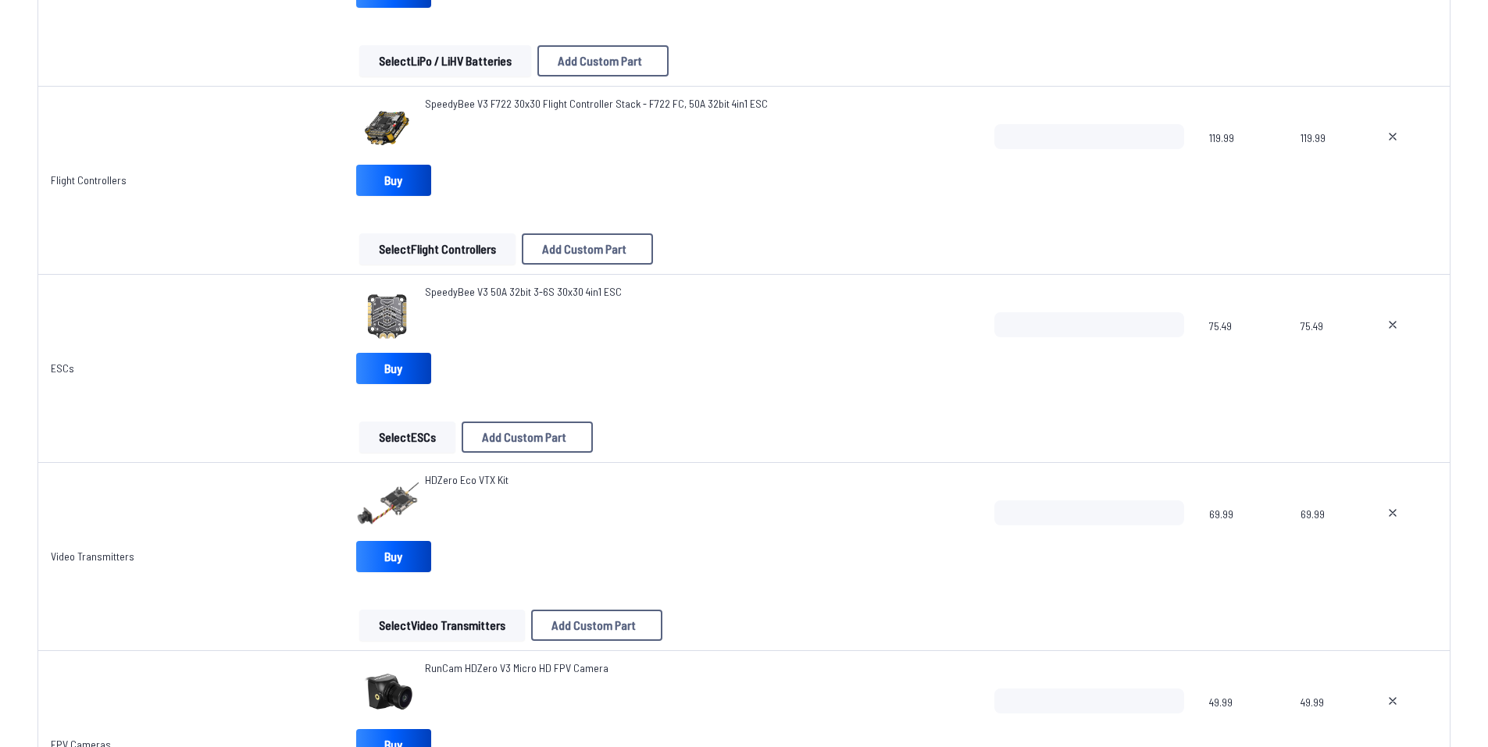
scroll to position [1015, 0]
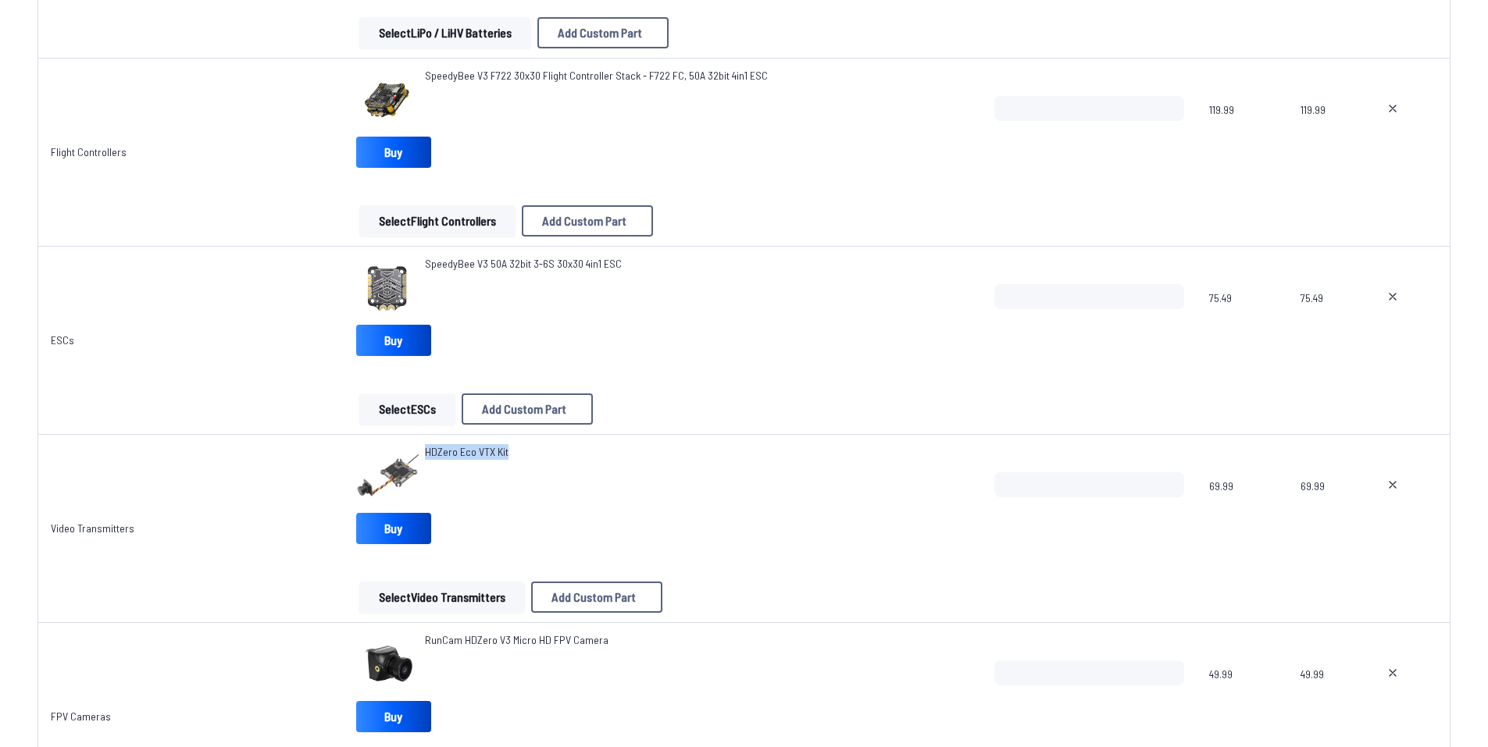
drag, startPoint x: 415, startPoint y: 450, endPoint x: 534, endPoint y: 462, distance: 119.4
click at [534, 462] on div "HDZero Eco VTX Kit" at bounding box center [662, 475] width 613 height 62
copy span "HDZero Eco VTX Kit"
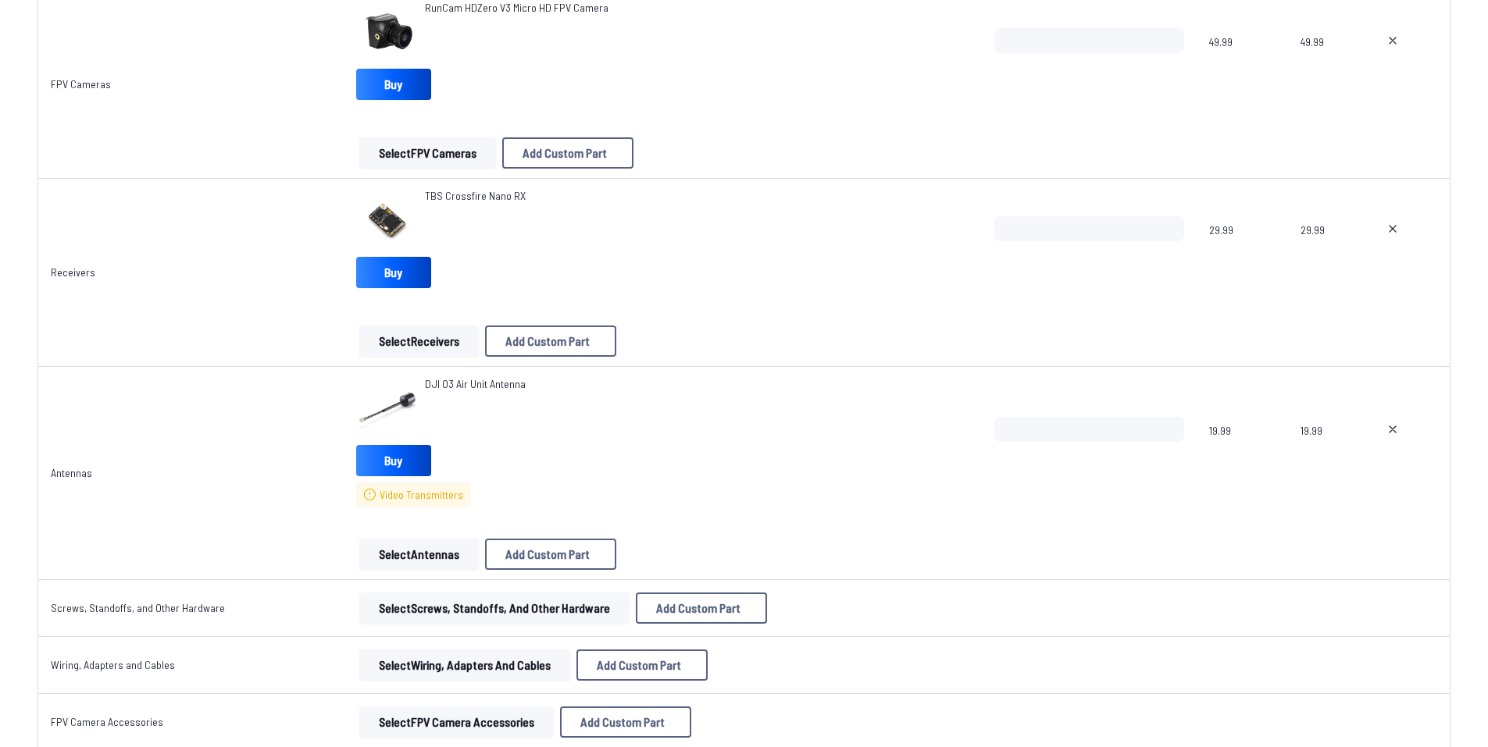
scroll to position [1640, 0]
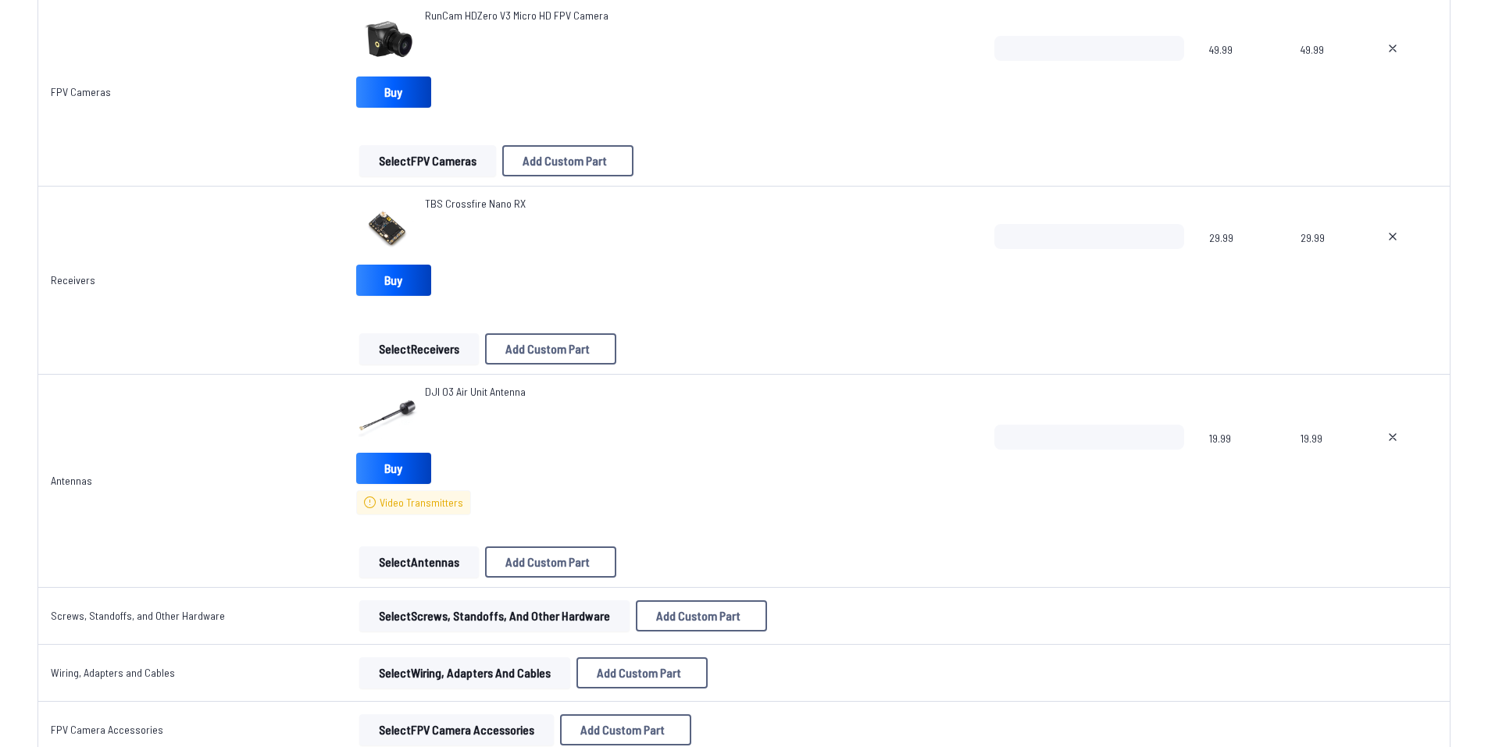
click at [444, 569] on button "Select Antennas" at bounding box center [418, 562] width 119 height 31
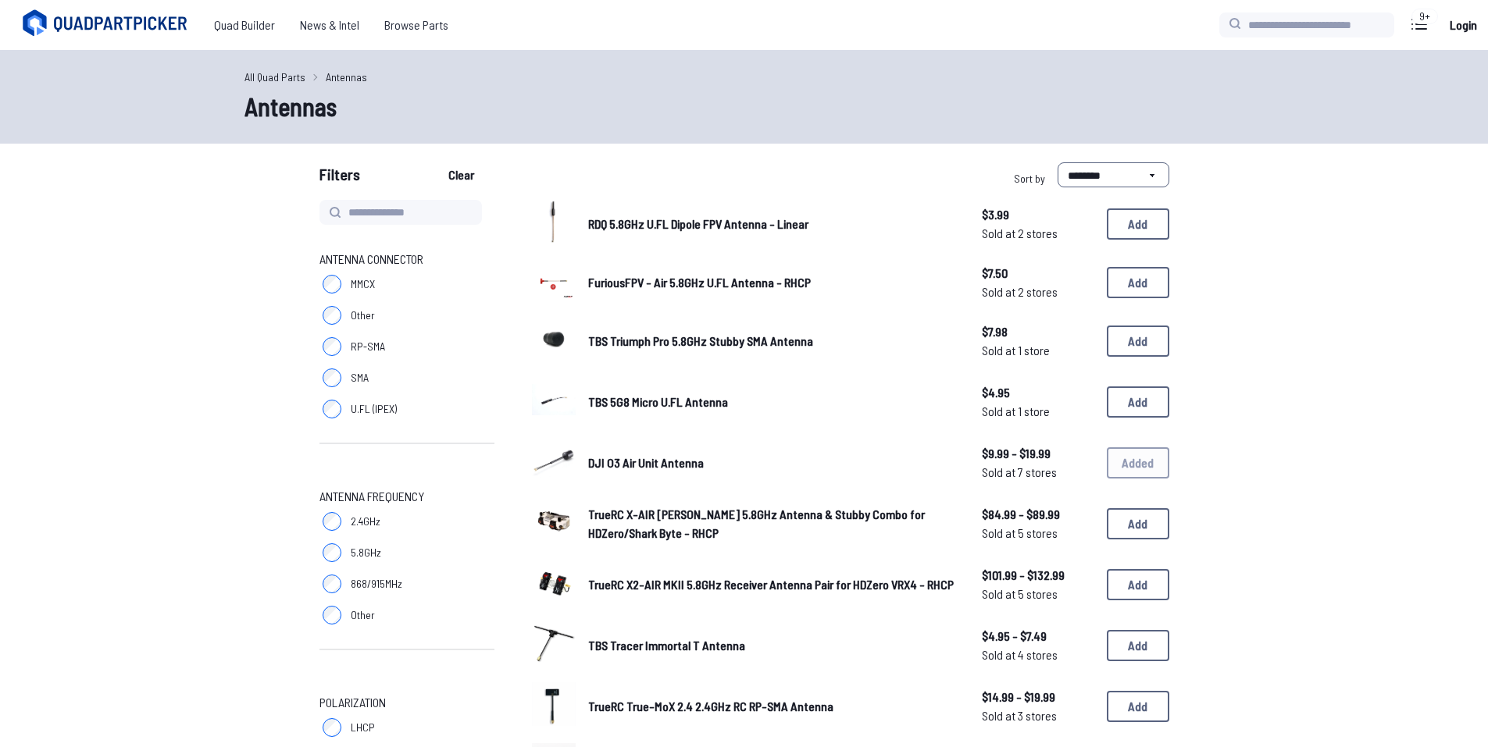
click at [444, 564] on label "5.8GHz" at bounding box center [406, 552] width 175 height 31
click at [383, 209] on input at bounding box center [400, 212] width 162 height 25
paste input "**********"
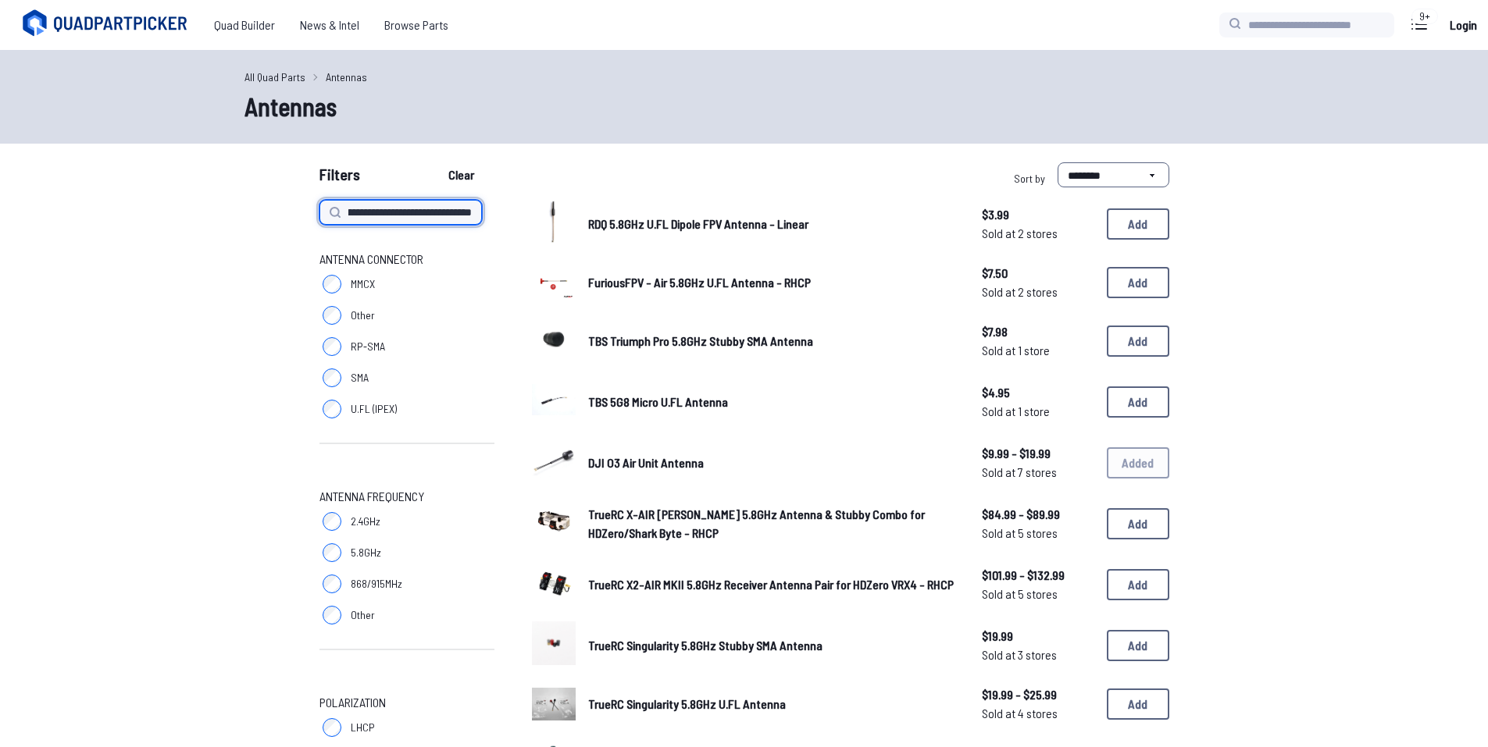
scroll to position [0, 136]
click at [370, 208] on input "**********" at bounding box center [400, 212] width 162 height 25
type input "**********"
click at [435, 162] on button "Clear" at bounding box center [461, 174] width 52 height 25
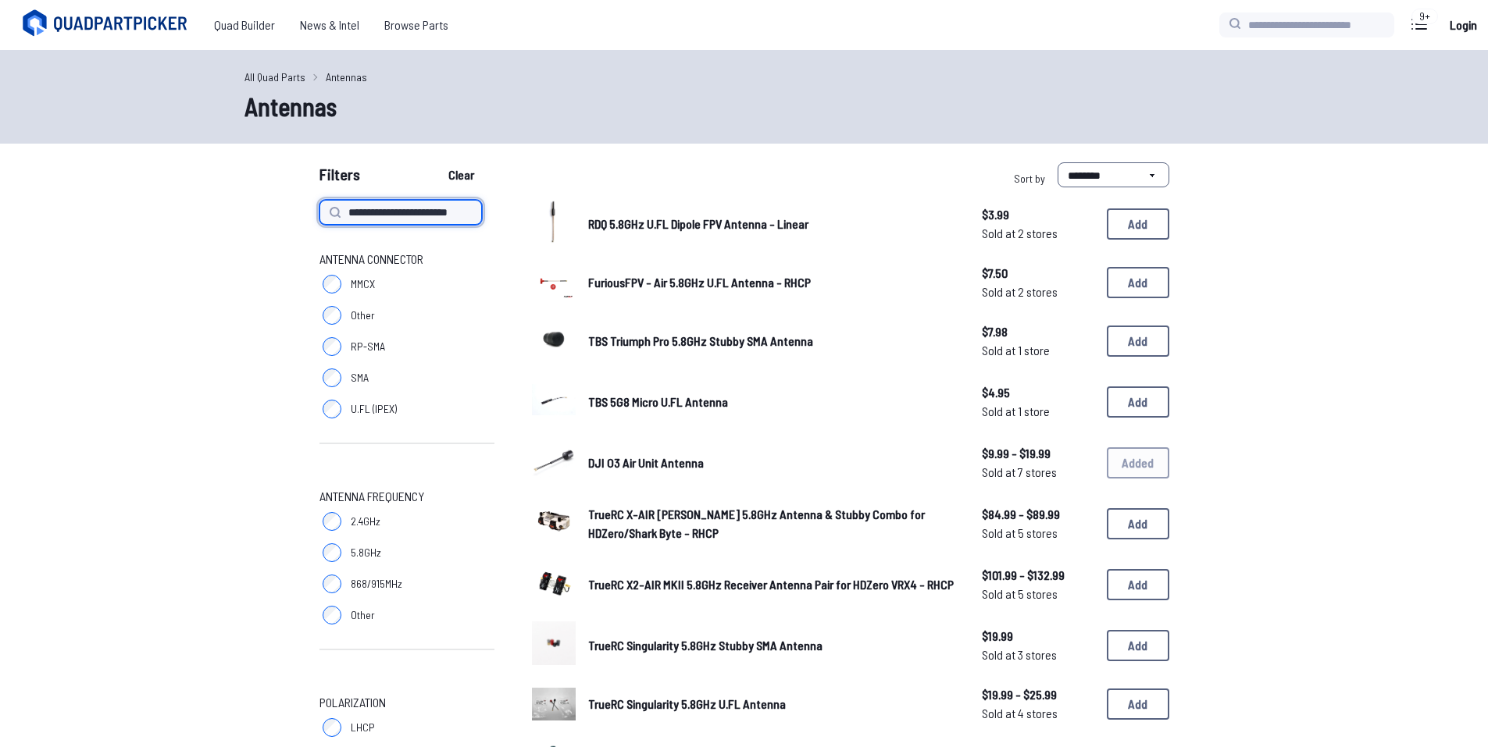
type input "**********"
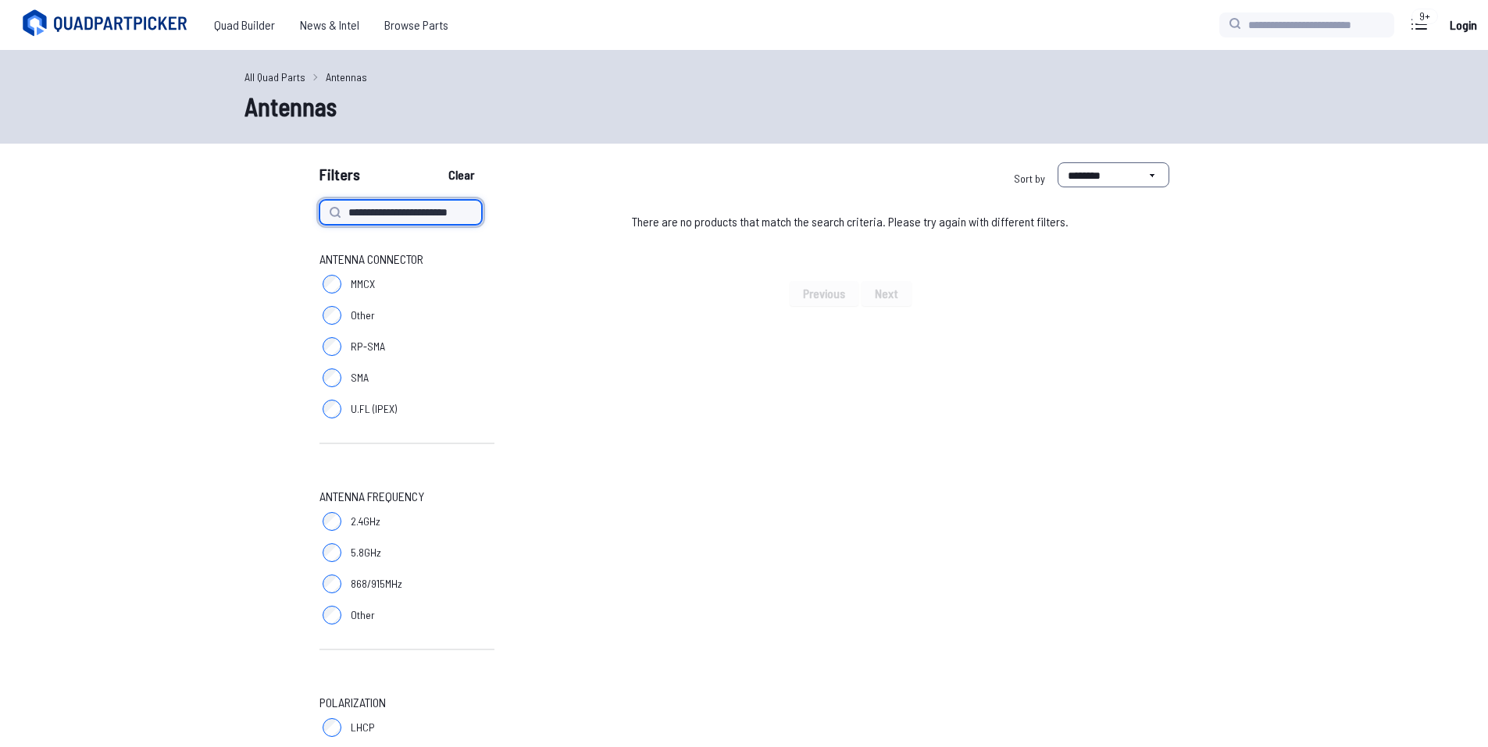
click at [462, 212] on input "**********" at bounding box center [400, 212] width 162 height 25
type input "**********"
click at [435, 162] on button "Clear" at bounding box center [461, 174] width 52 height 25
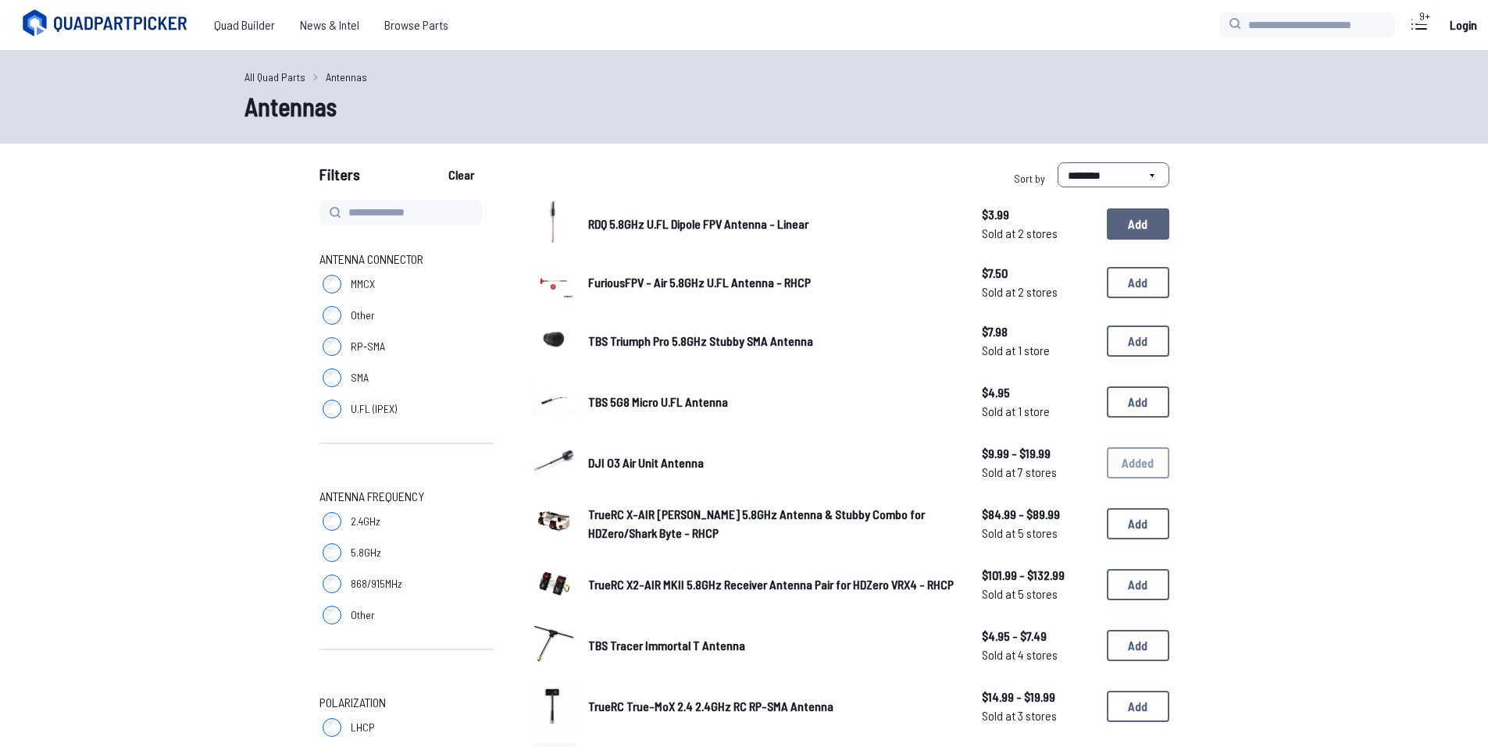
click at [1137, 223] on button "Add" at bounding box center [1138, 224] width 62 height 31
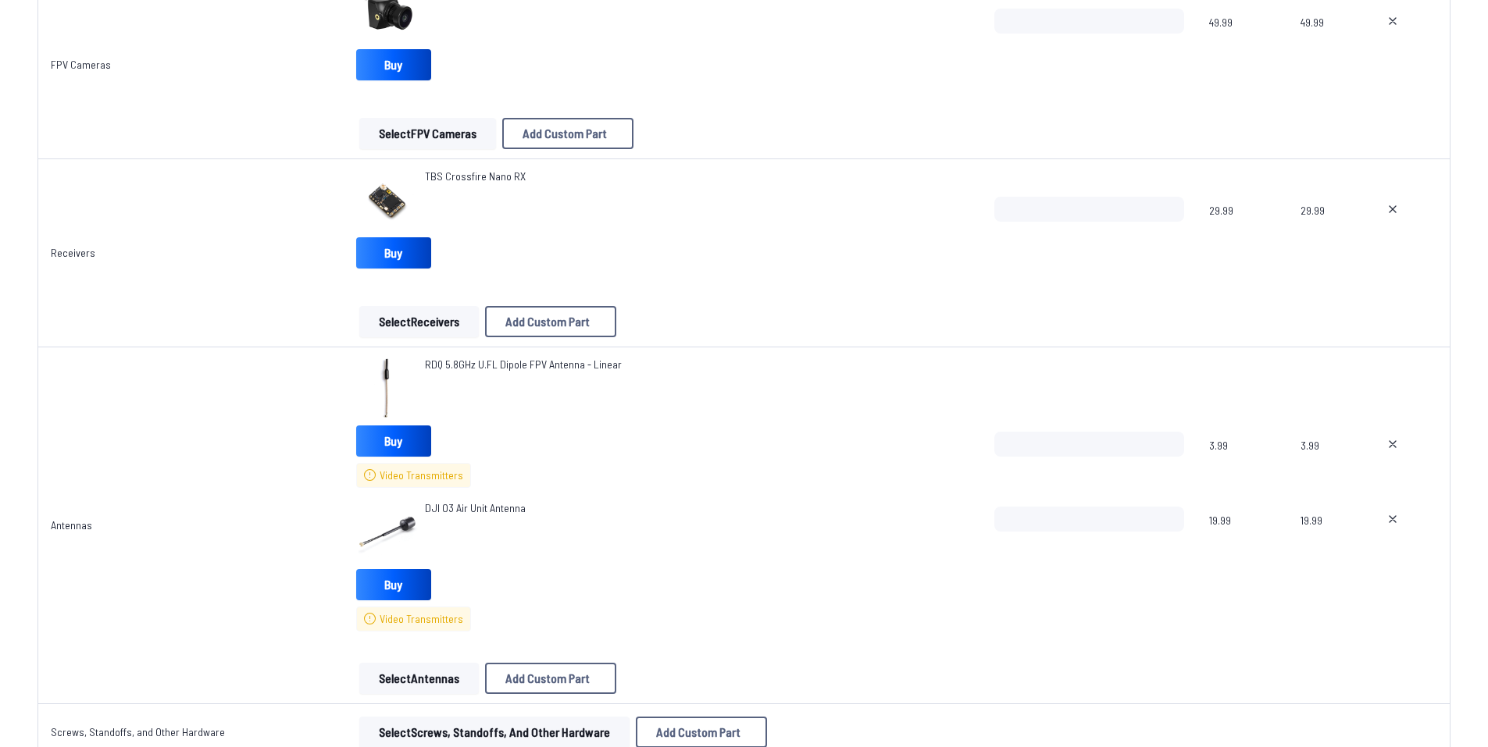
scroll to position [1718, 0]
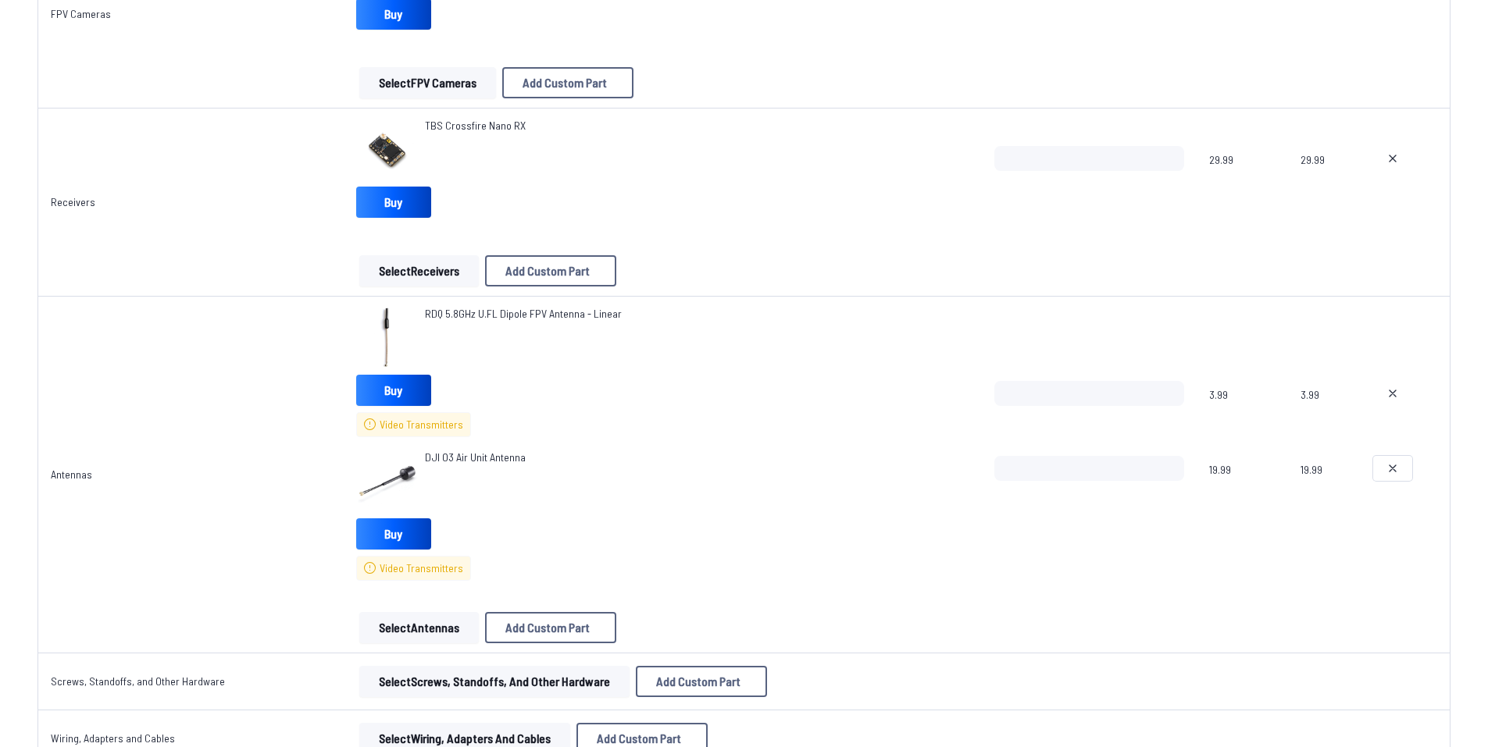
click at [1389, 472] on icon at bounding box center [1392, 468] width 12 height 12
type textarea "**********"
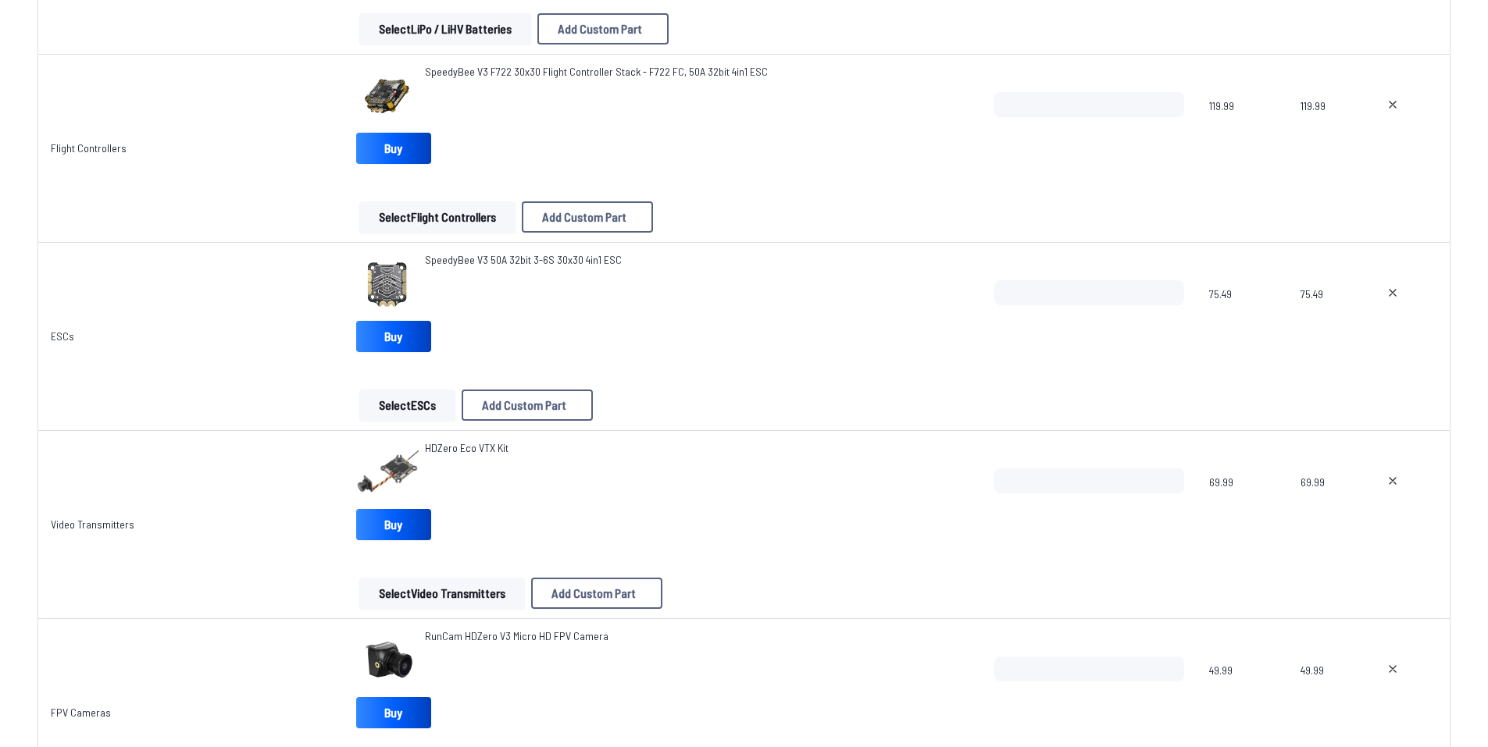
scroll to position [1015, 0]
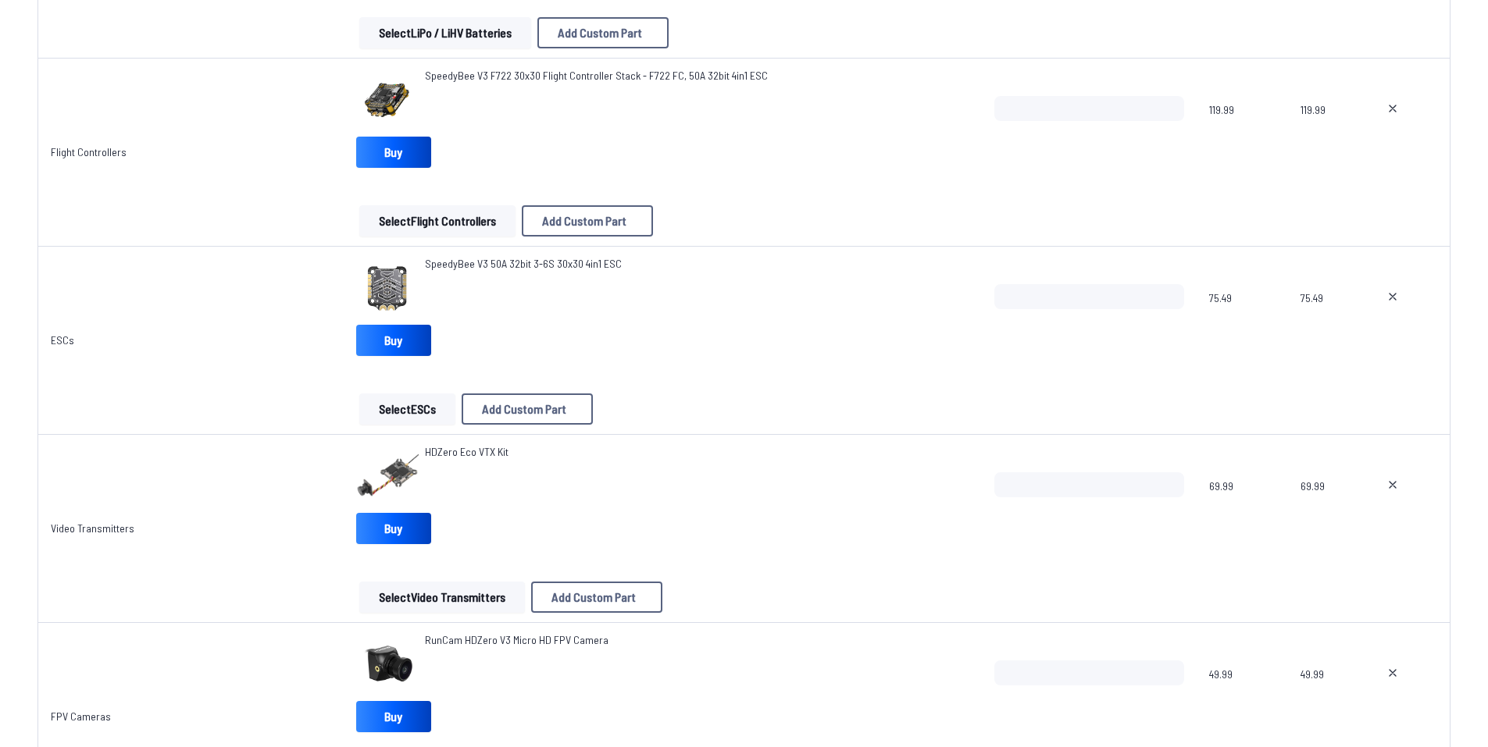
click at [497, 582] on button "Select Video Transmitters" at bounding box center [442, 597] width 166 height 31
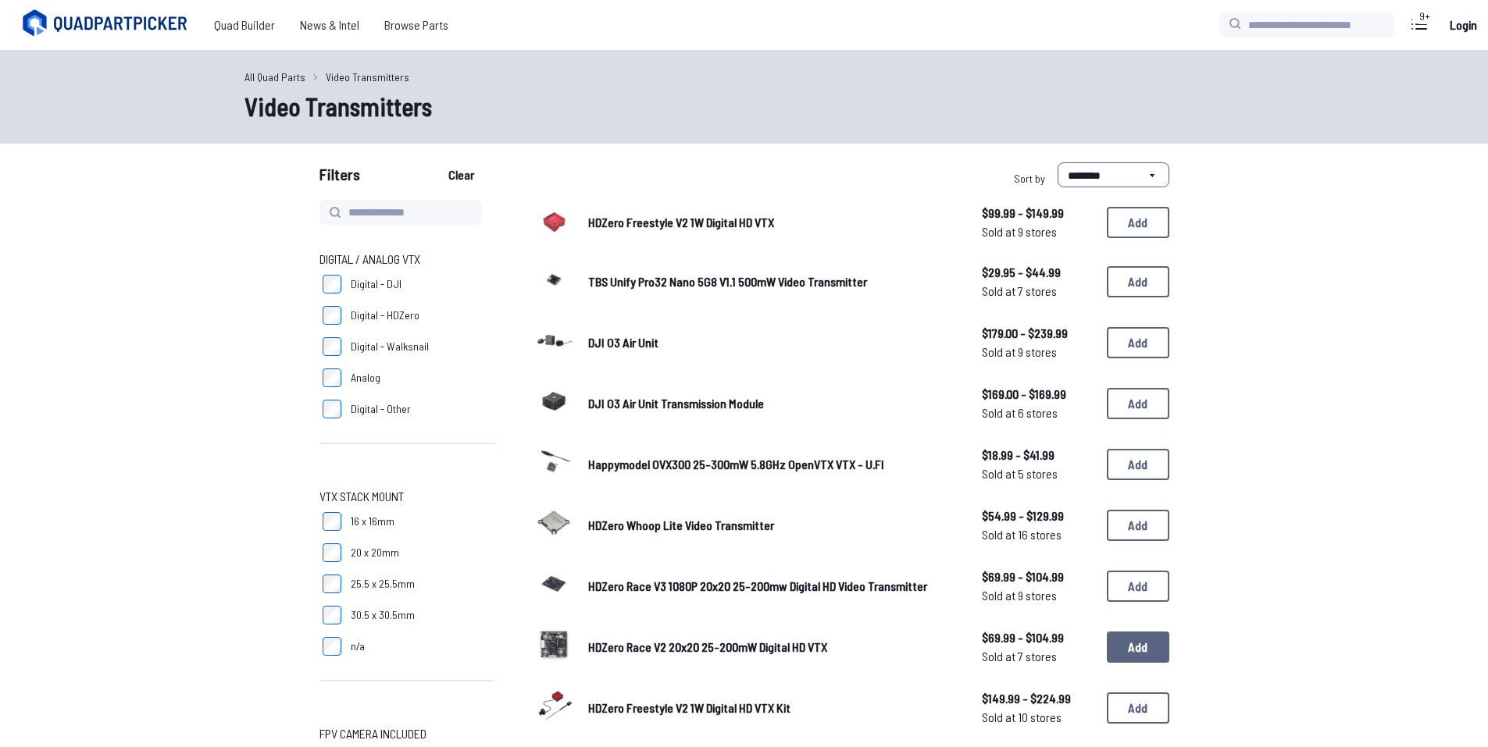
click at [1146, 651] on button "Add" at bounding box center [1138, 647] width 62 height 31
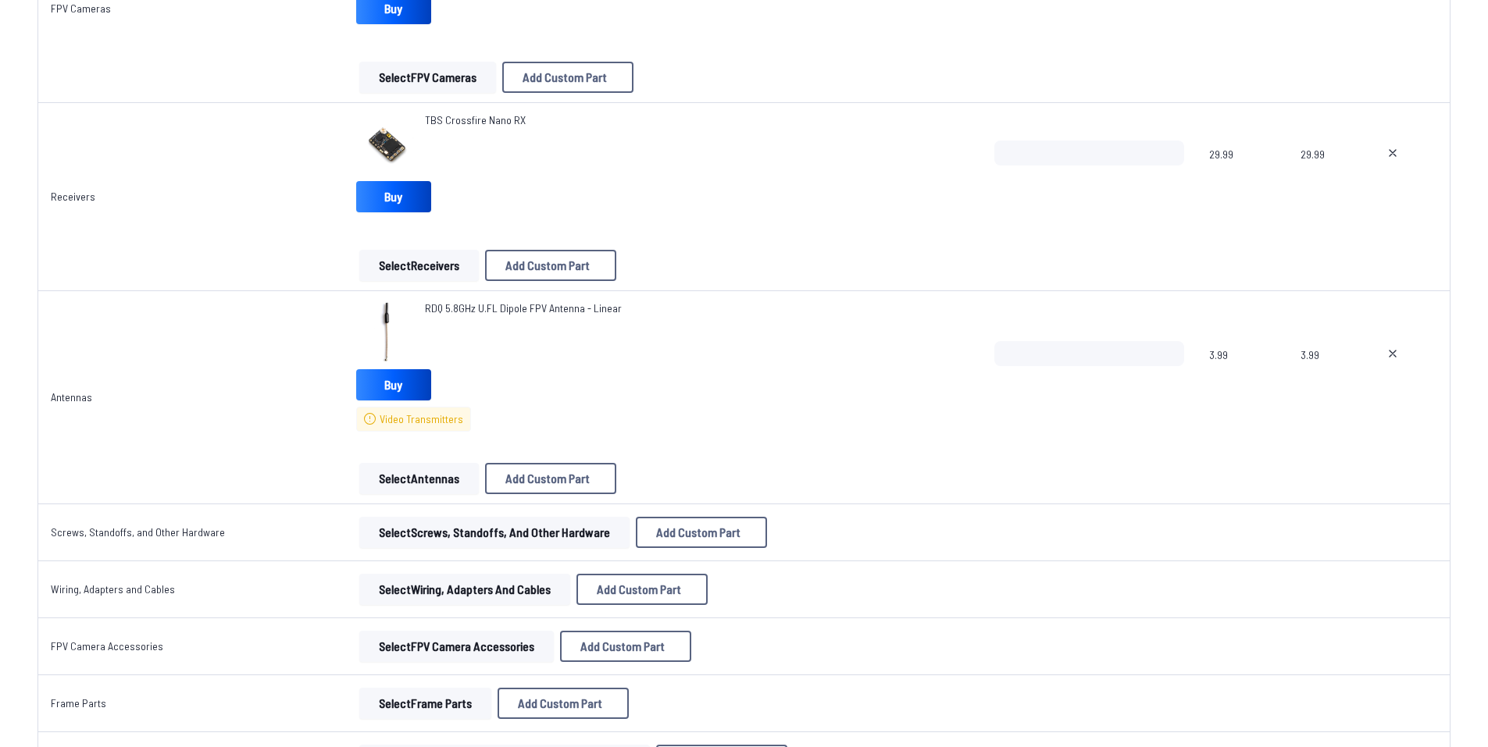
scroll to position [1874, 0]
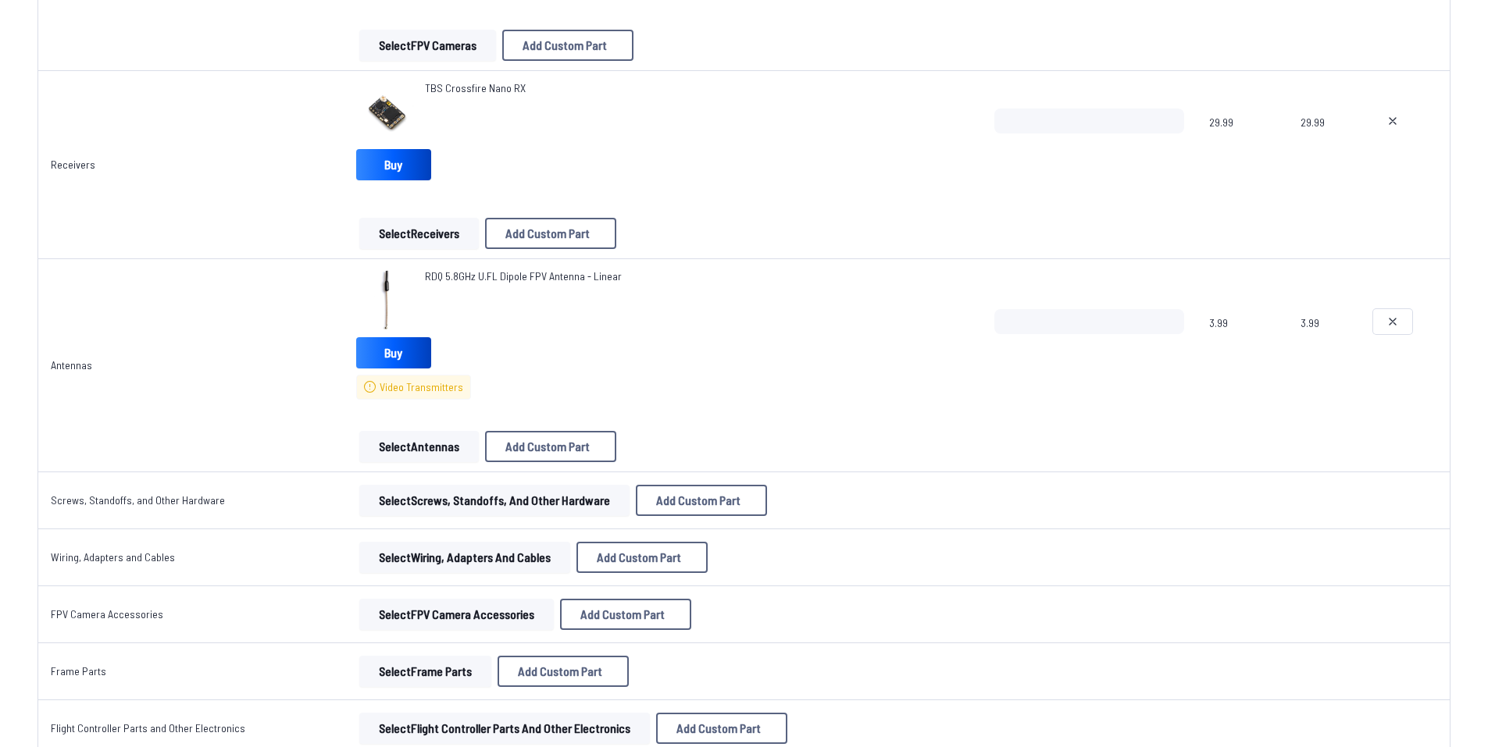
click at [1402, 323] on button at bounding box center [1392, 321] width 39 height 25
type textarea "**********"
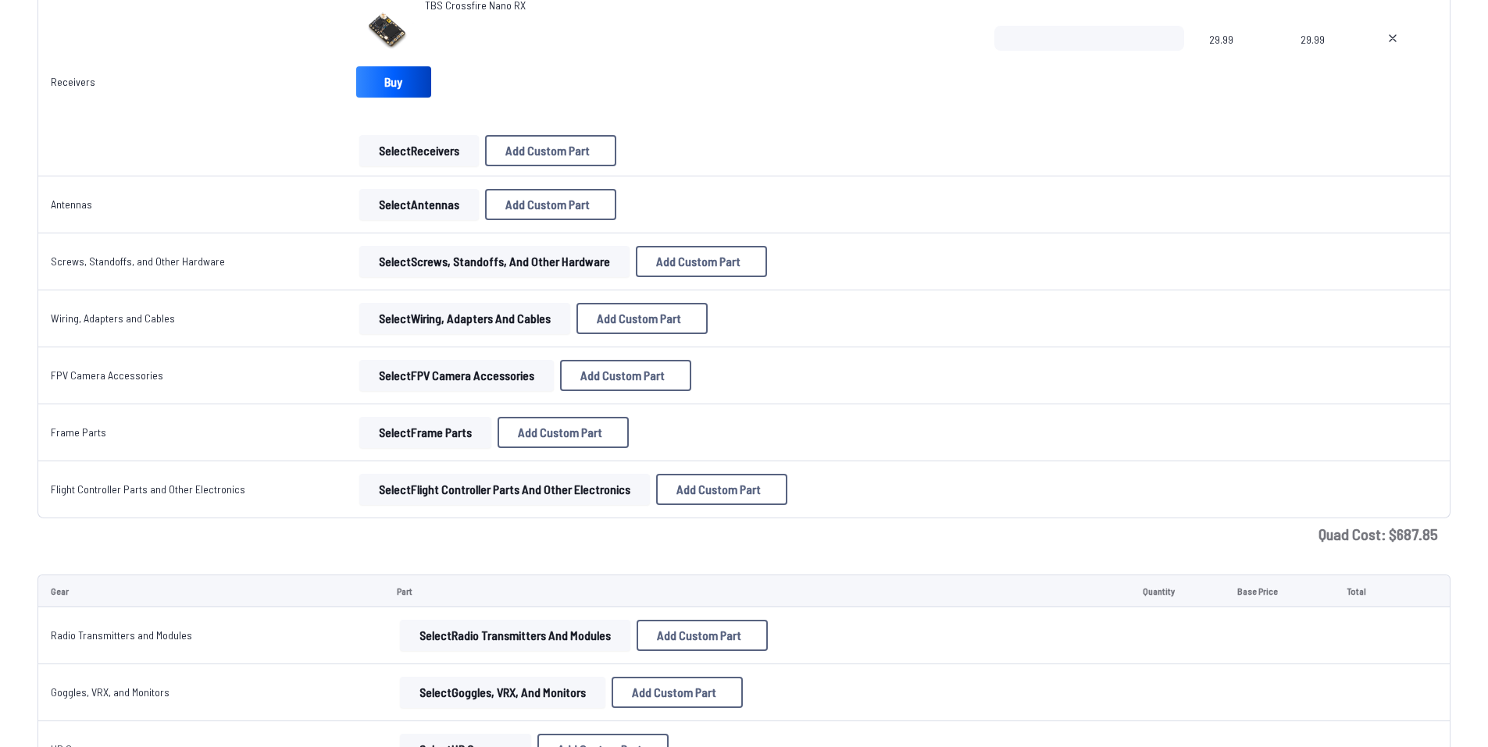
scroll to position [1791, 0]
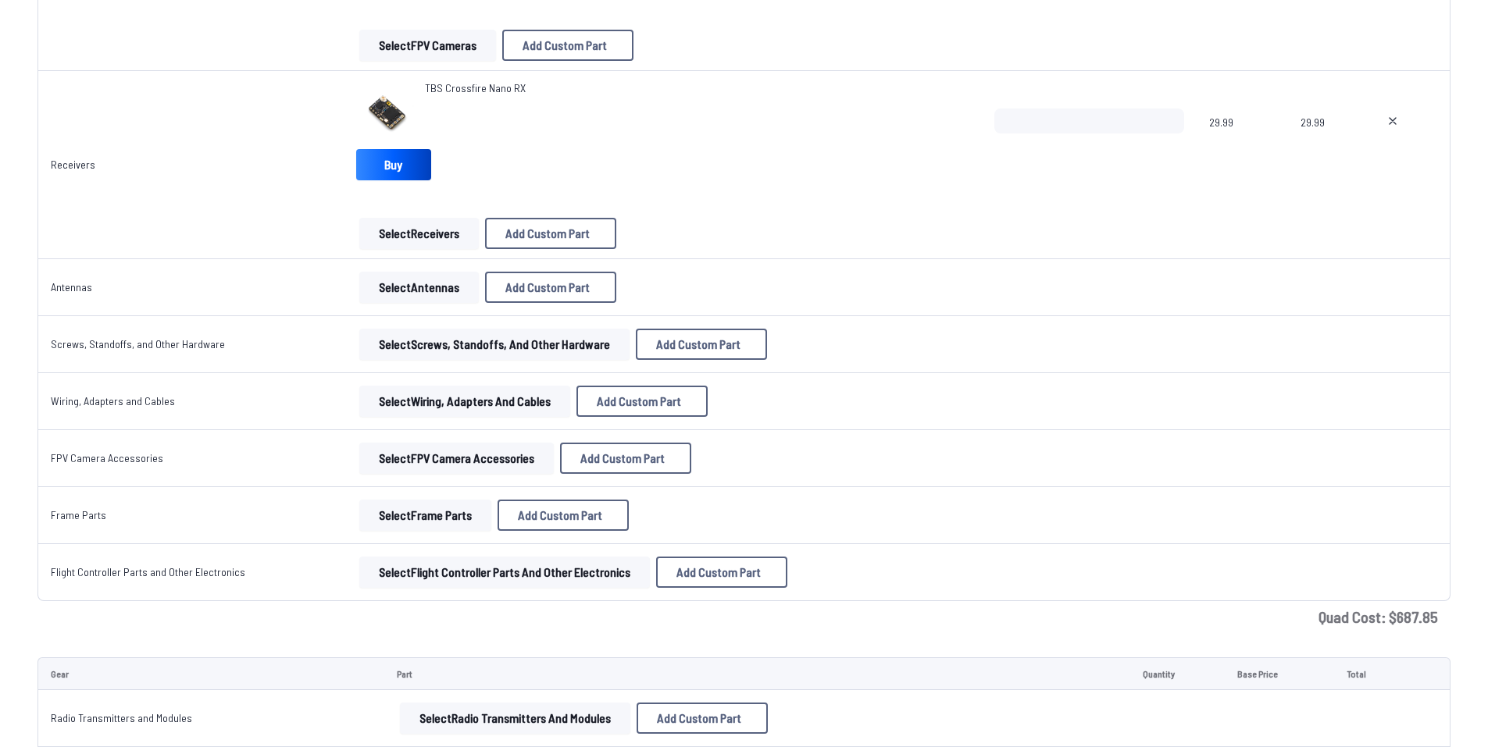
click at [583, 338] on button "Select Screws, Standoffs, and Other Hardware" at bounding box center [494, 344] width 270 height 31
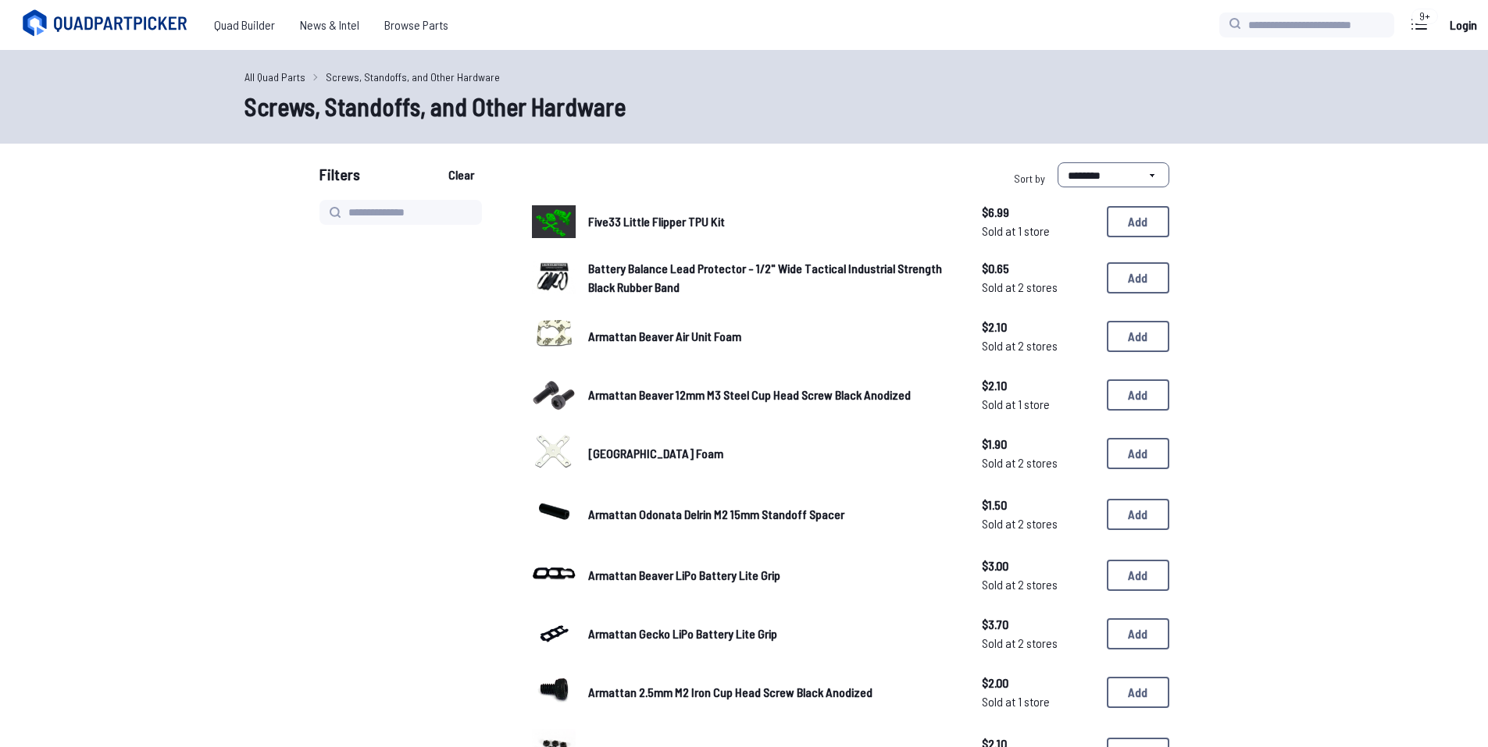
drag, startPoint x: 436, startPoint y: 224, endPoint x: 512, endPoint y: 241, distance: 77.5
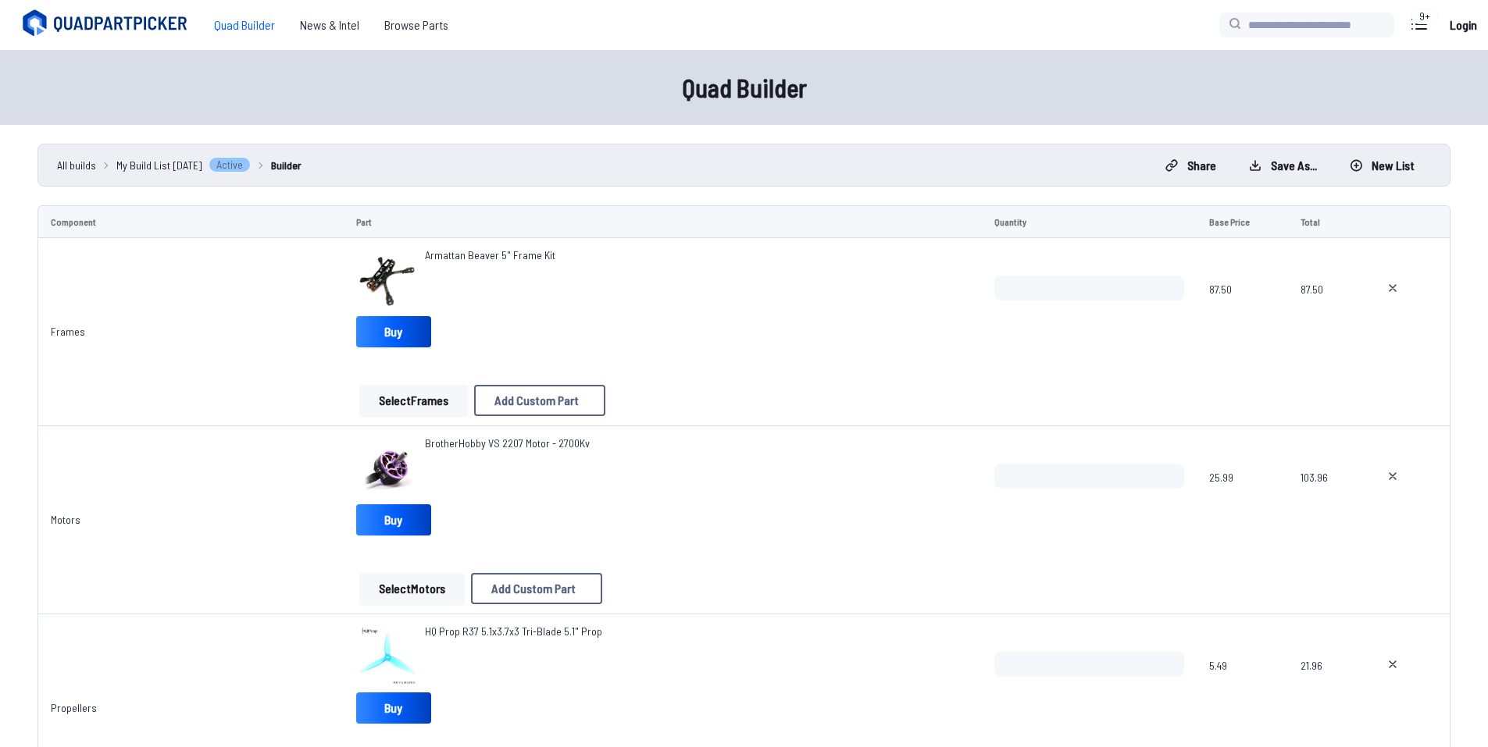
scroll to position [1791, 0]
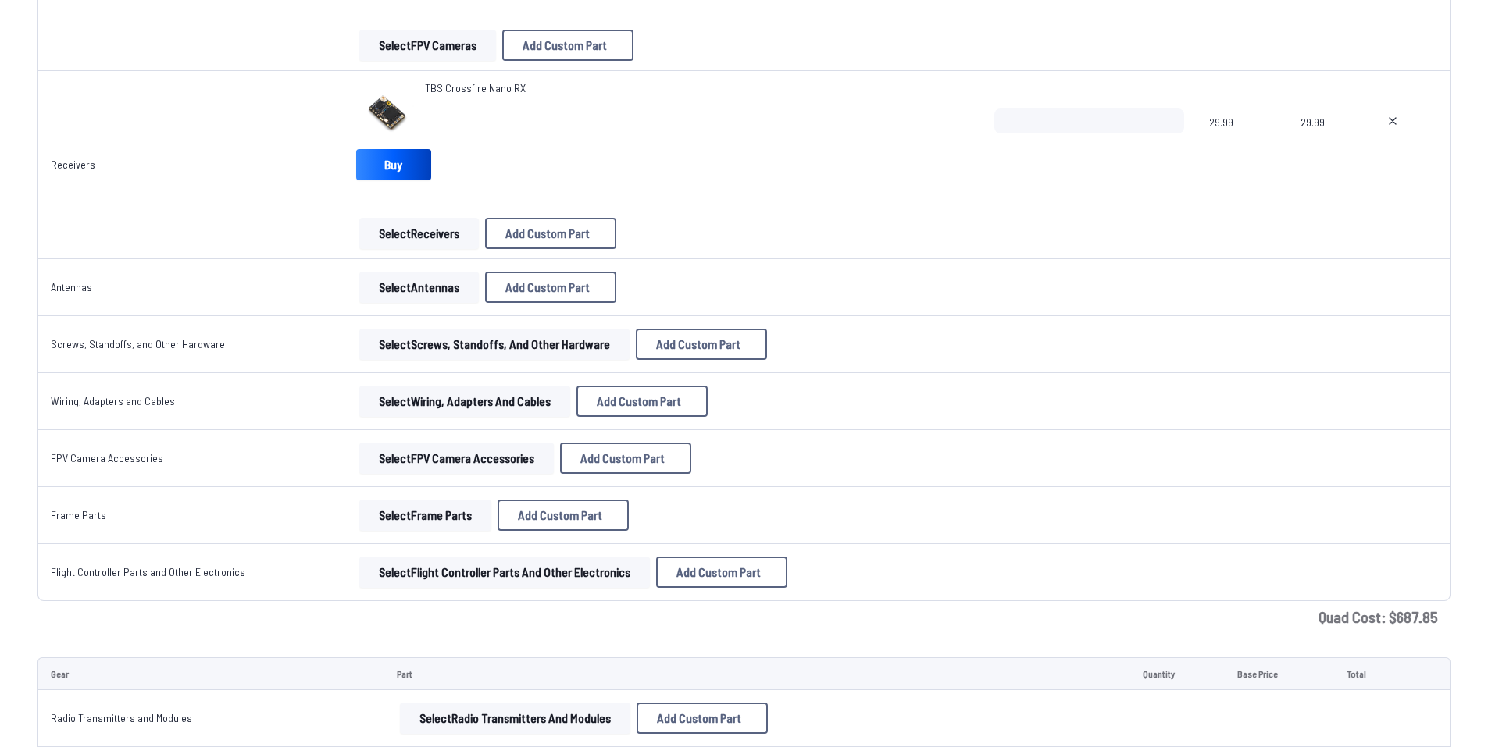
click at [467, 460] on button "Select FPV Camera Accessories" at bounding box center [456, 458] width 194 height 31
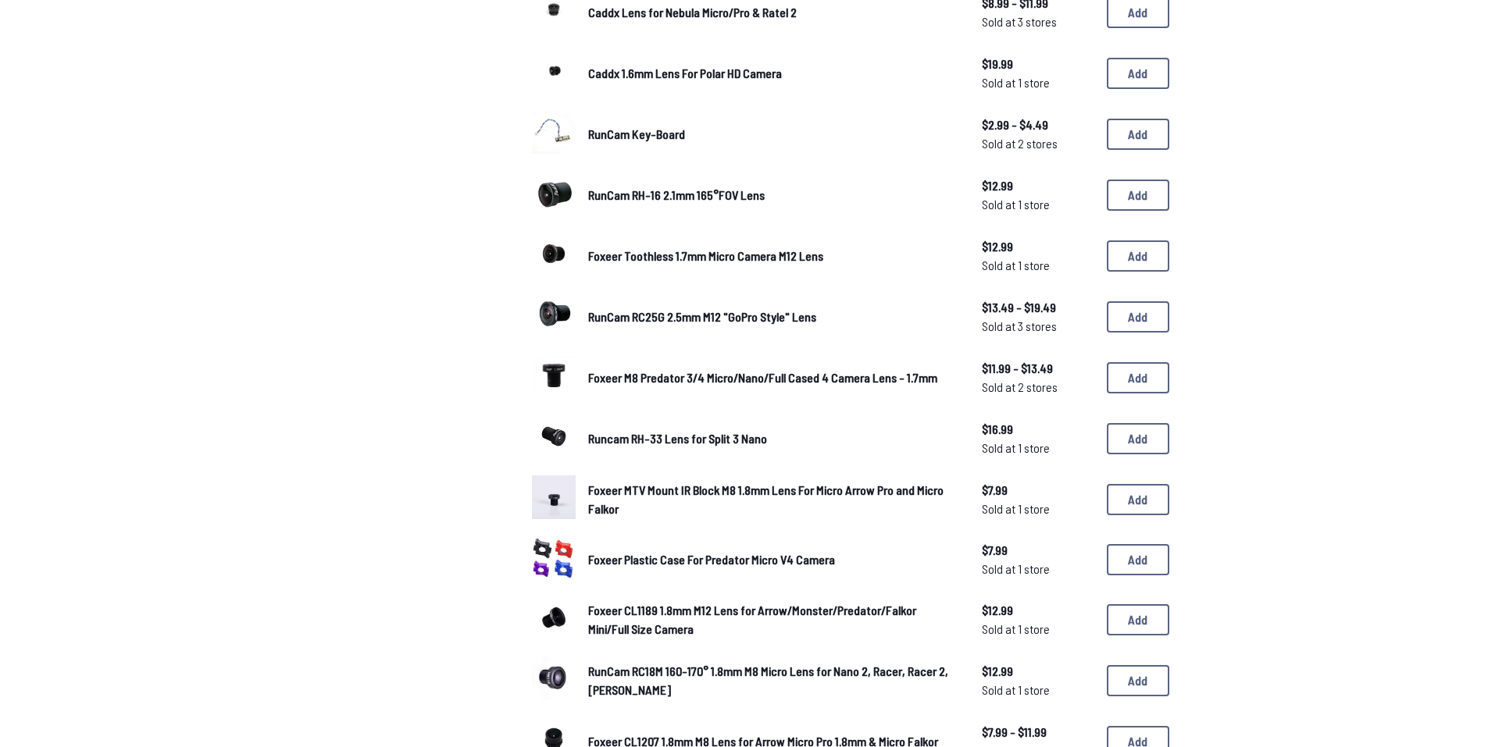
scroll to position [390, 0]
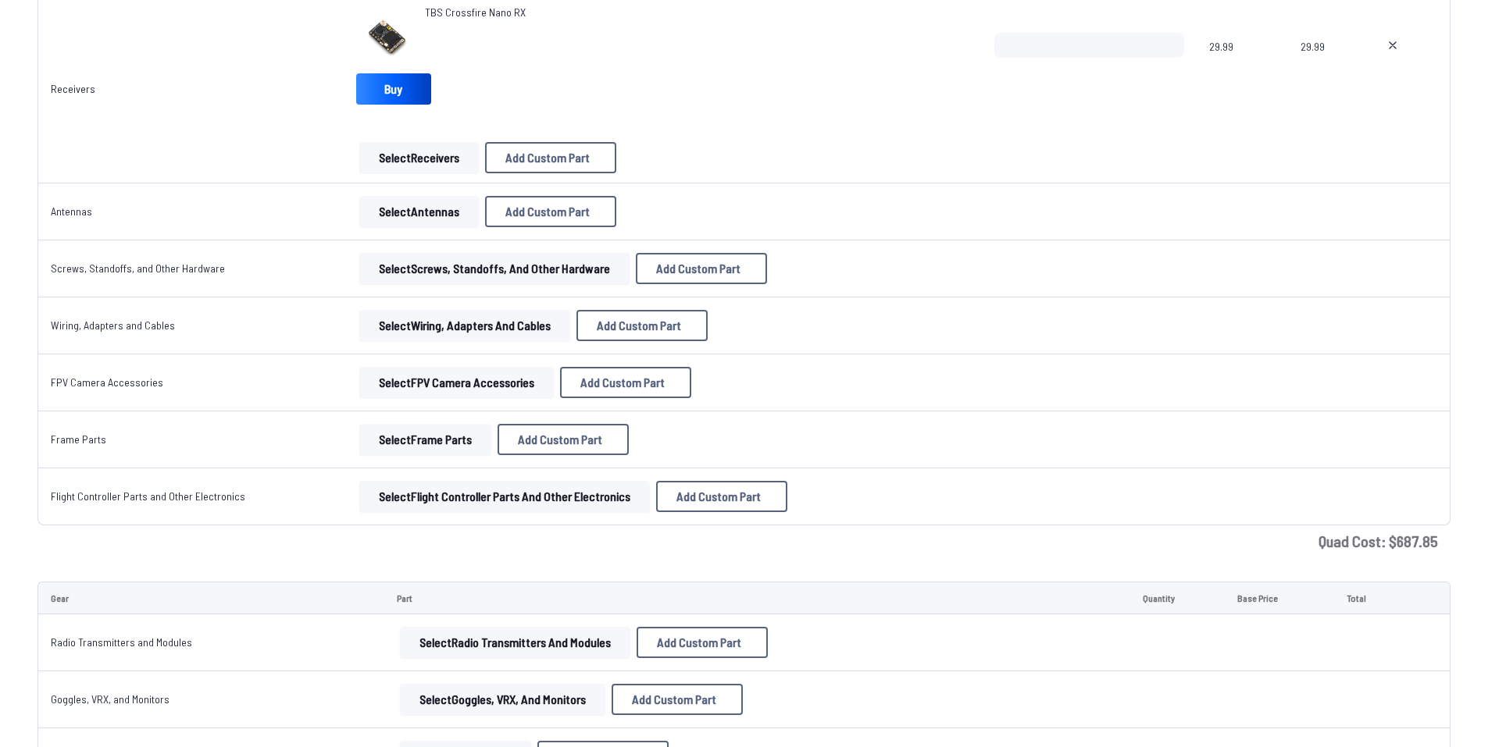
scroll to position [1870, 0]
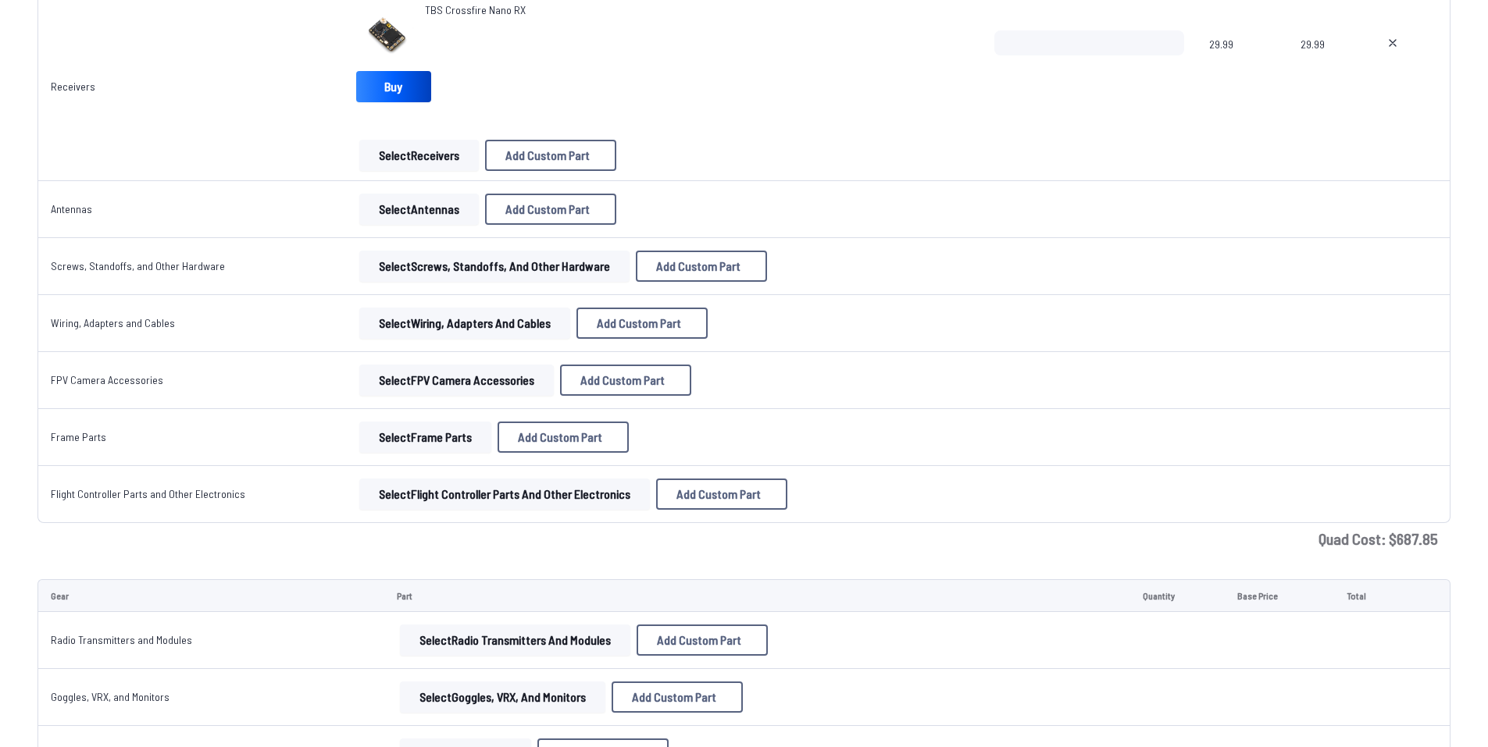
click at [522, 487] on button "Select Flight Controller Parts and Other Electronics" at bounding box center [504, 494] width 291 height 31
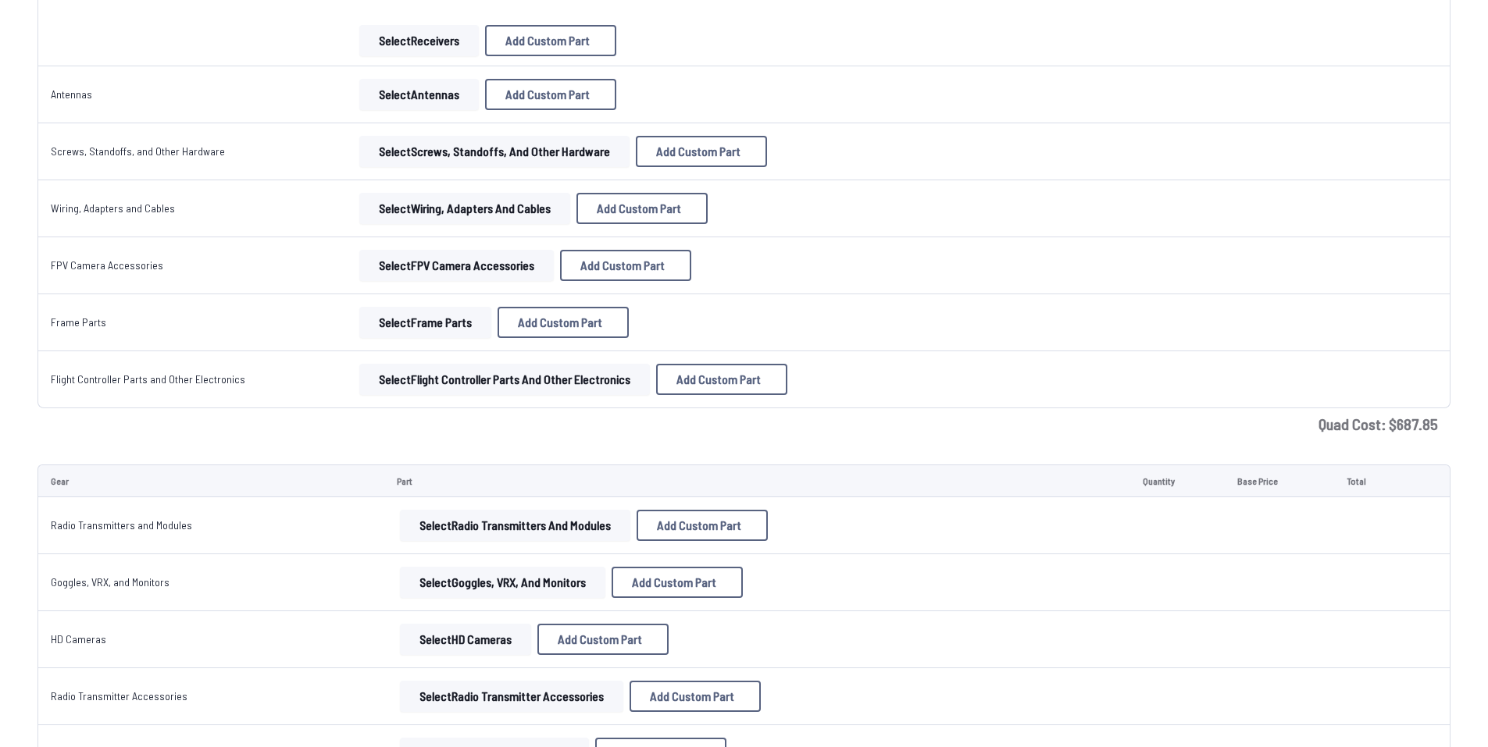
scroll to position [2026, 0]
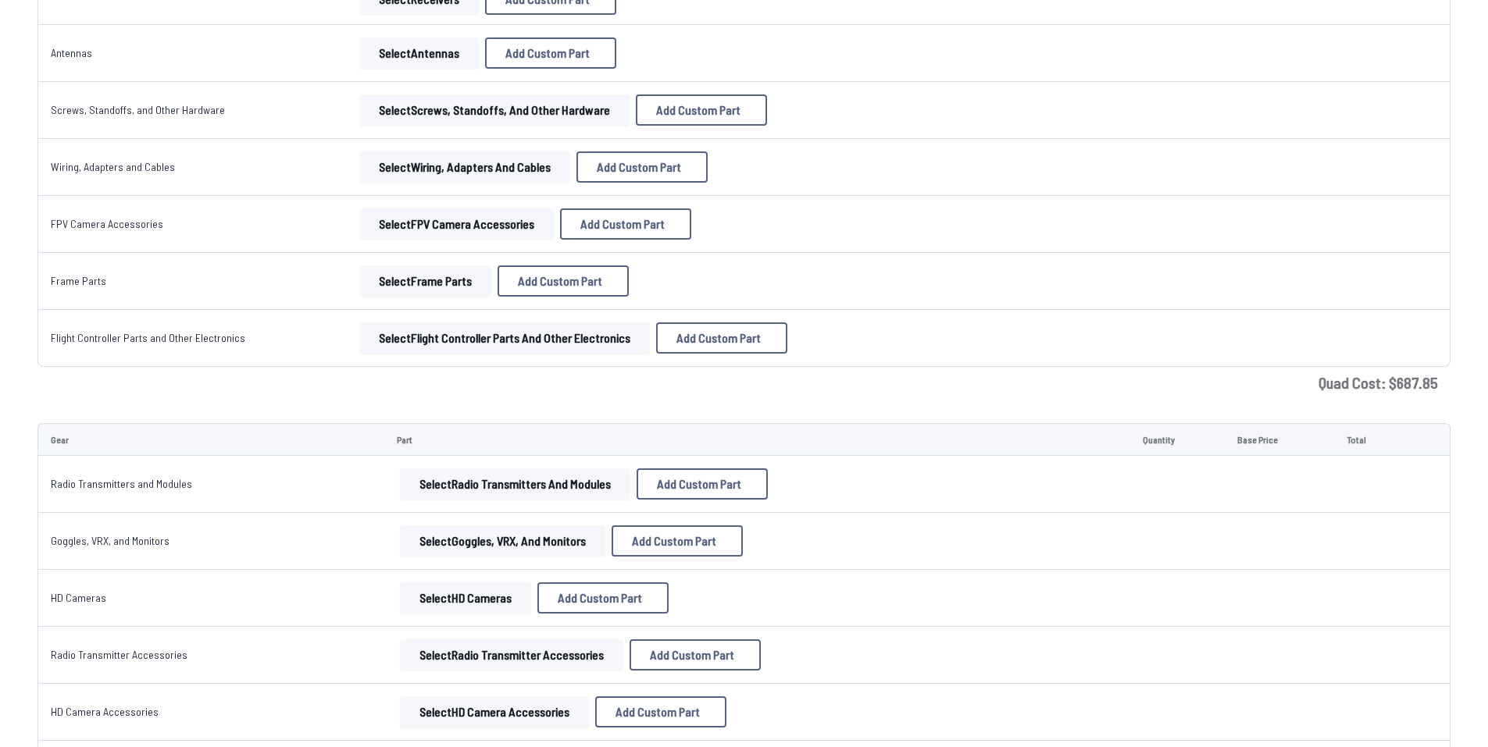
click at [475, 534] on button "Select Goggles, VRX, and Monitors" at bounding box center [502, 541] width 205 height 31
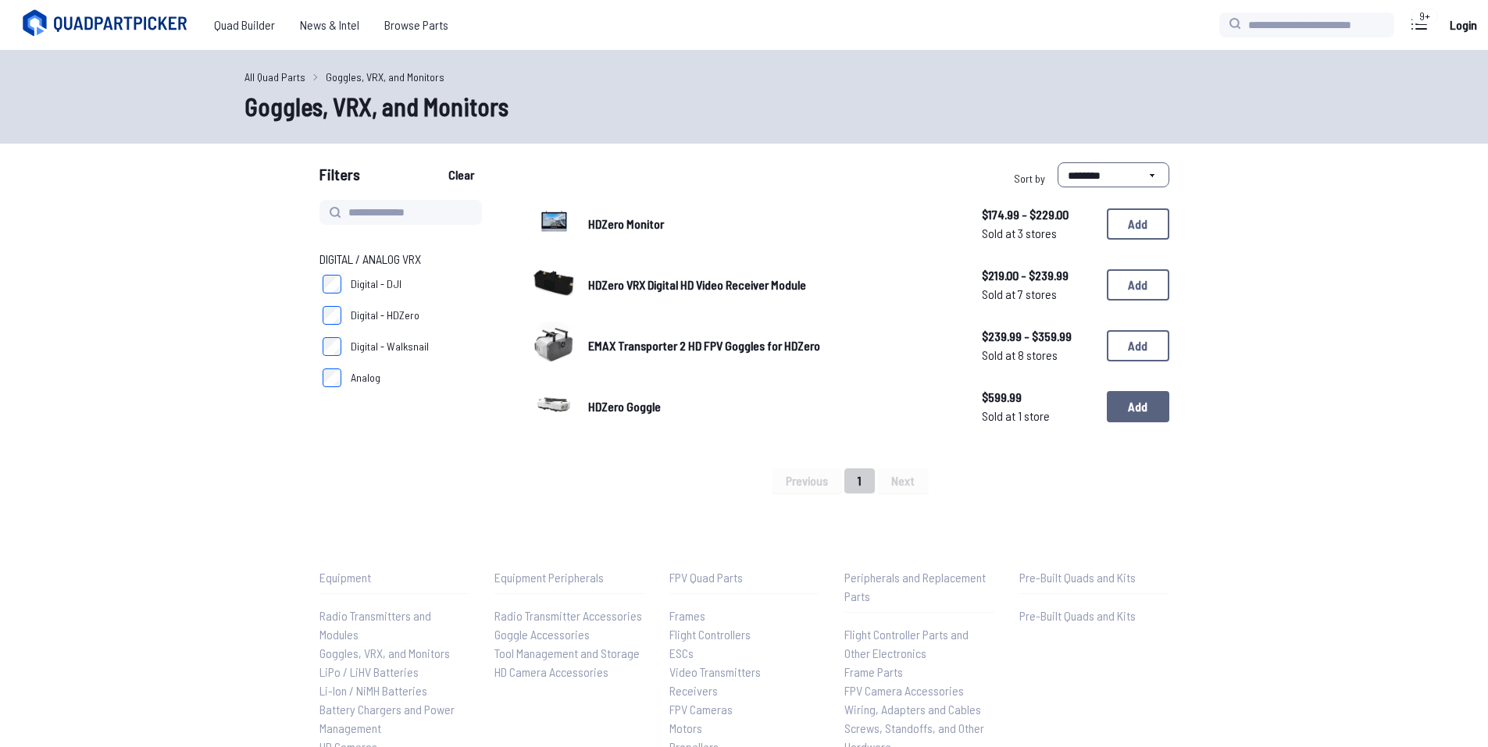
click at [1143, 416] on button "Add" at bounding box center [1138, 406] width 62 height 31
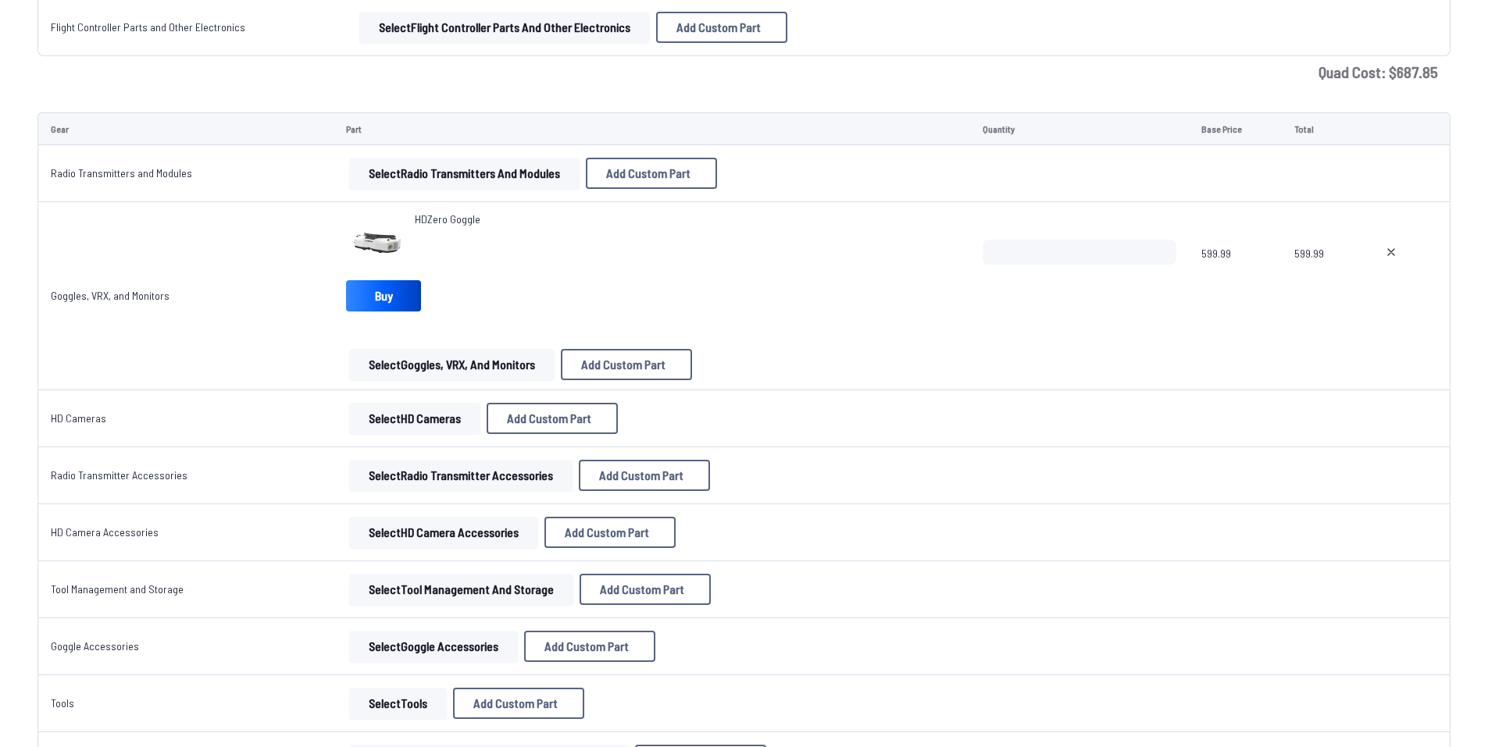
scroll to position [2307, 0]
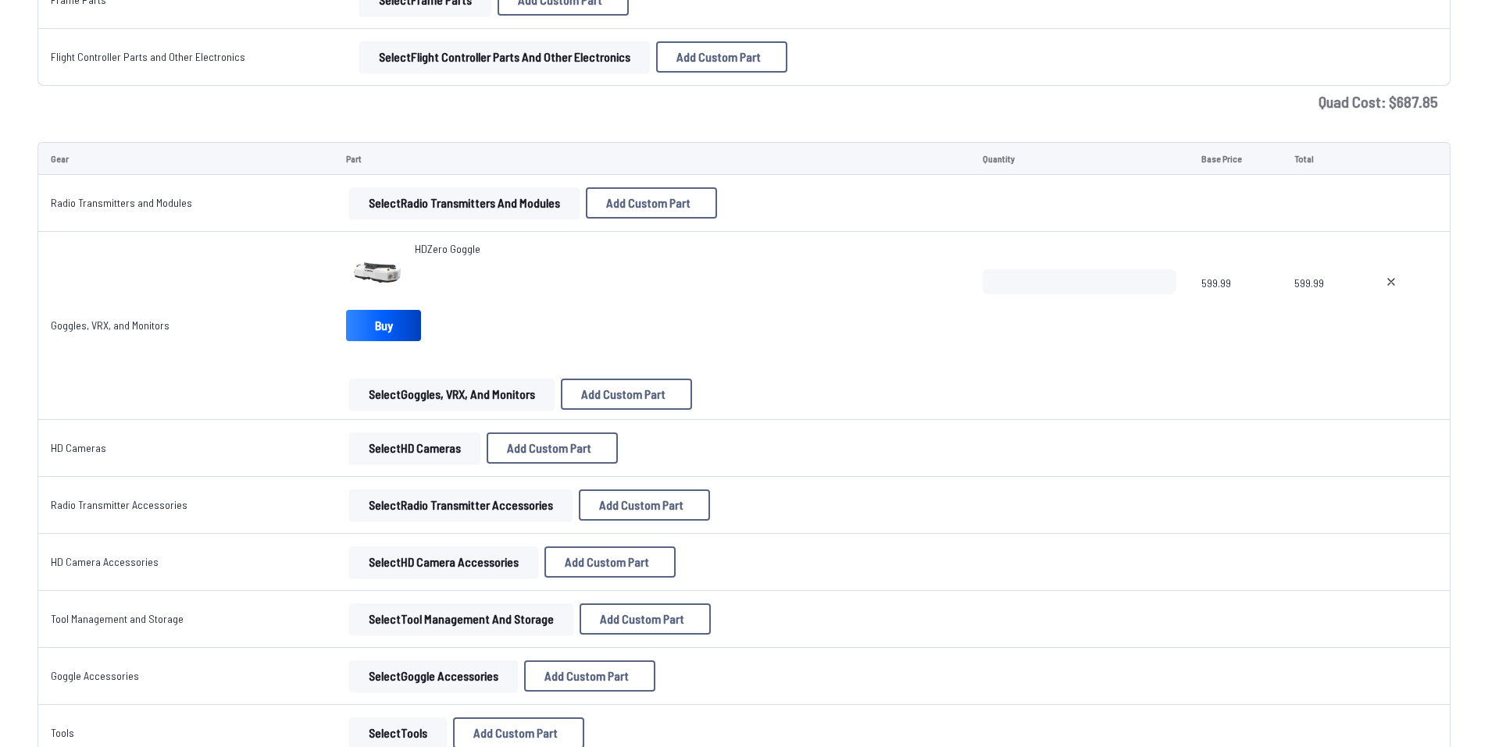
click at [430, 496] on button "Select Radio Transmitter Accessories" at bounding box center [460, 505] width 223 height 31
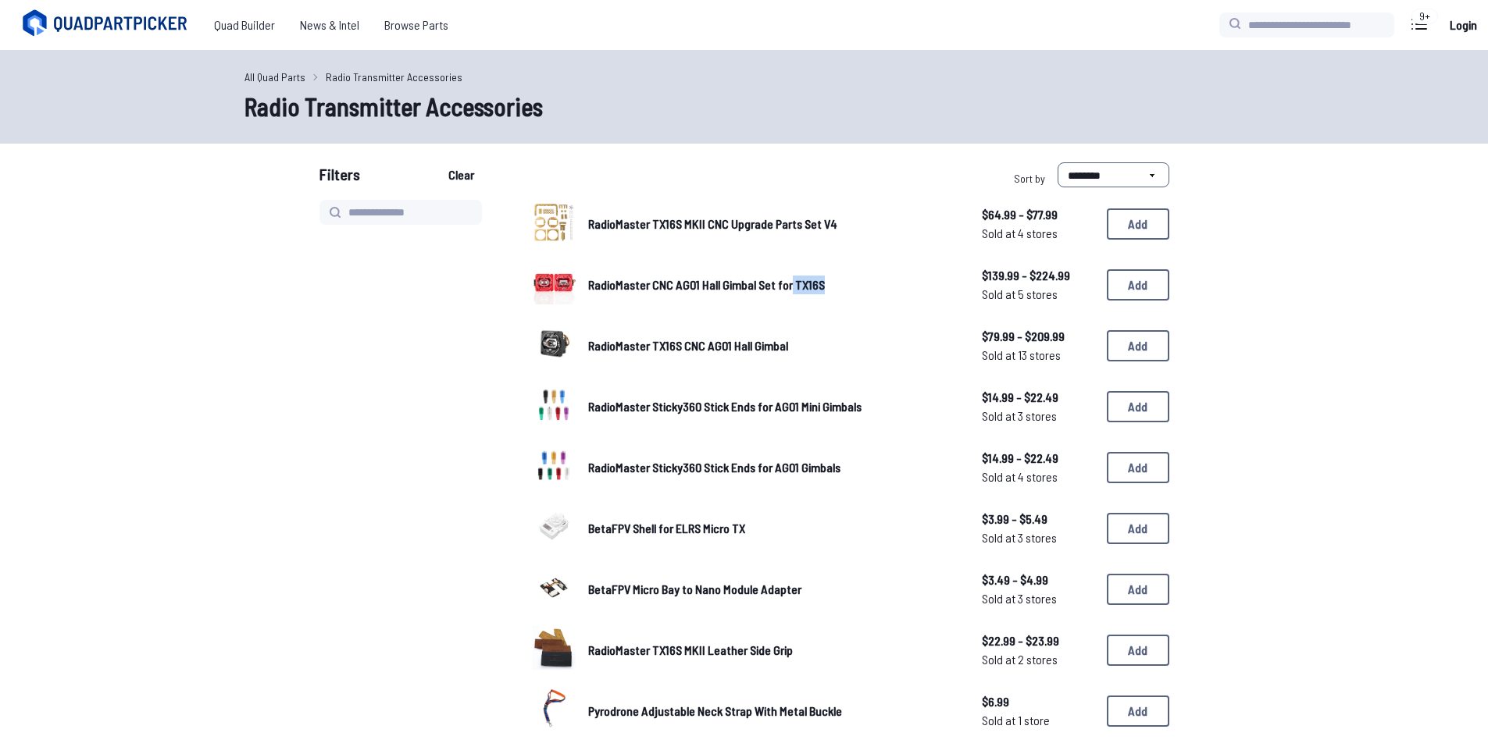
drag, startPoint x: 823, startPoint y: 298, endPoint x: 789, endPoint y: 289, distance: 35.6
click at [789, 289] on div "RadioMaster CNC AG01 Hall Gimbal Set for TX16S $139.99 - $224.99 Sold at 5 stor…" at bounding box center [850, 285] width 637 height 48
copy span "TX16S"
click at [1121, 283] on button "Add" at bounding box center [1138, 284] width 62 height 31
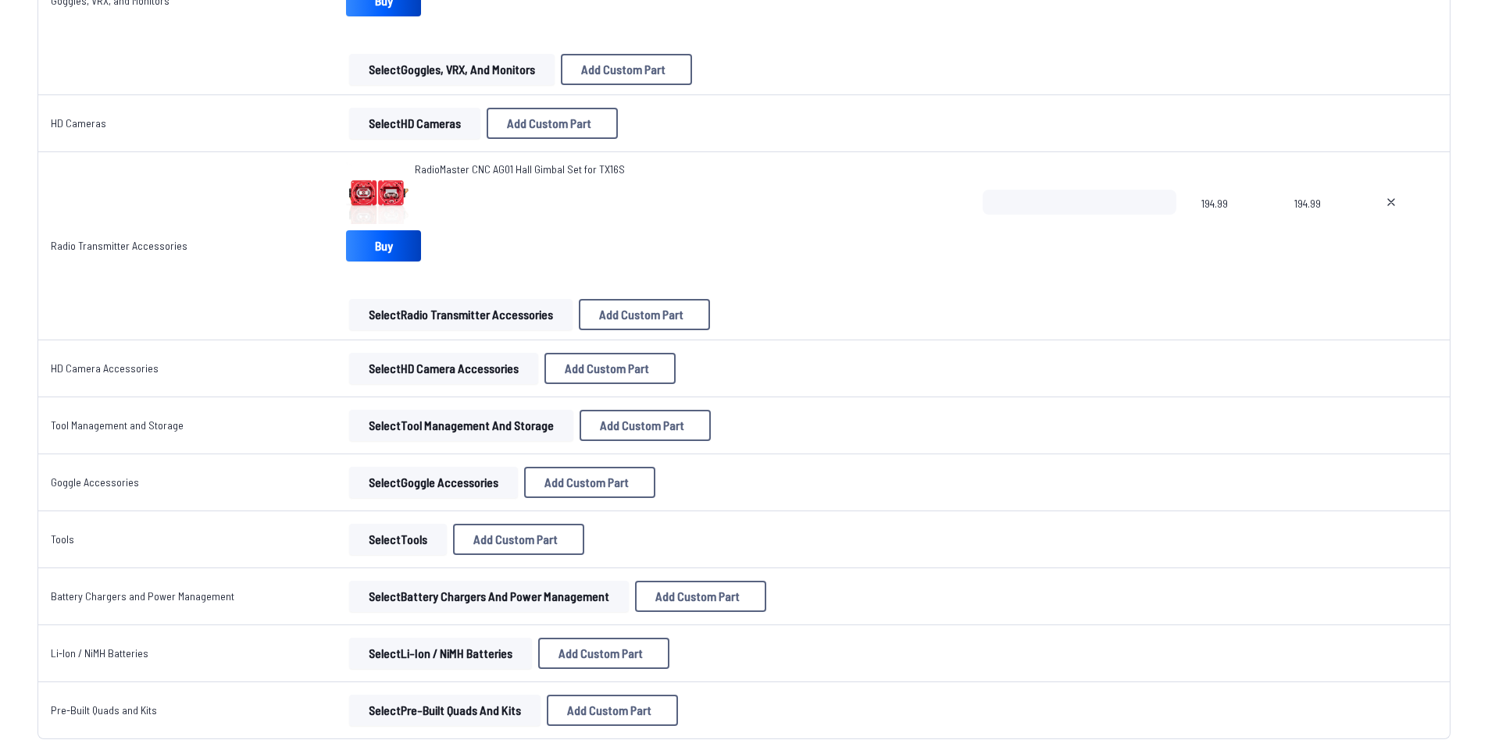
scroll to position [2672, 0]
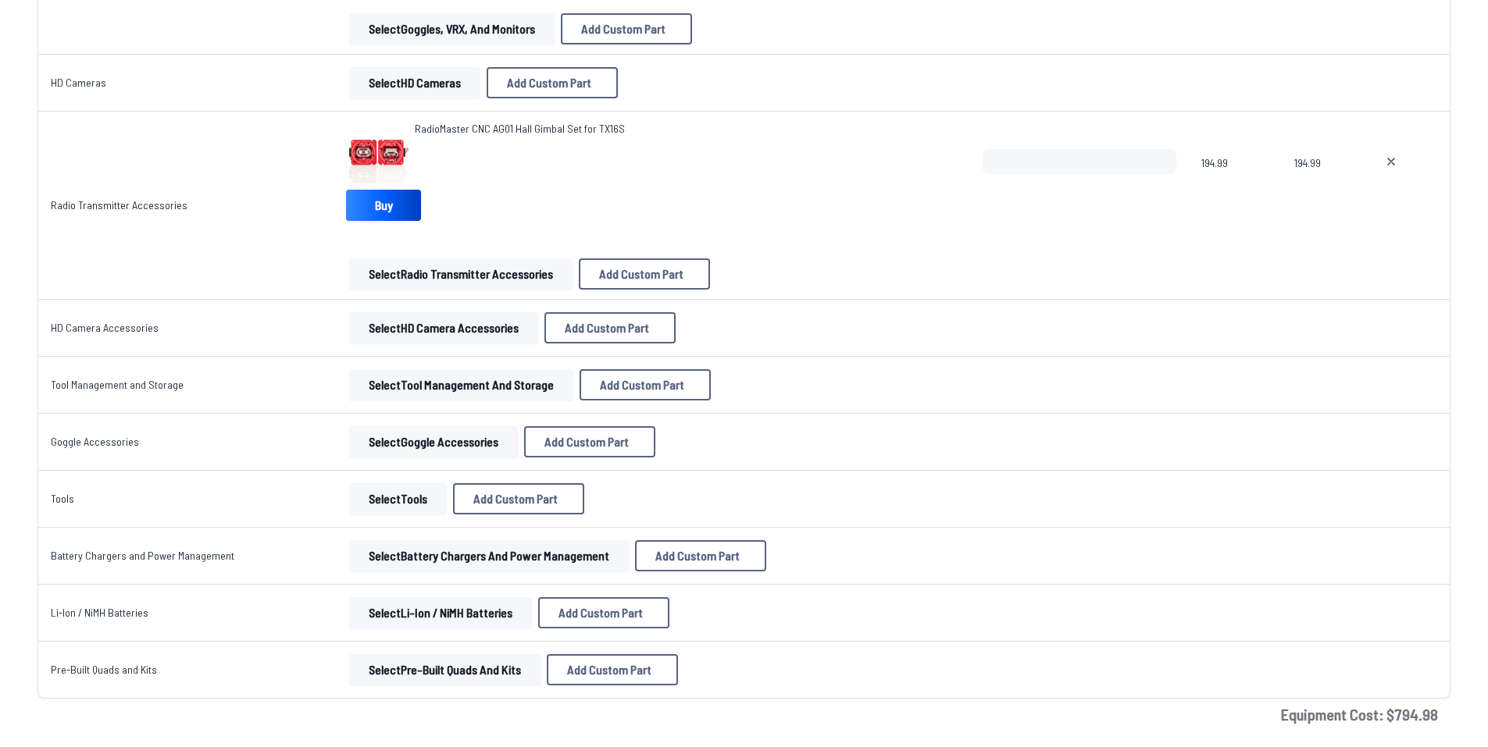
click at [471, 655] on button "Select Pre-Built Quads and Kits" at bounding box center [444, 669] width 191 height 31
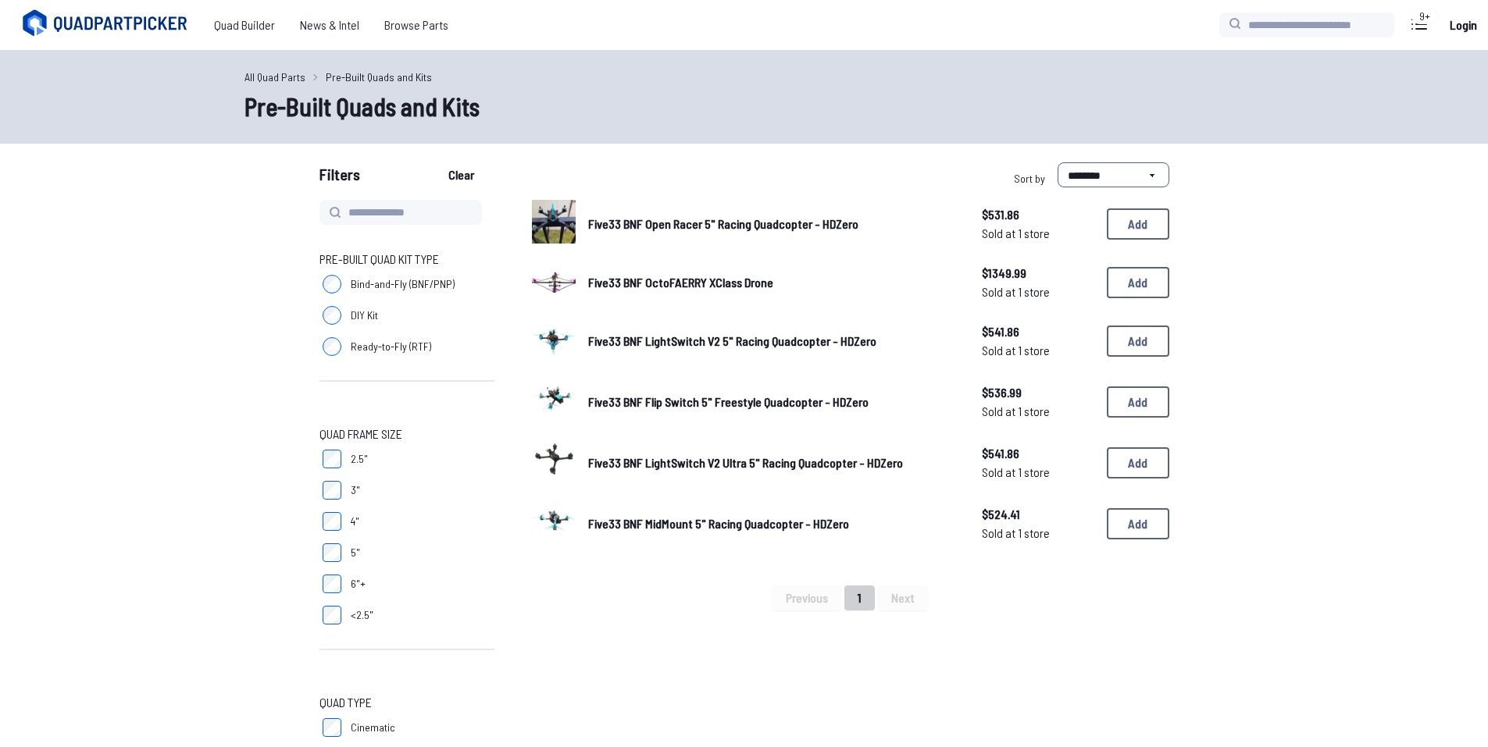
click at [754, 226] on span "Five33 BNF Open Racer 5" Racing Quadcopter - HDZero" at bounding box center [723, 223] width 270 height 15
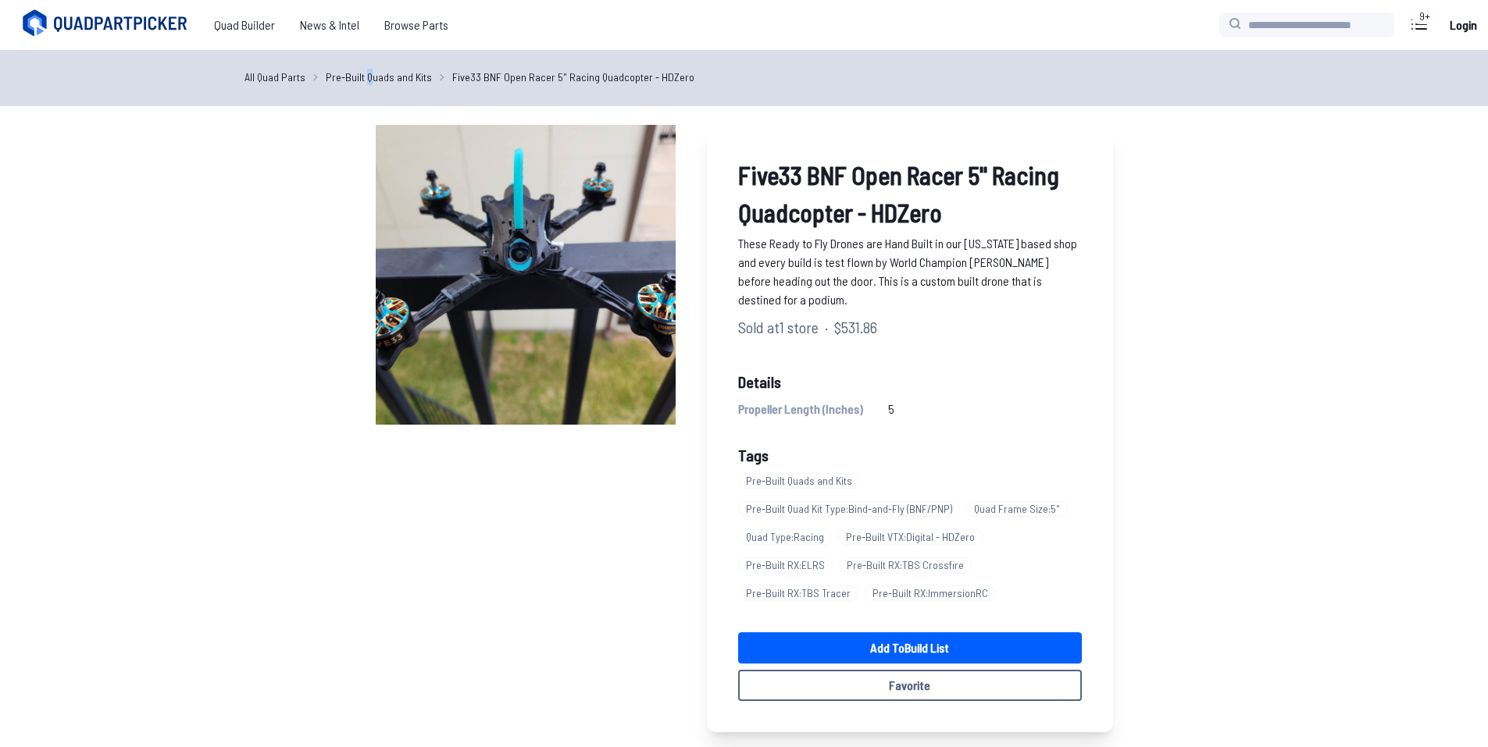
click at [364, 77] on link "Pre-Built Quads and Kits" at bounding box center [379, 77] width 106 height 16
click at [364, 81] on link "Pre-Built Quads and Kits" at bounding box center [379, 77] width 106 height 16
click at [373, 82] on link "Pre-Built Quads and Kits" at bounding box center [379, 77] width 106 height 16
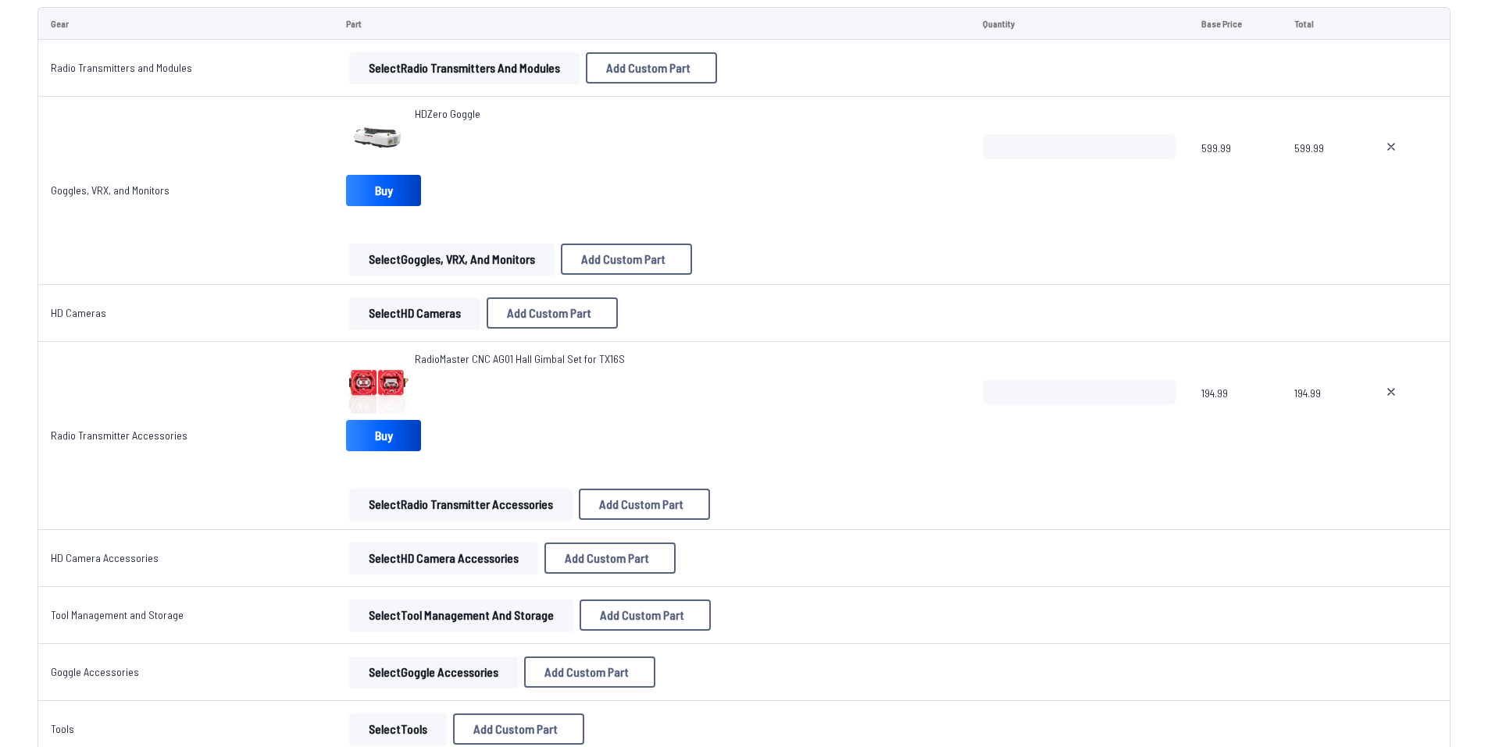
scroll to position [2438, 0]
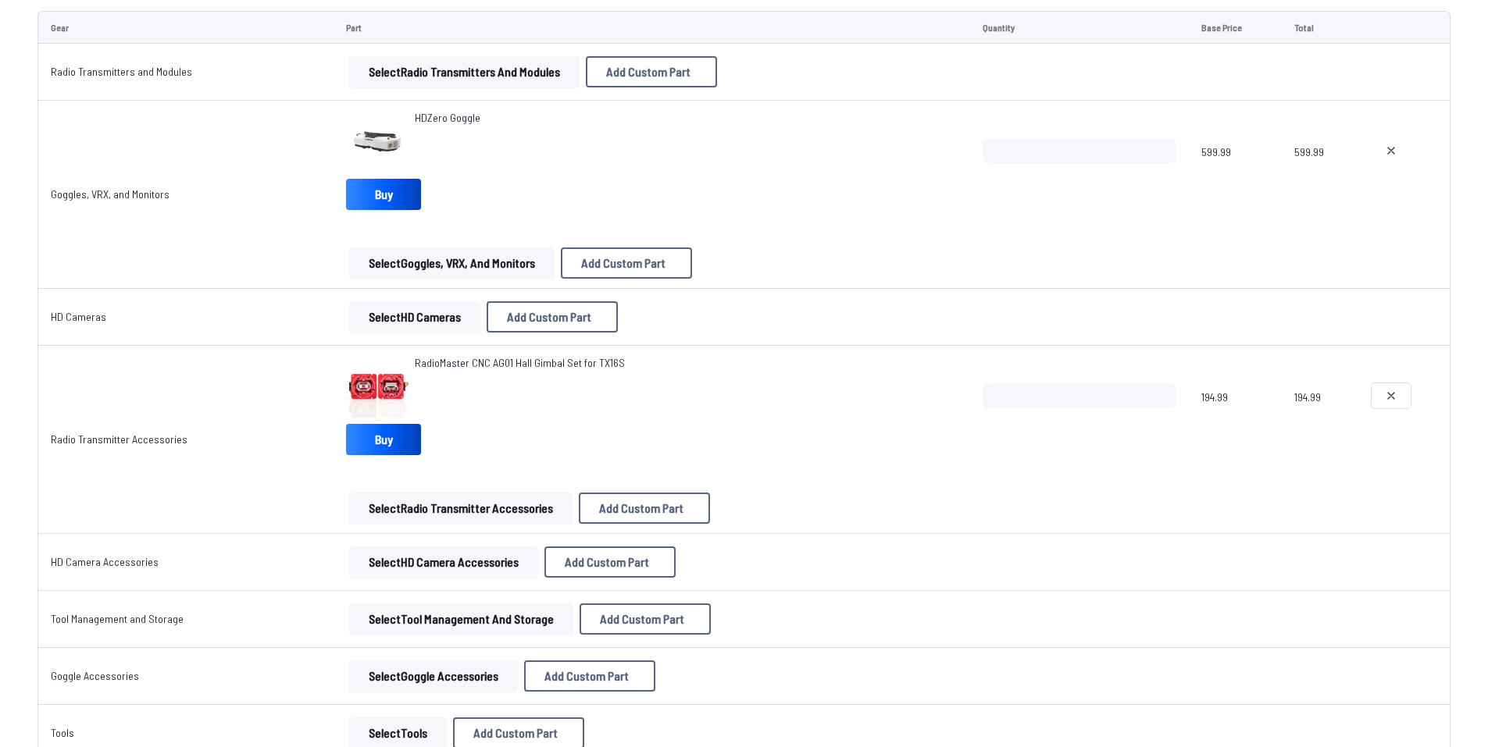
click at [1385, 401] on icon at bounding box center [1391, 396] width 12 height 12
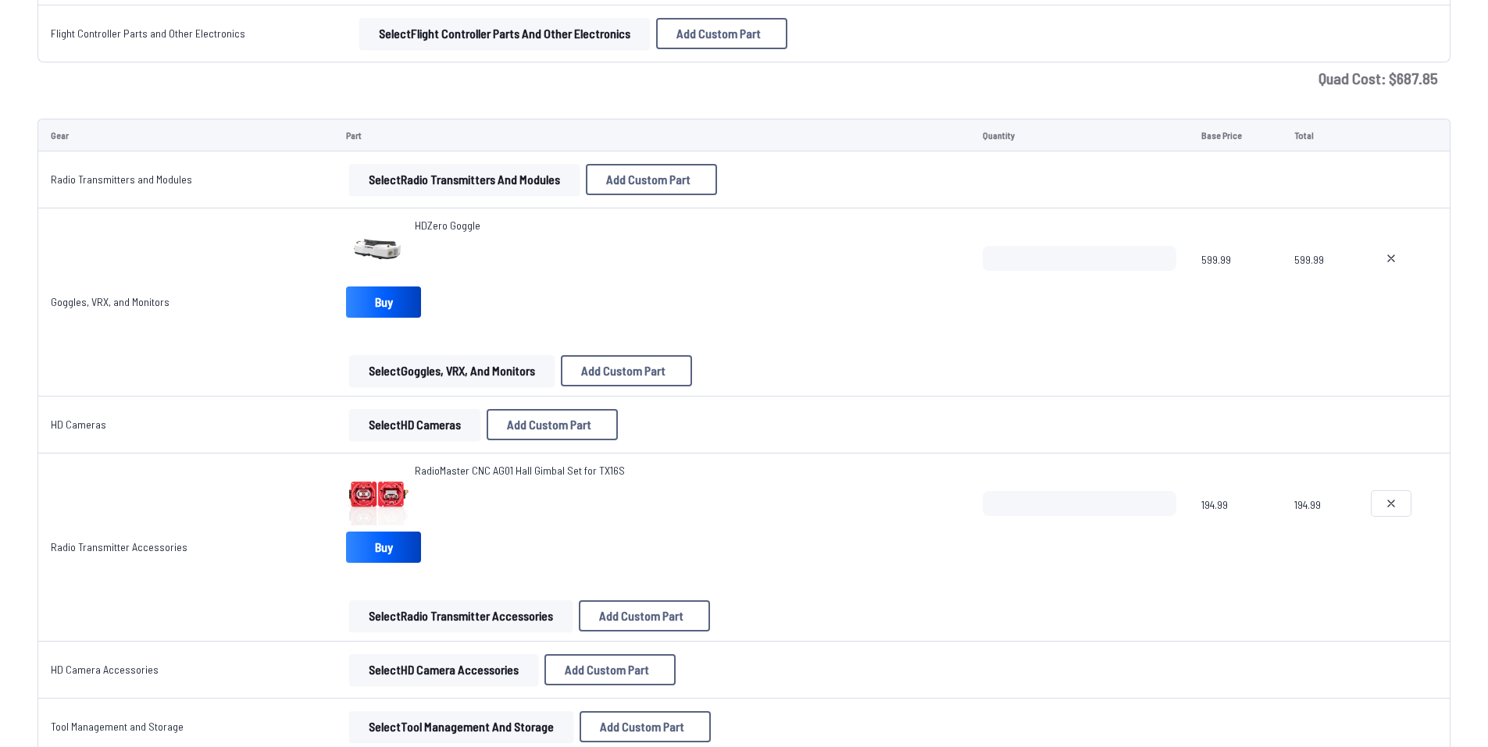
scroll to position [2282, 0]
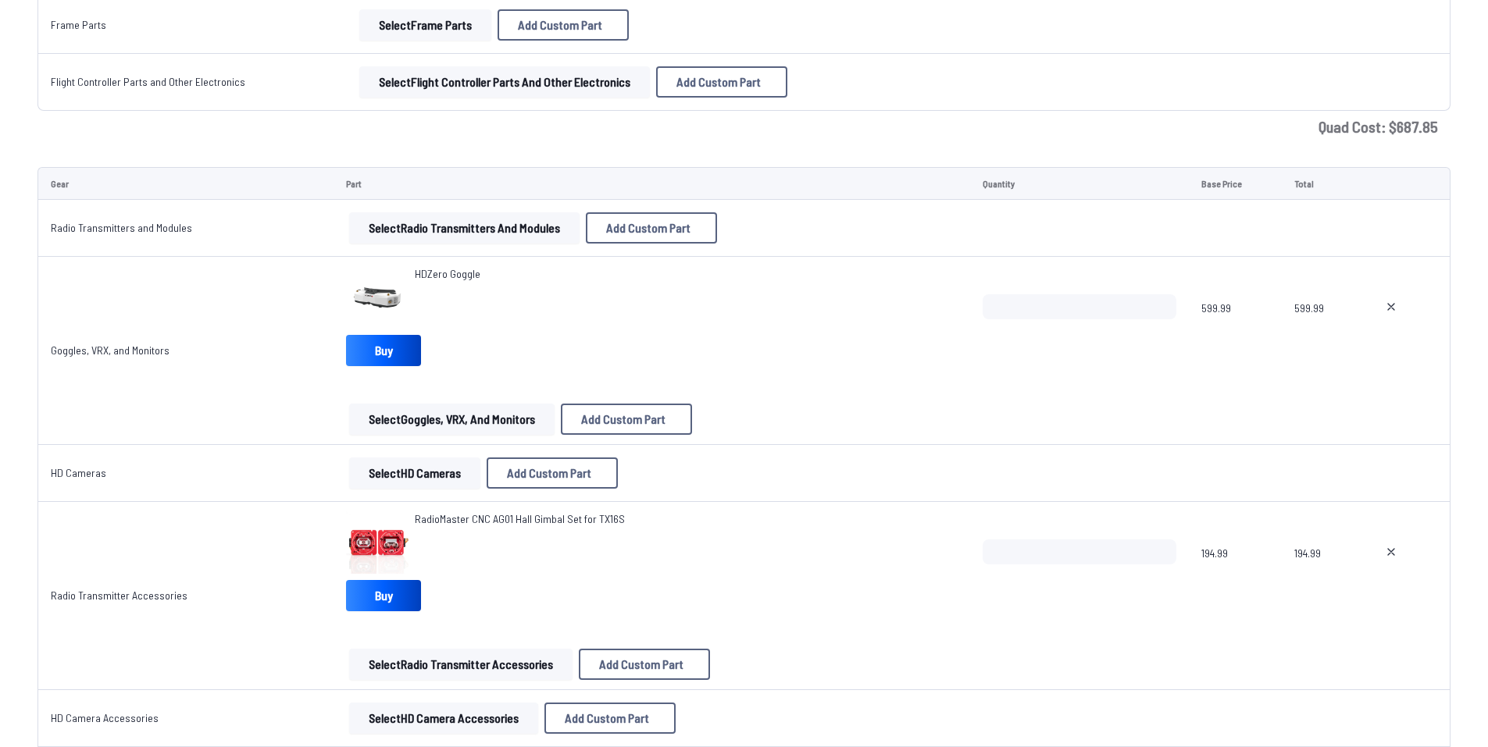
click at [491, 212] on td "Select Radio Transmitters and Modules Add Custom Part Add Custom Part Part name…" at bounding box center [651, 228] width 636 height 57
type textarea "**********"
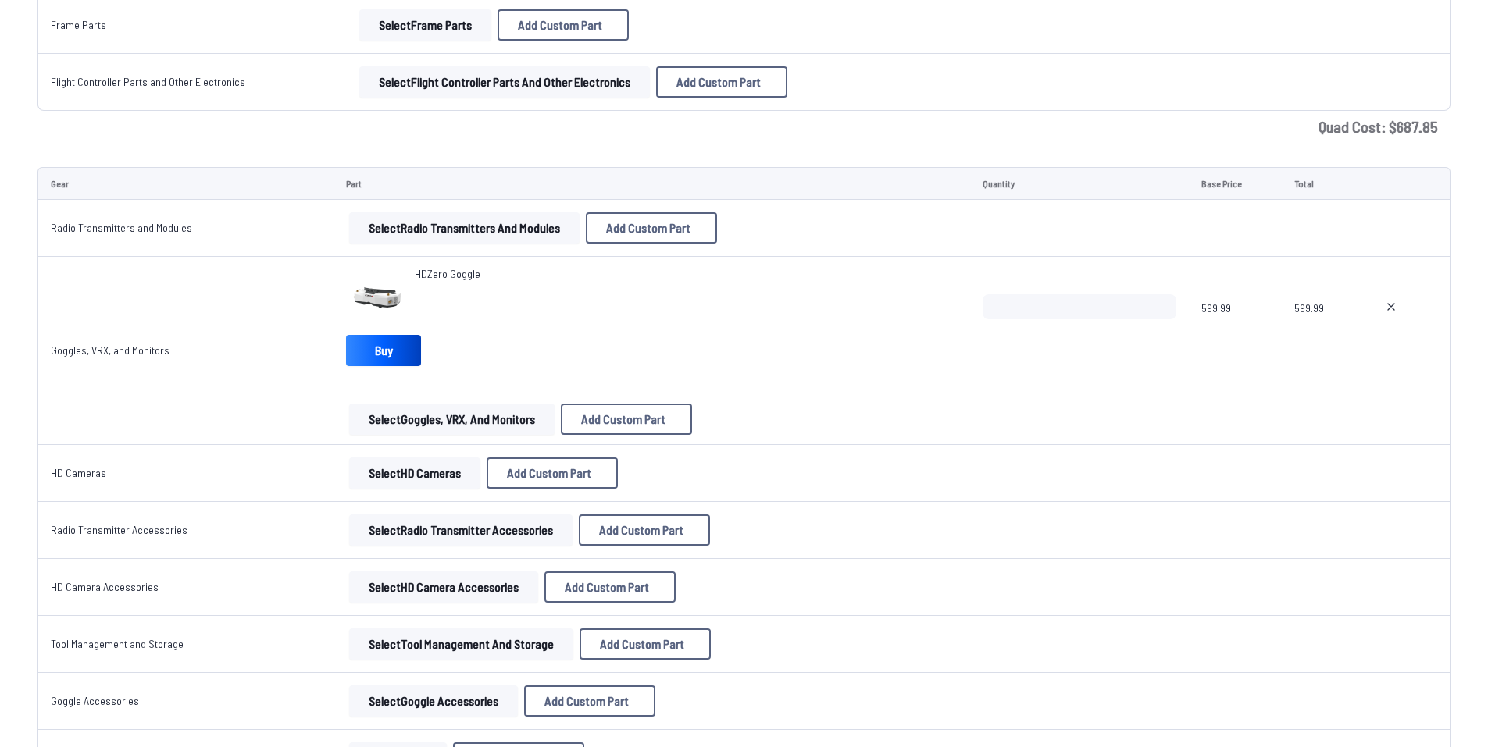
click at [490, 218] on button "Select Radio Transmitters and Modules" at bounding box center [464, 227] width 230 height 31
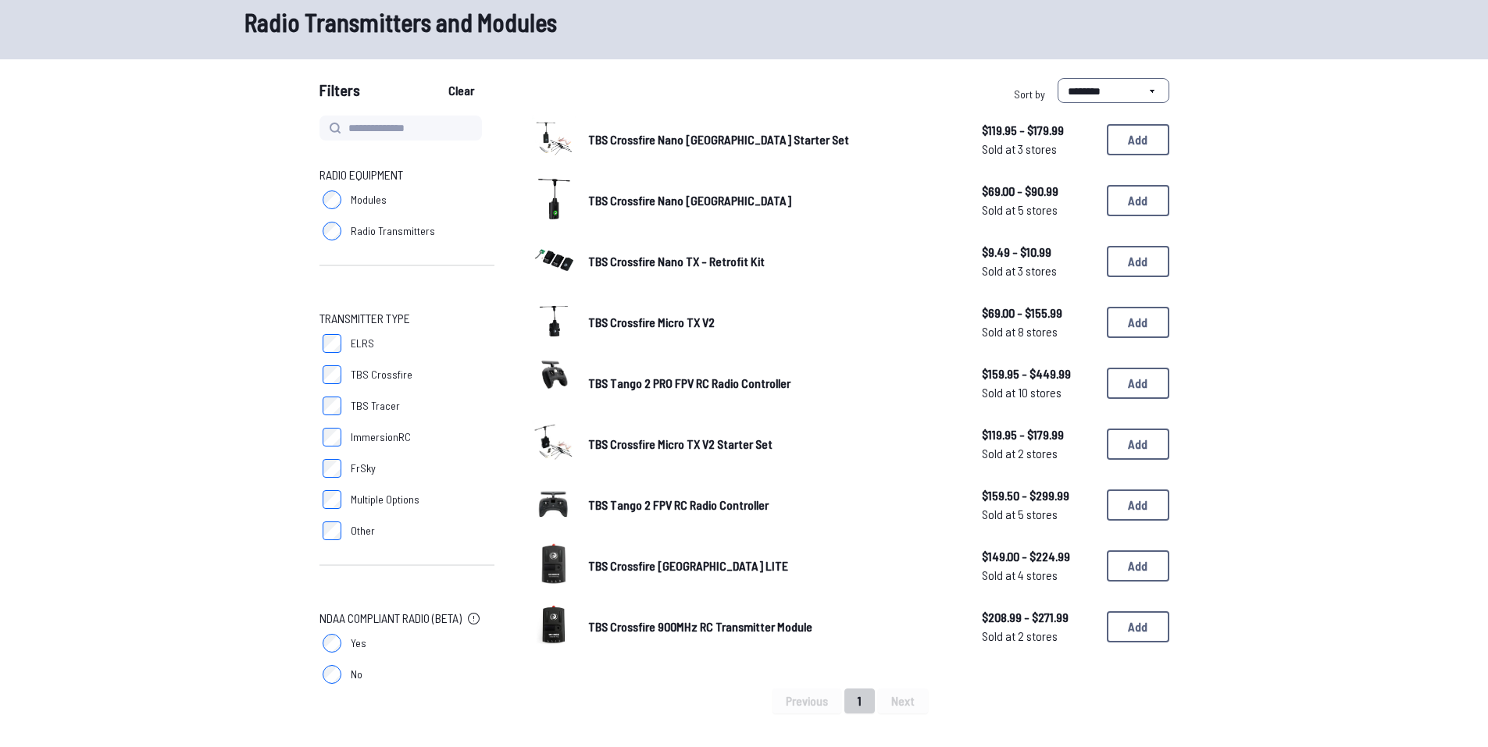
scroll to position [78, 0]
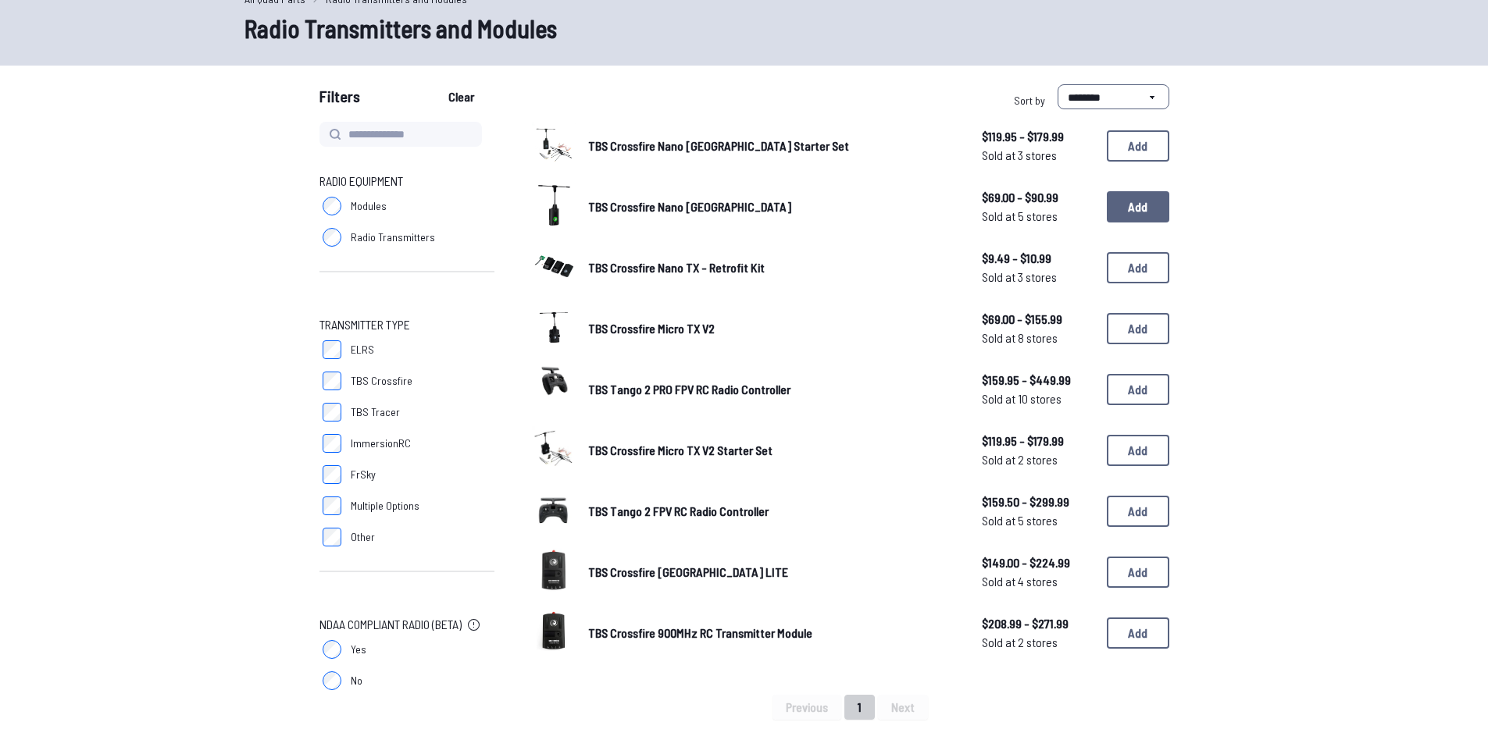
click at [1135, 198] on button "Add" at bounding box center [1138, 206] width 62 height 31
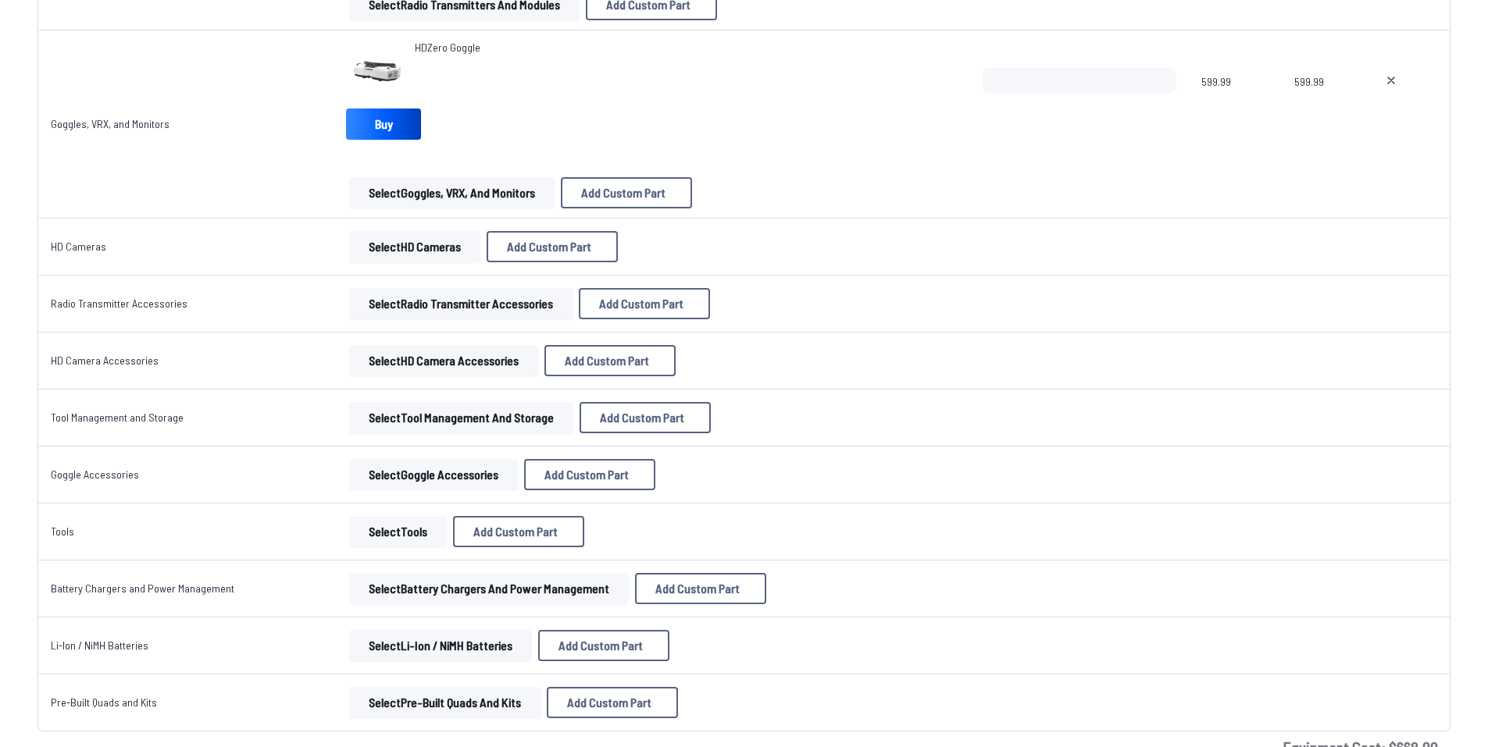
scroll to position [2829, 0]
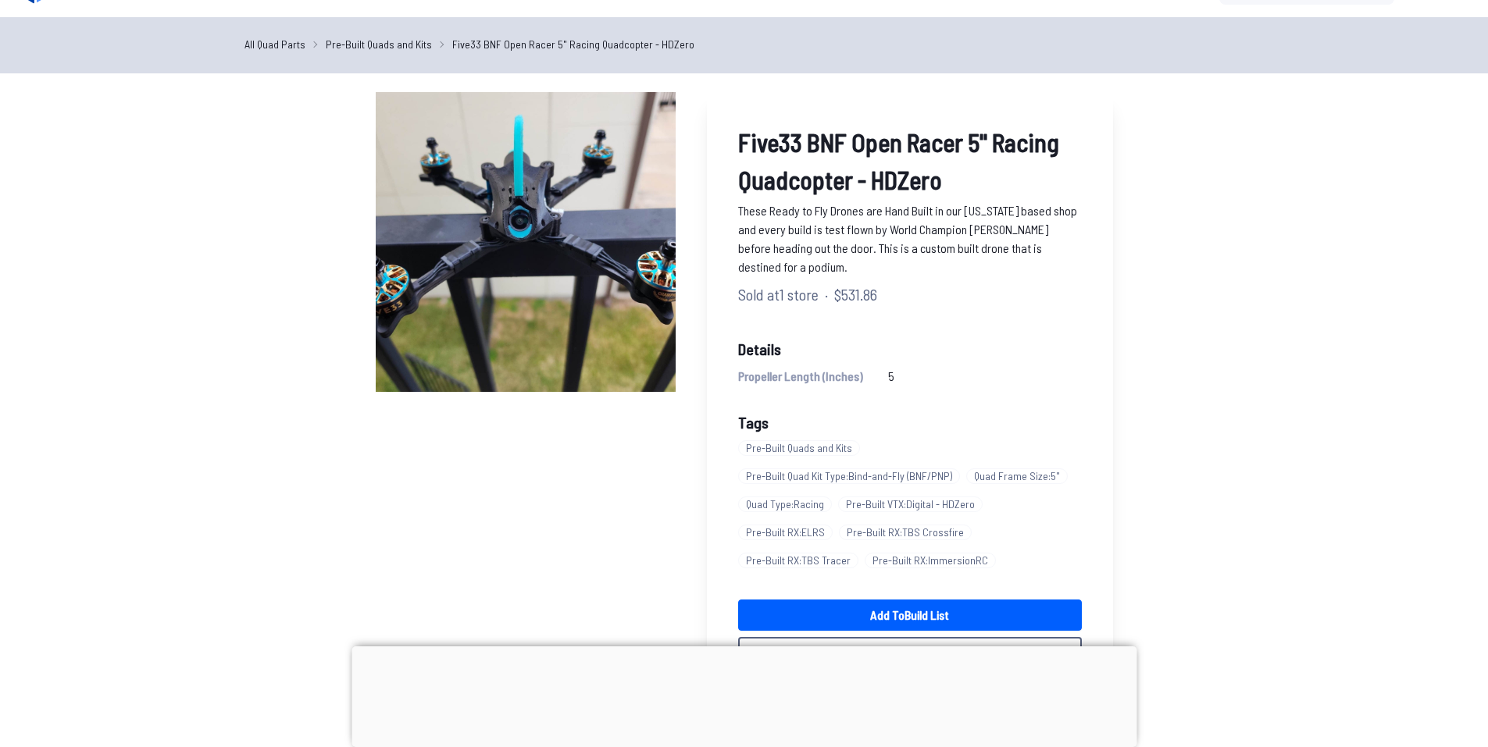
scroll to position [78, 0]
